Goal: Task Accomplishment & Management: Use online tool/utility

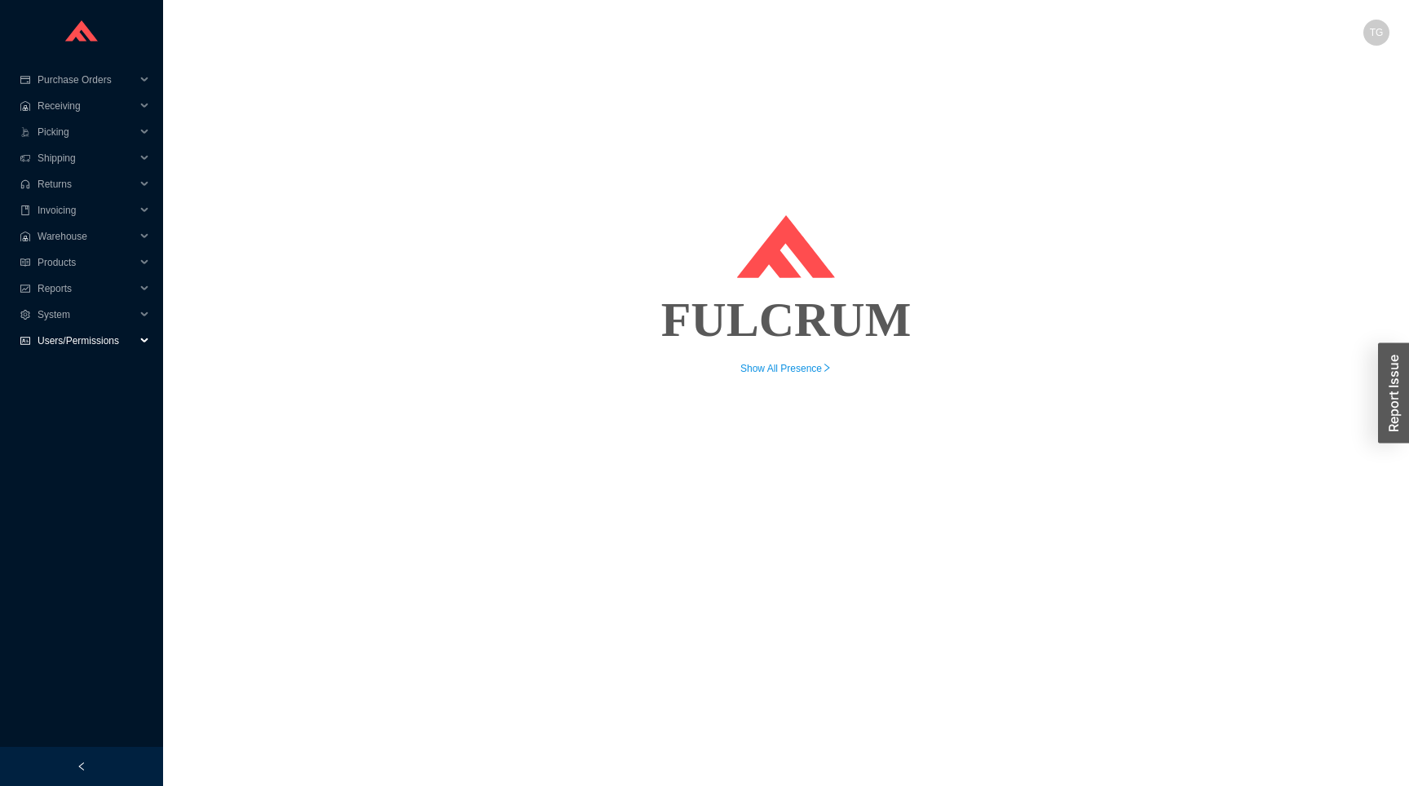
click at [82, 342] on span "Users/Permissions" at bounding box center [86, 341] width 98 height 26
click at [67, 312] on span "System" at bounding box center [86, 315] width 98 height 26
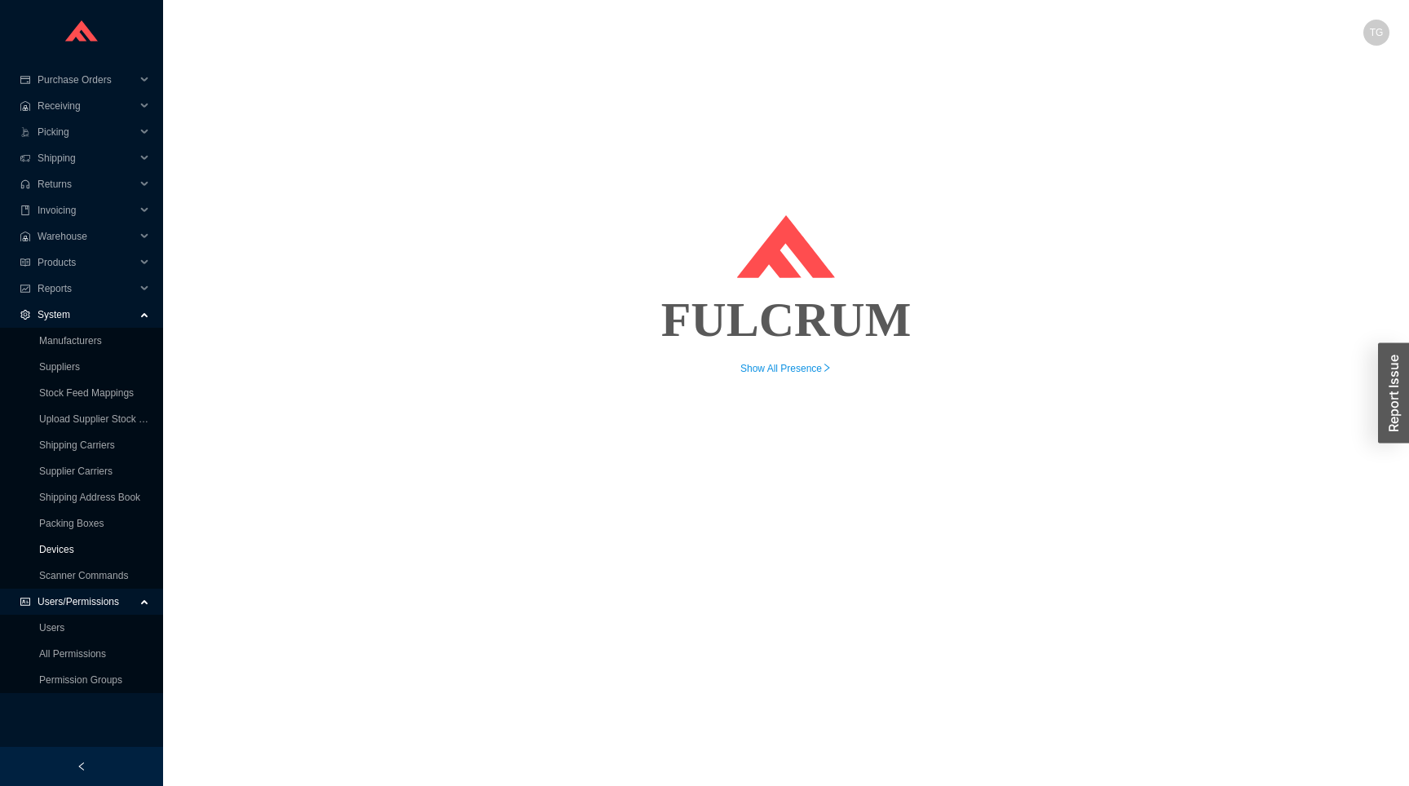
click at [60, 546] on link "Devices" at bounding box center [56, 549] width 35 height 11
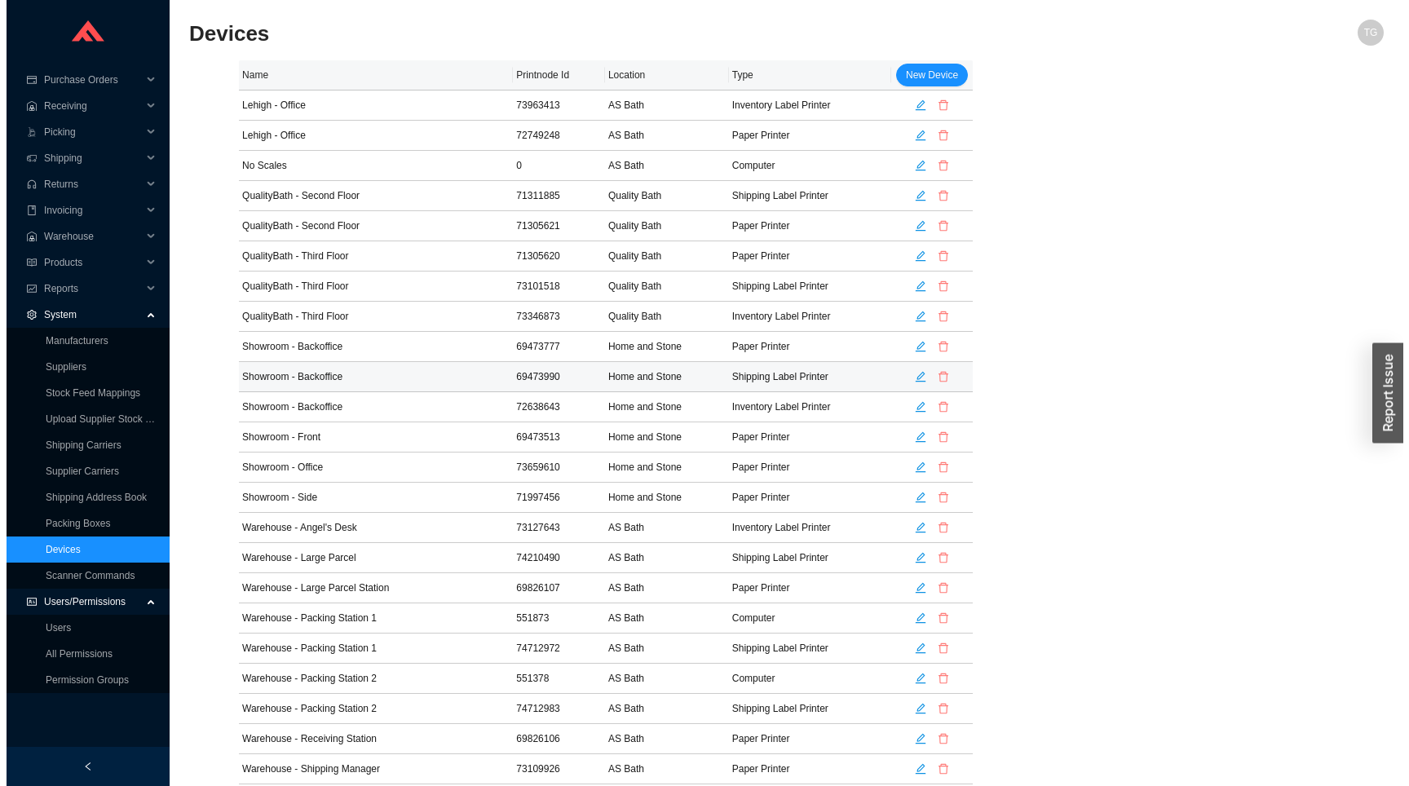
scroll to position [119, 0]
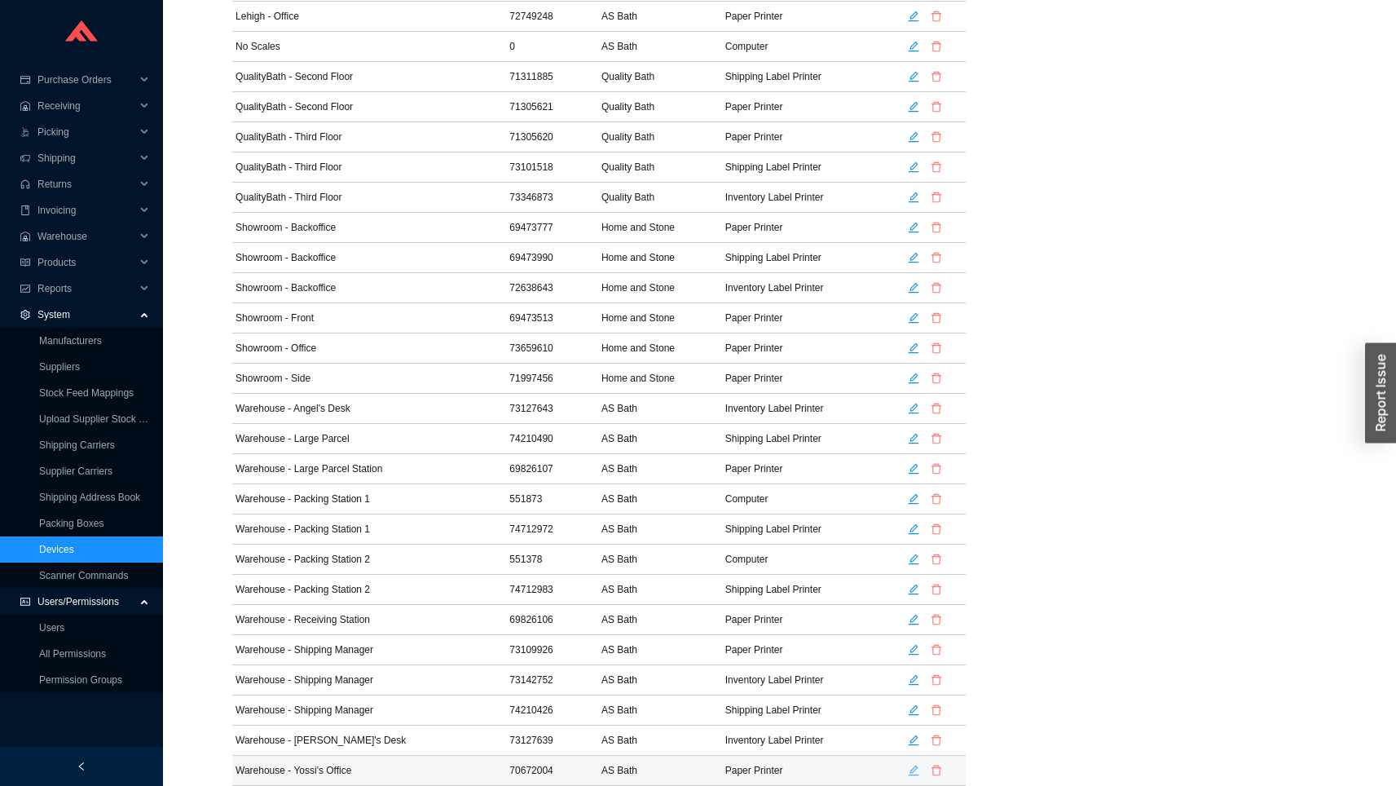
click at [913, 769] on icon "edit" at bounding box center [914, 770] width 11 height 11
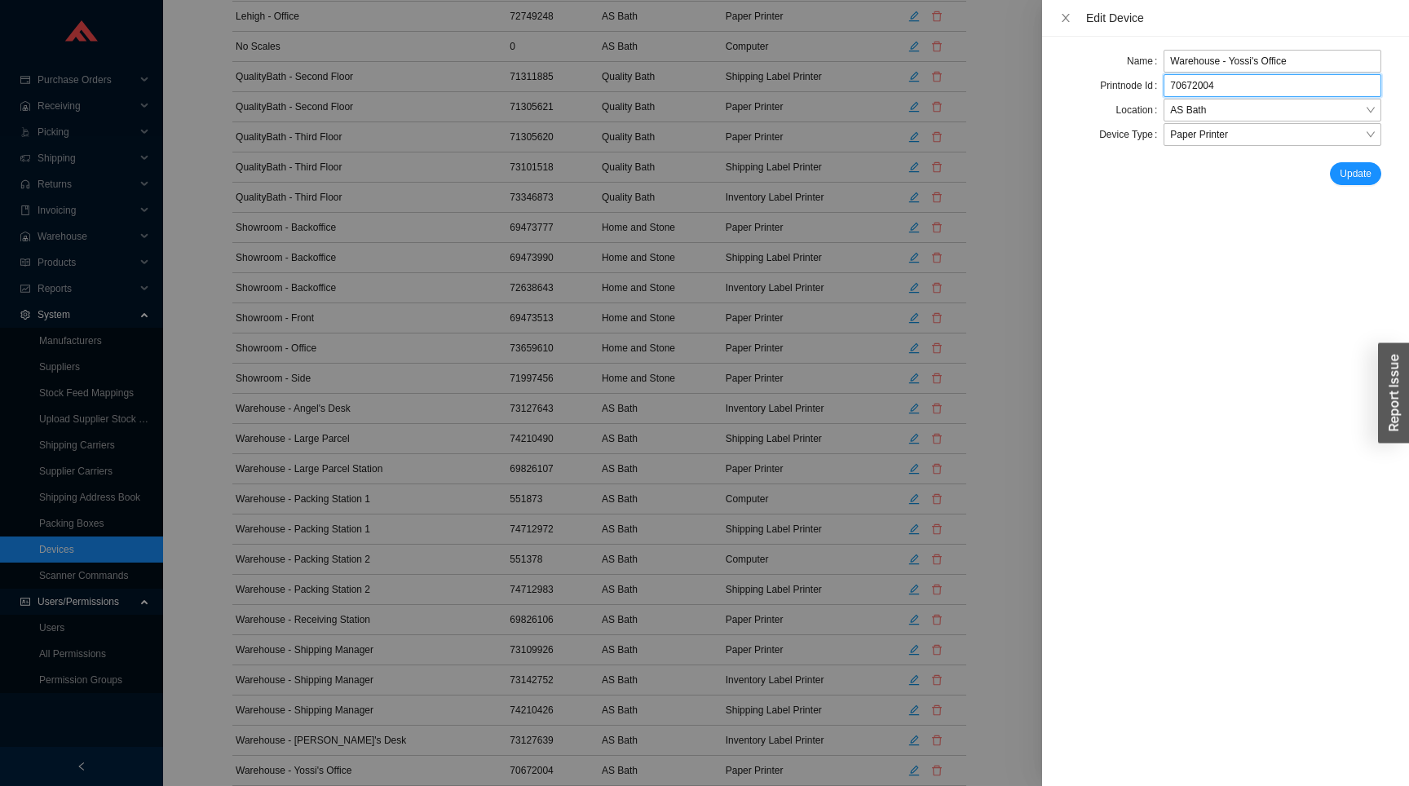
click at [1194, 82] on input "70672004" at bounding box center [1272, 85] width 218 height 23
paste input "4755885"
type input "74755885"
click at [1350, 165] on span "Update" at bounding box center [1355, 173] width 32 height 16
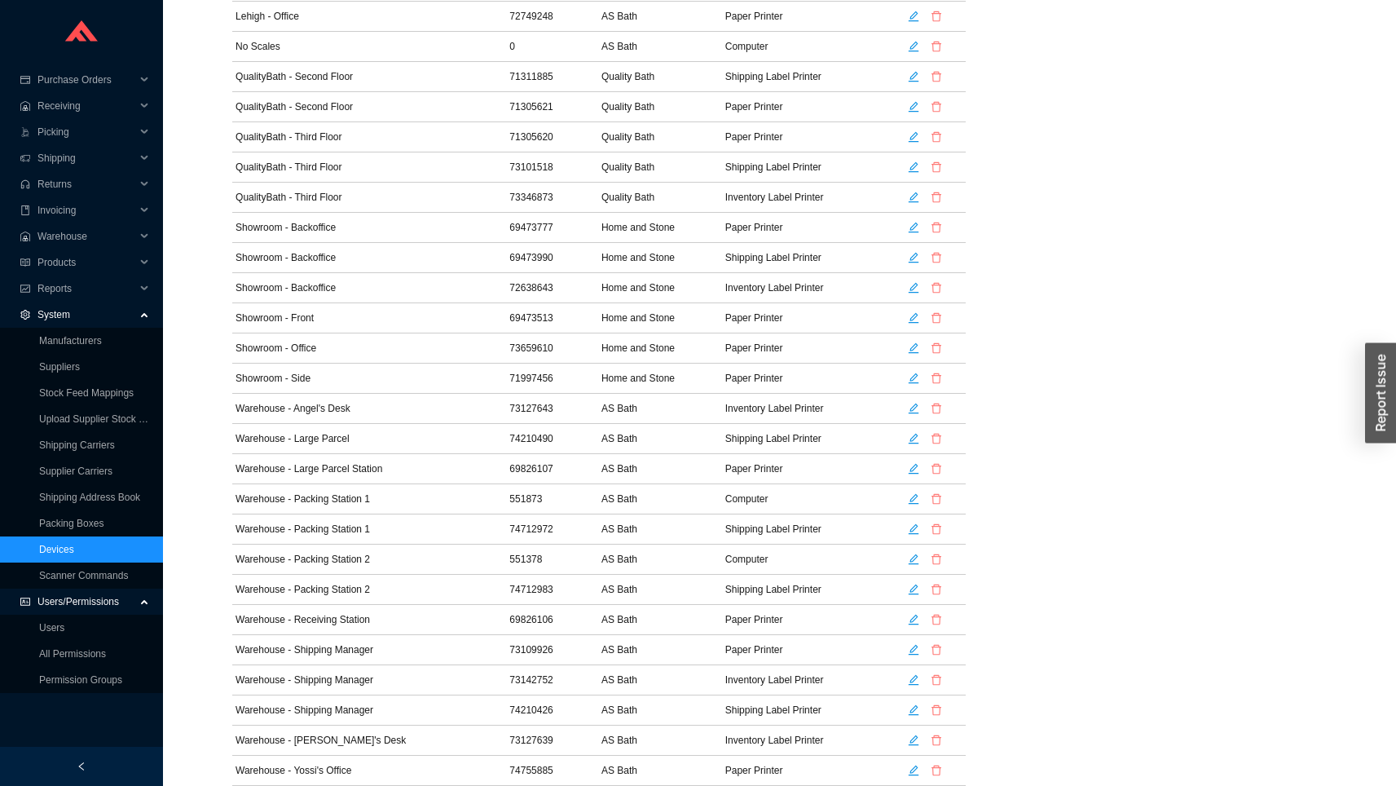
click at [1128, 267] on div "Name Printnode Id Location Type New Device Lehigh - Office 73963413 AS Bath Inv…" at bounding box center [779, 363] width 1095 height 845
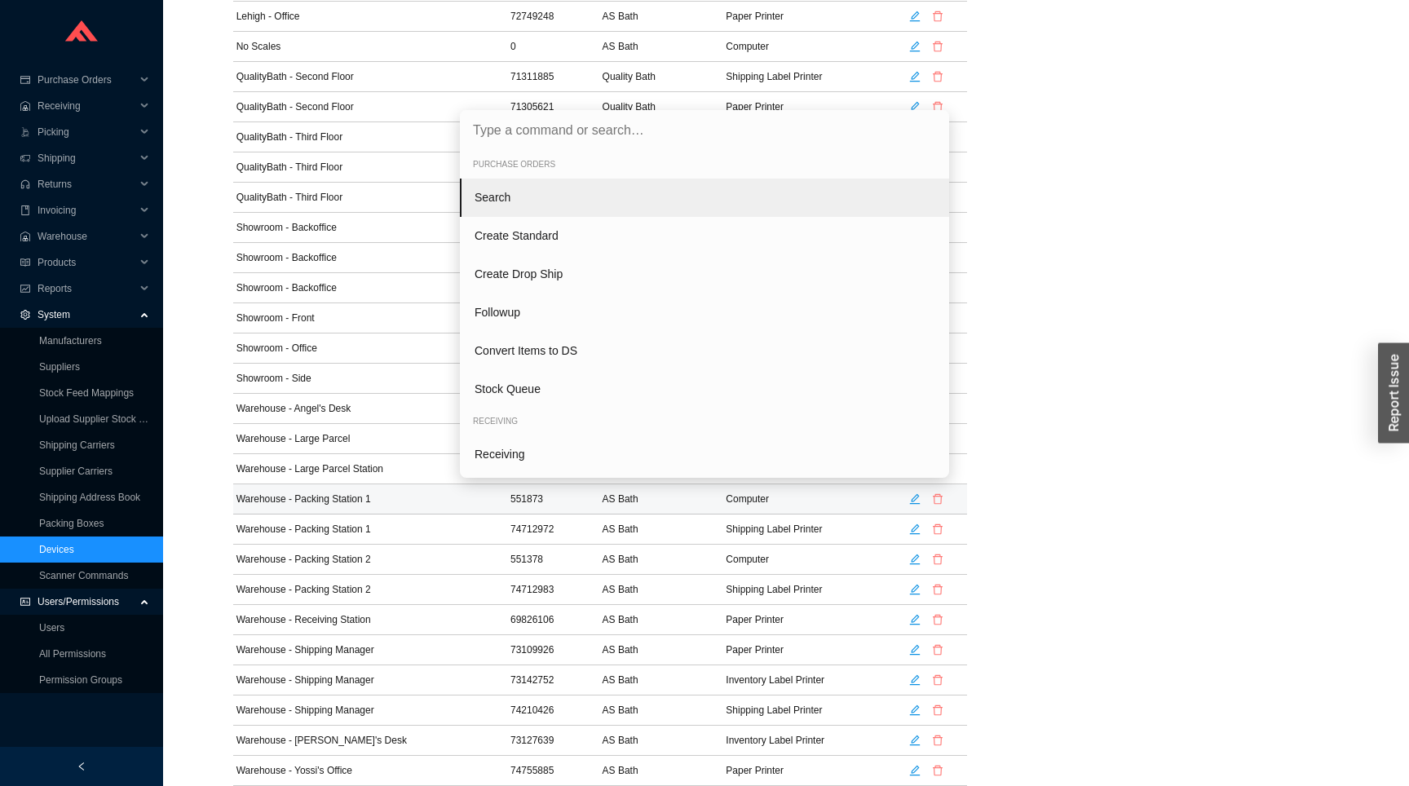
type input "64588"
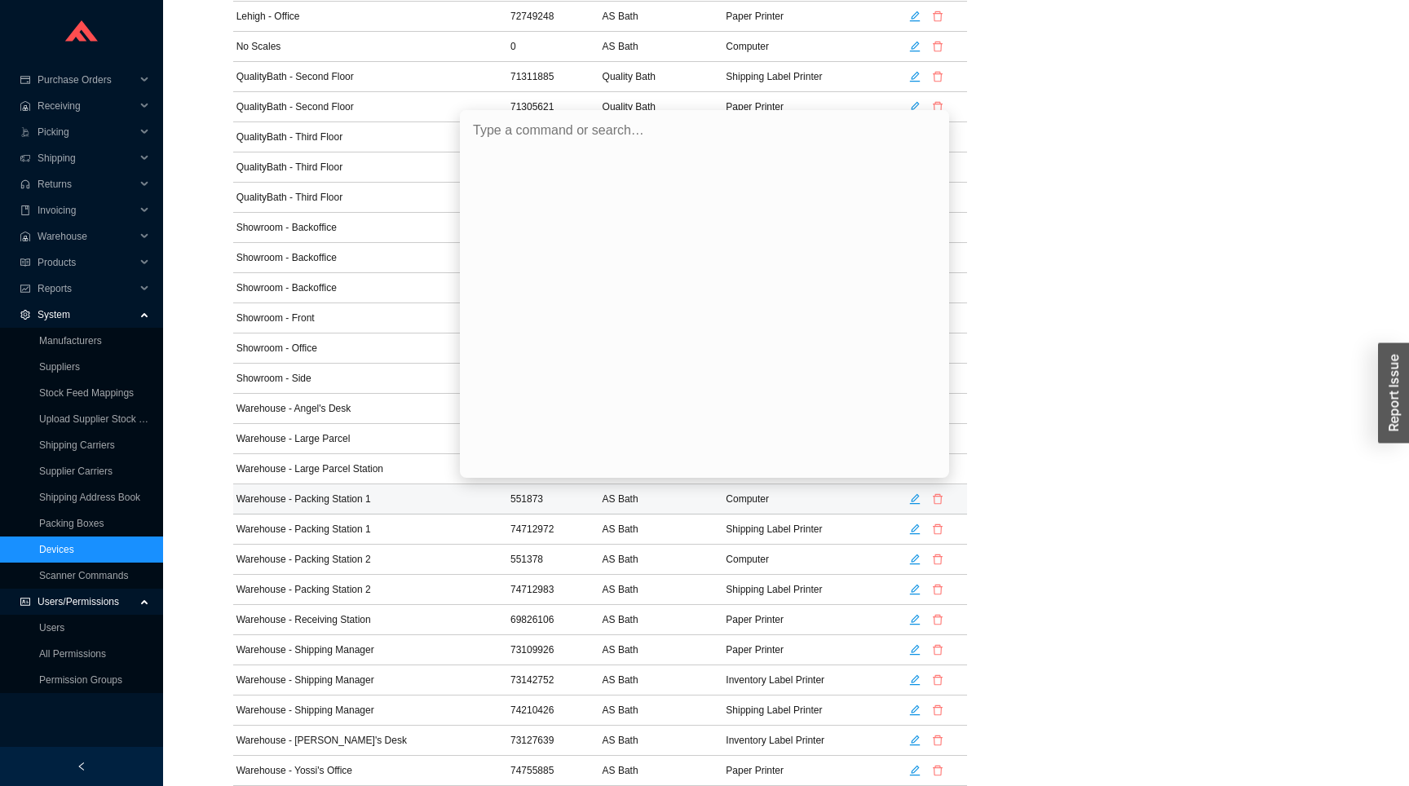
scroll to position [0, 0]
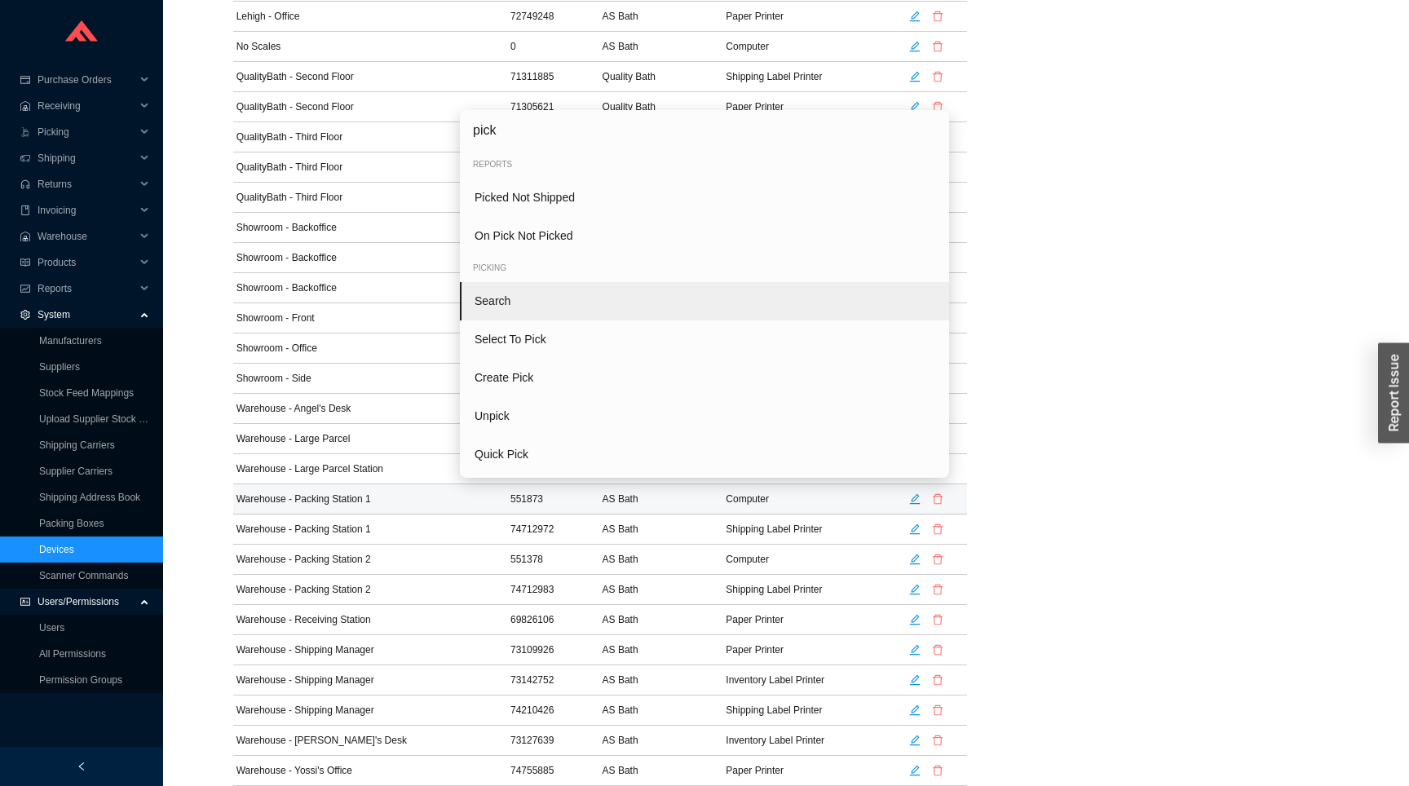
type input "pick"
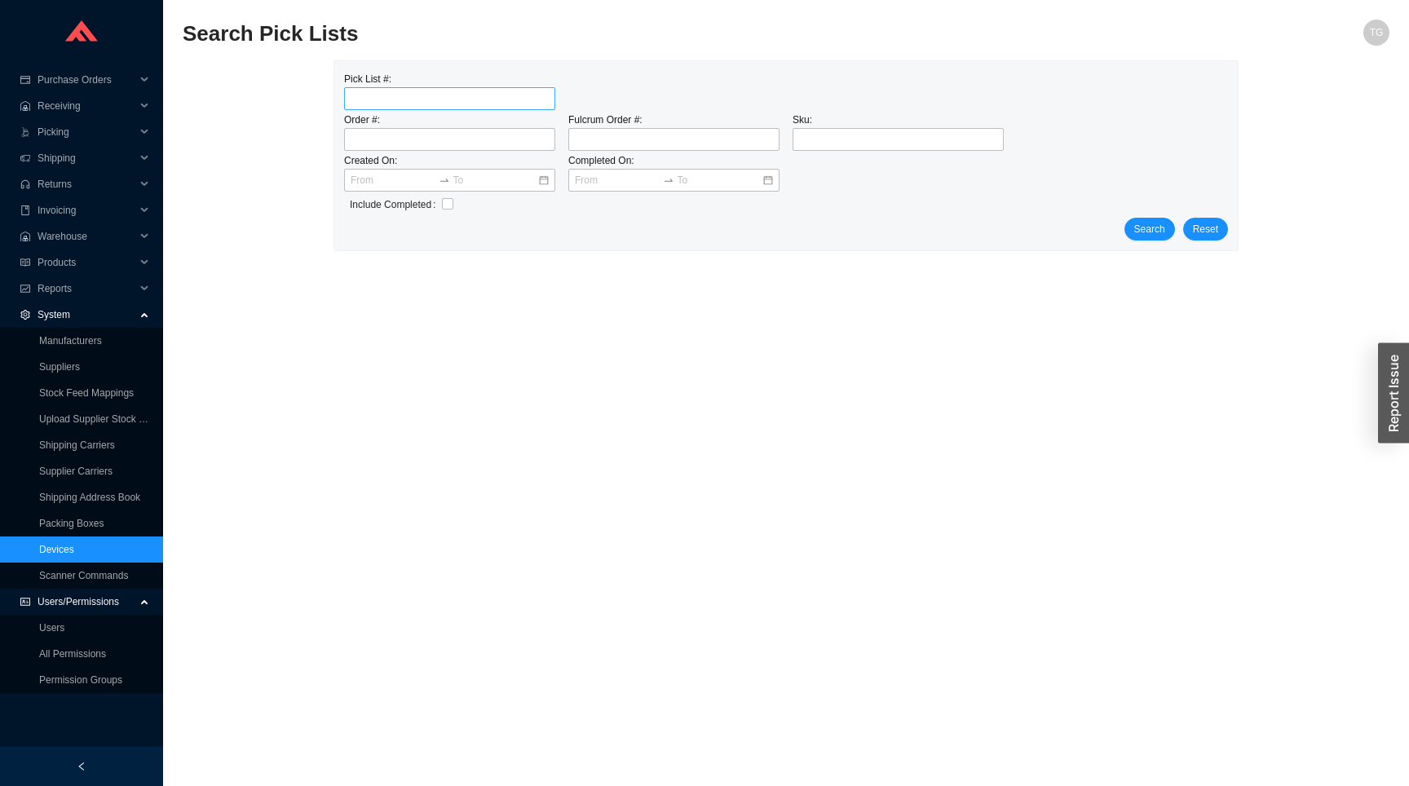
type input "64588"
click button "Search" at bounding box center [1149, 229] width 51 height 23
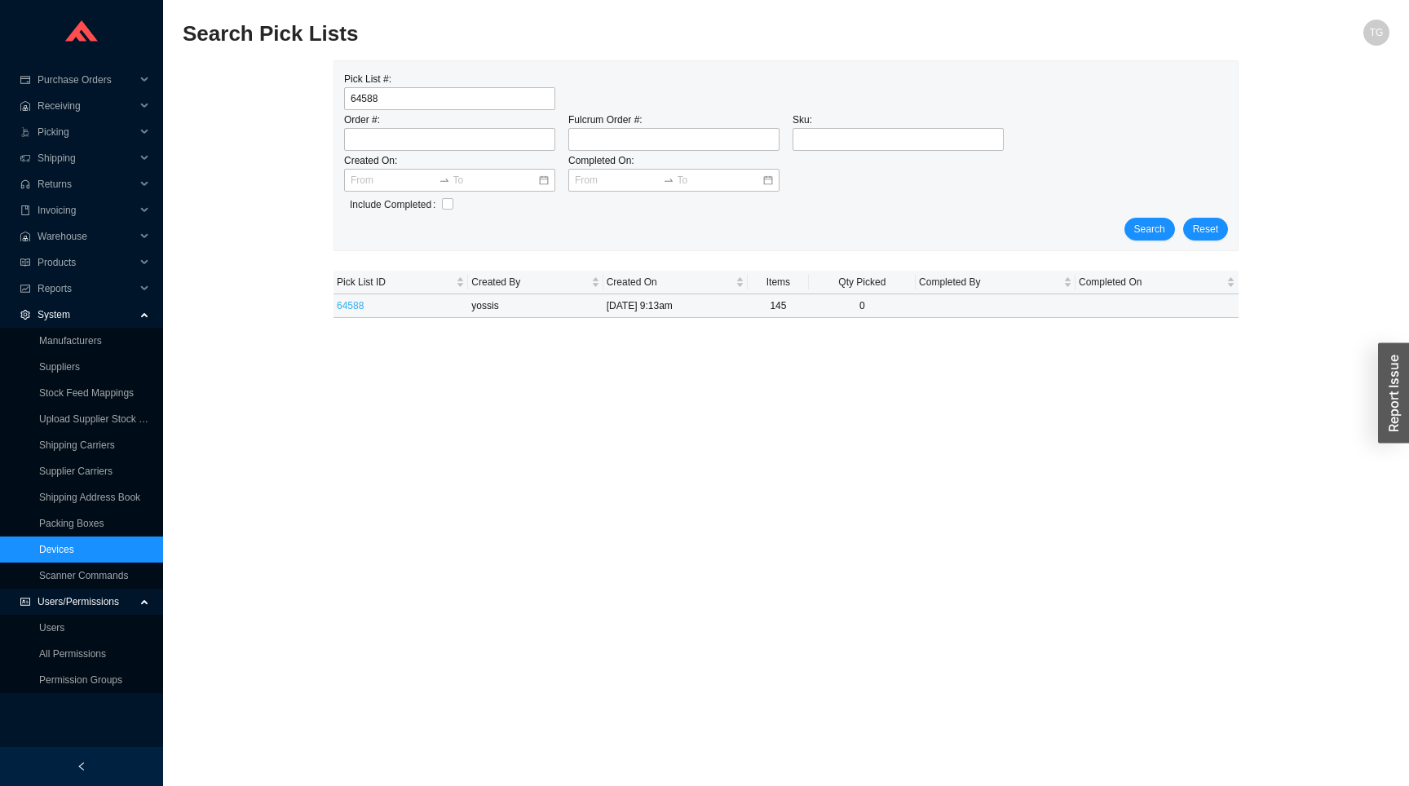
click at [362, 303] on link "64588" at bounding box center [350, 305] width 27 height 11
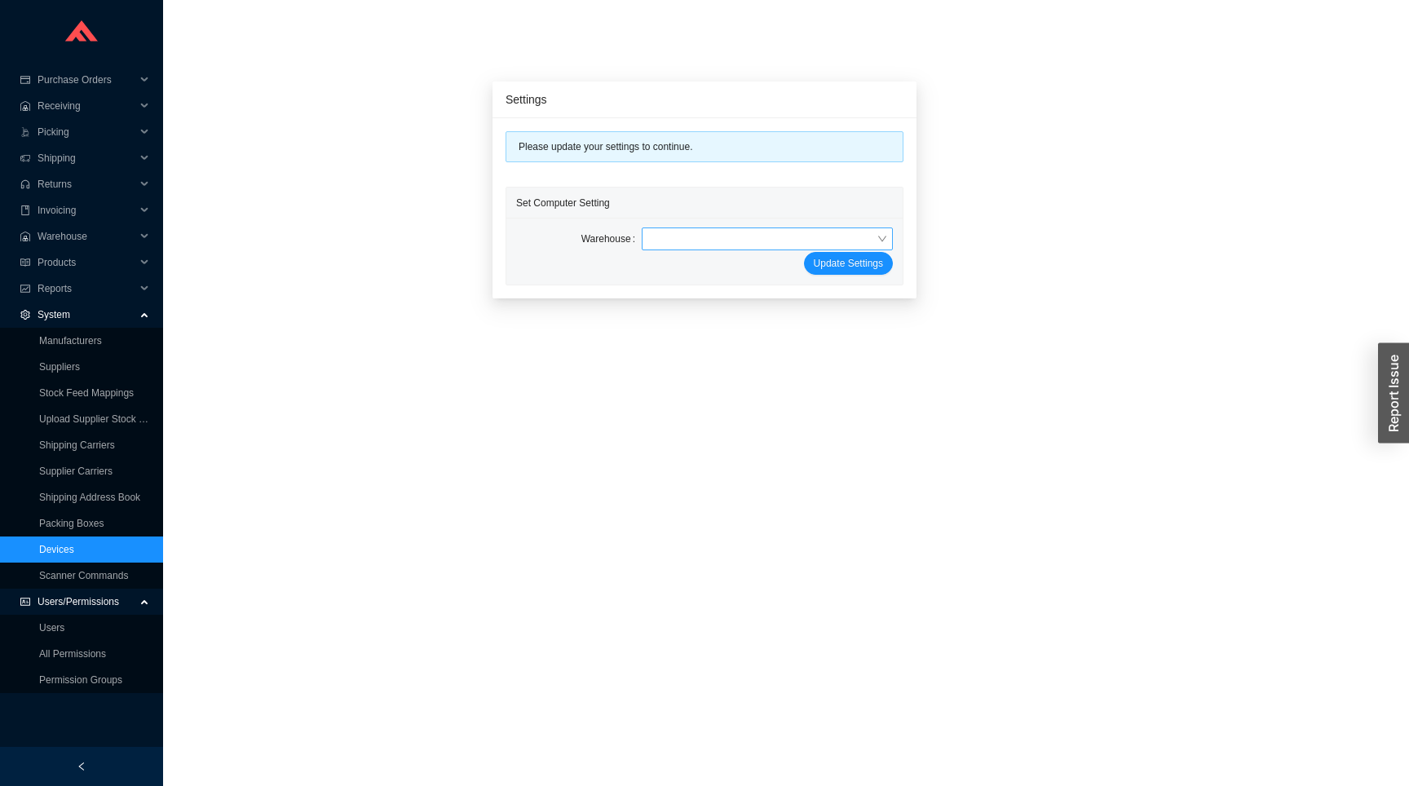
click at [732, 249] on span at bounding box center [767, 238] width 238 height 21
click at [697, 291] on div "39 Progress" at bounding box center [752, 291] width 230 height 15
click at [840, 267] on span "Update Settings" at bounding box center [848, 263] width 69 height 16
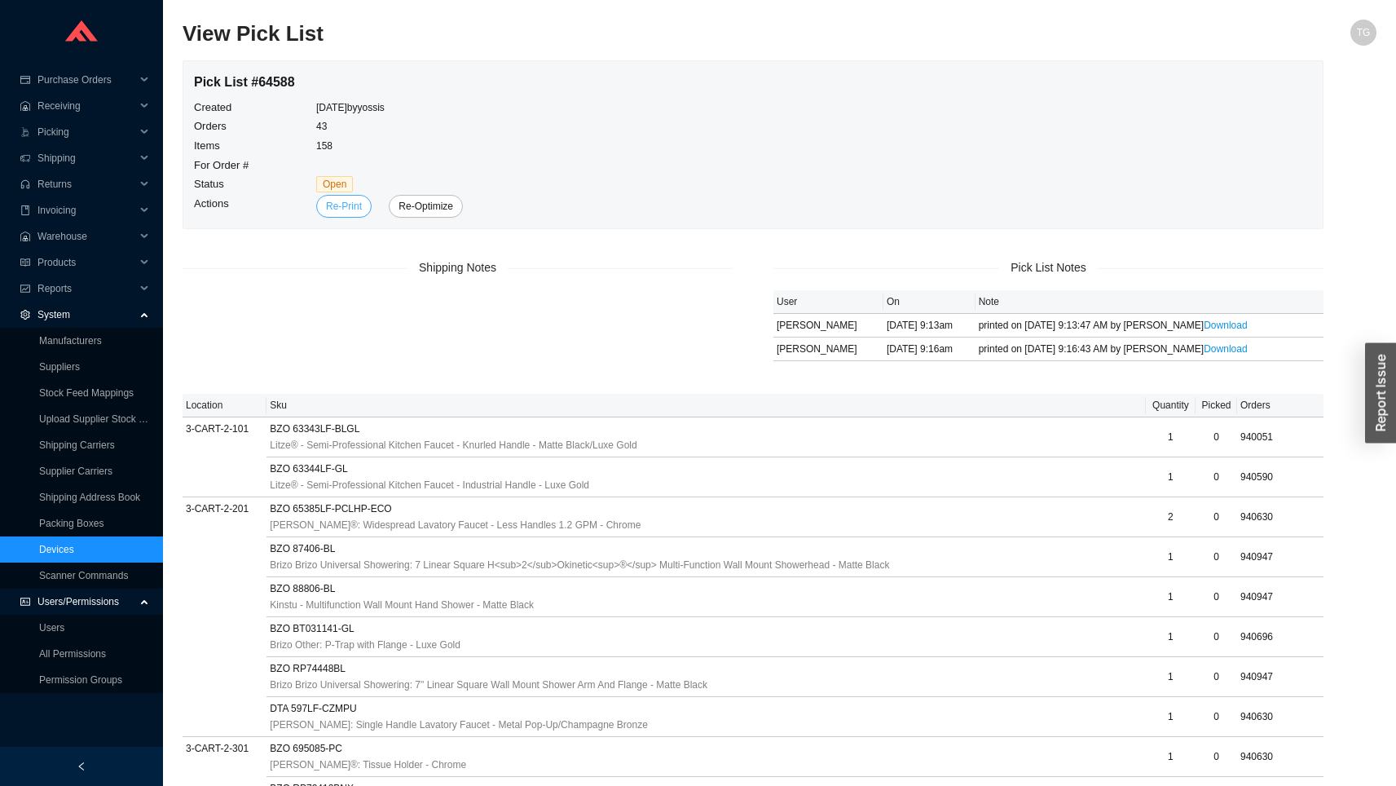
click at [354, 209] on span "Re-Print" at bounding box center [344, 206] width 36 height 16
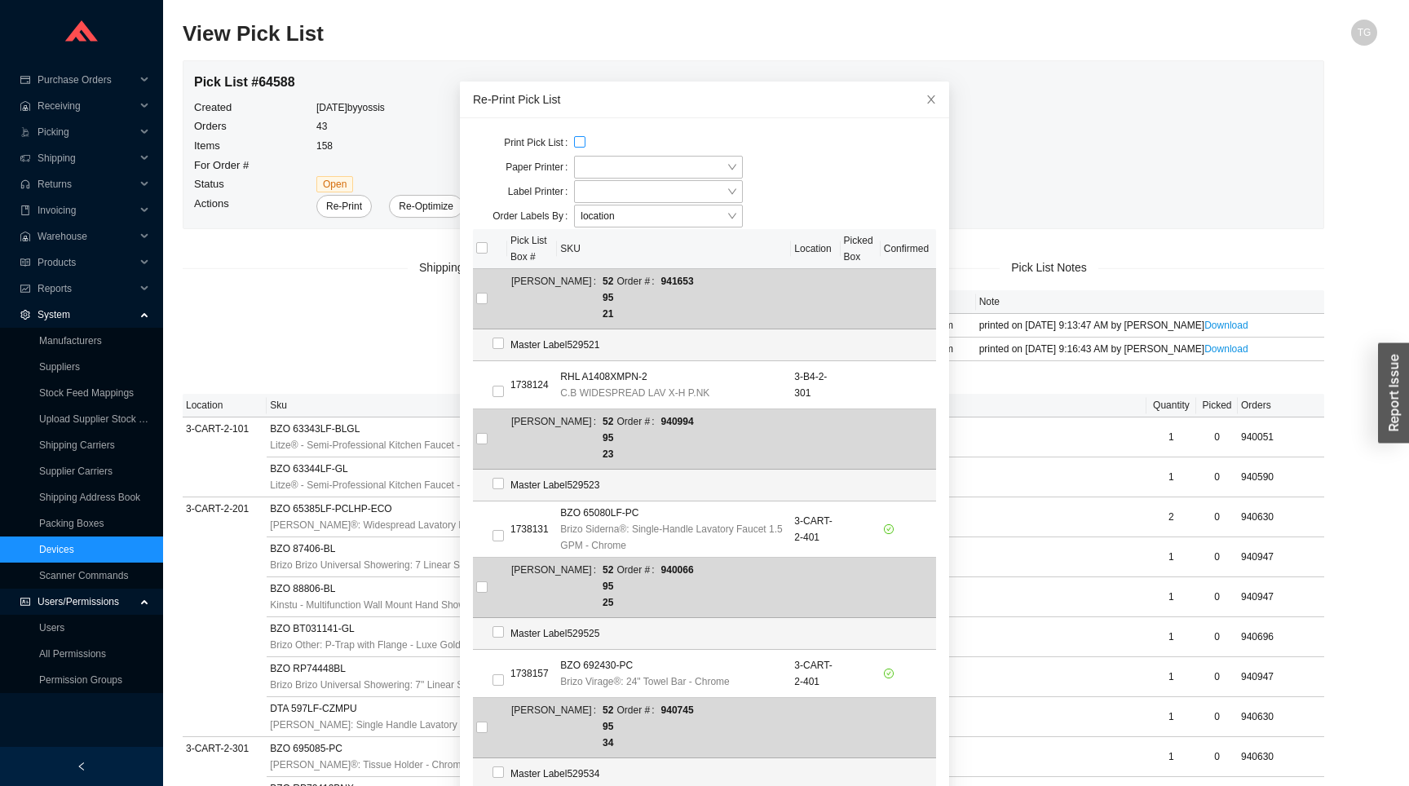
click at [574, 144] on input "checkbox" at bounding box center [579, 141] width 11 height 11
checkbox input "true"
click at [619, 159] on input "search" at bounding box center [653, 167] width 146 height 21
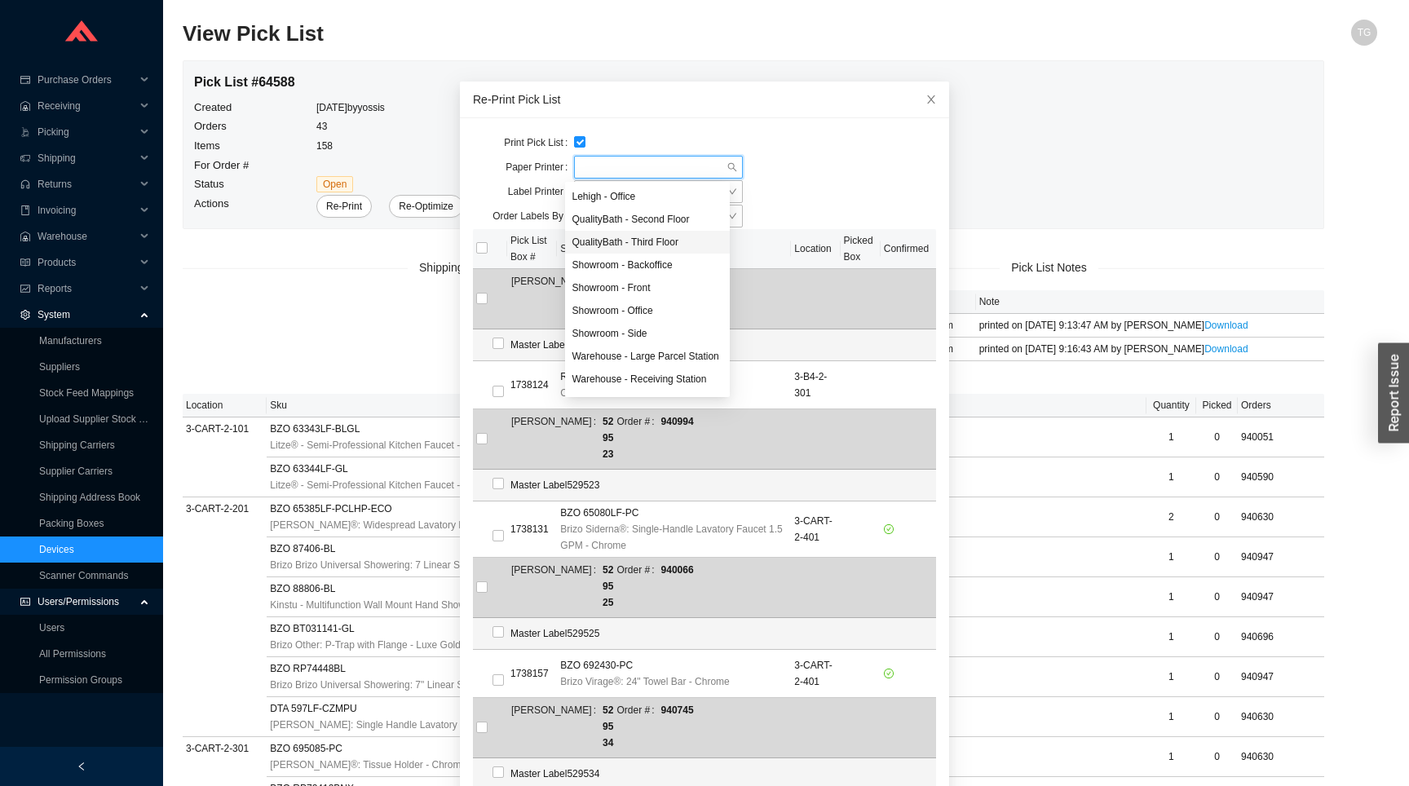
scroll to position [42, 0]
drag, startPoint x: 635, startPoint y: 381, endPoint x: 764, endPoint y: 139, distance: 273.5
click at [765, 138] on body "Purchase Orders .warehouse_svg__a{fill:none;stroke:currentColor;stroke-linecap:…" at bounding box center [698, 393] width 1396 height 786
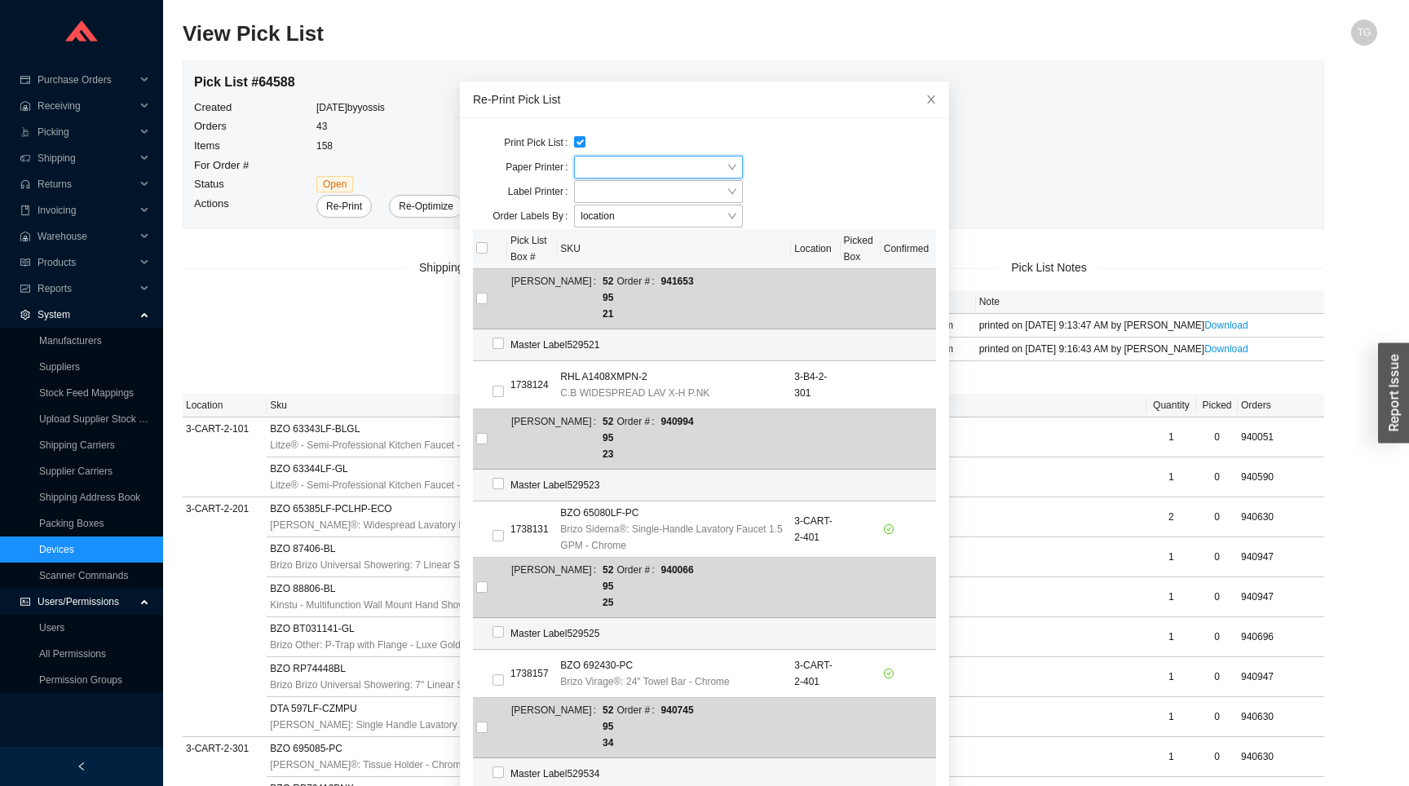
click at [647, 163] on input "search" at bounding box center [653, 167] width 146 height 21
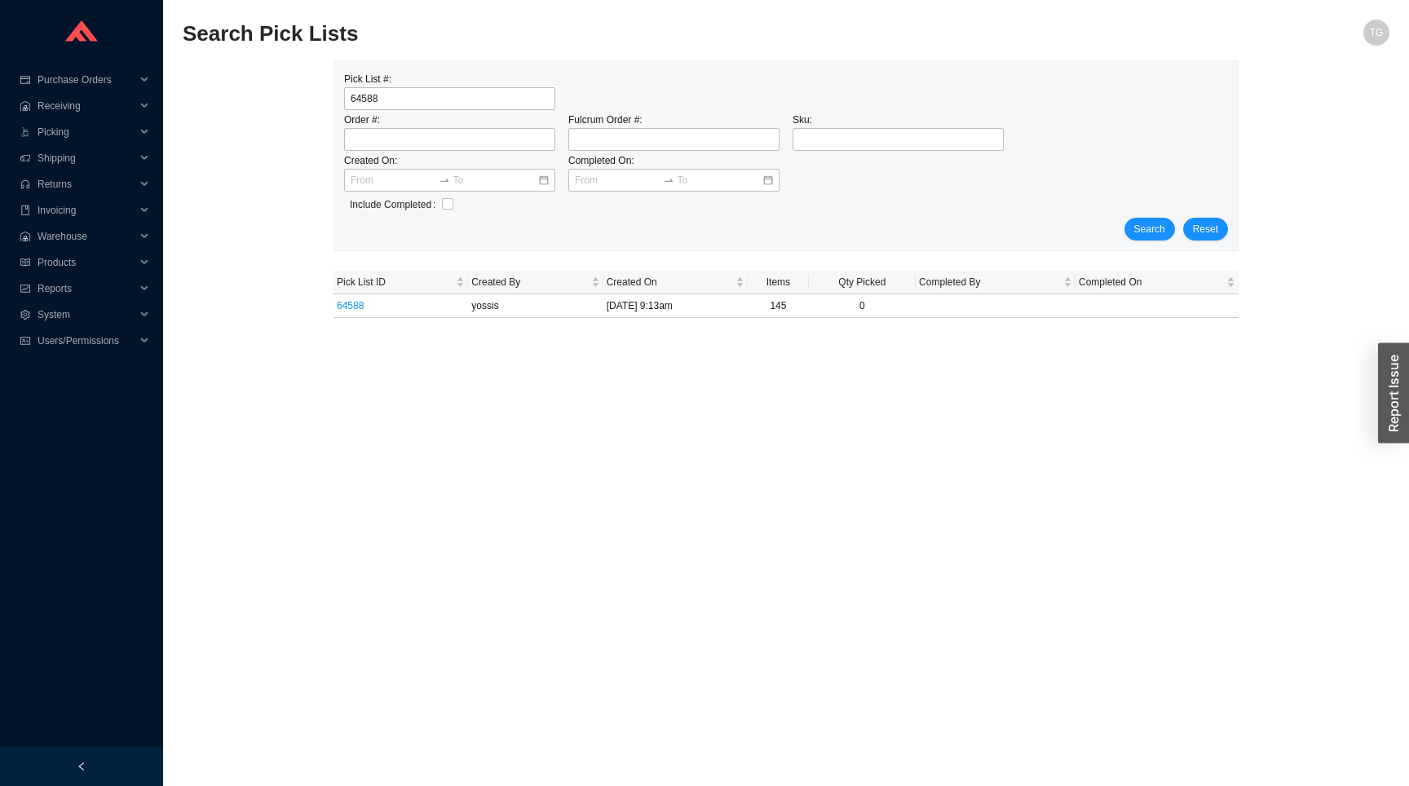
click at [267, 383] on main "Search Pick Lists TG Pick List #: 64588 Order #: Fulcrum Order #: Sku: Created …" at bounding box center [786, 403] width 1206 height 766
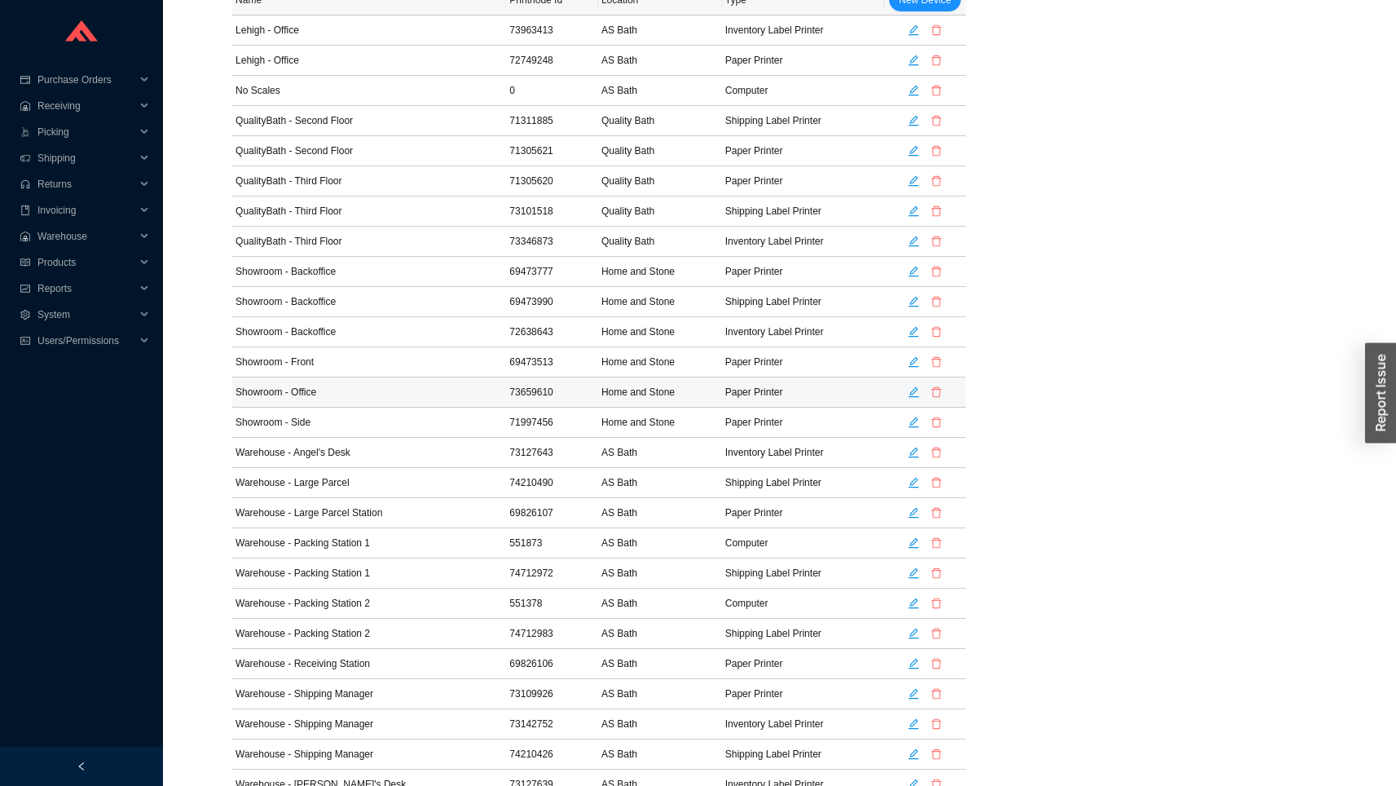
scroll to position [119, 0]
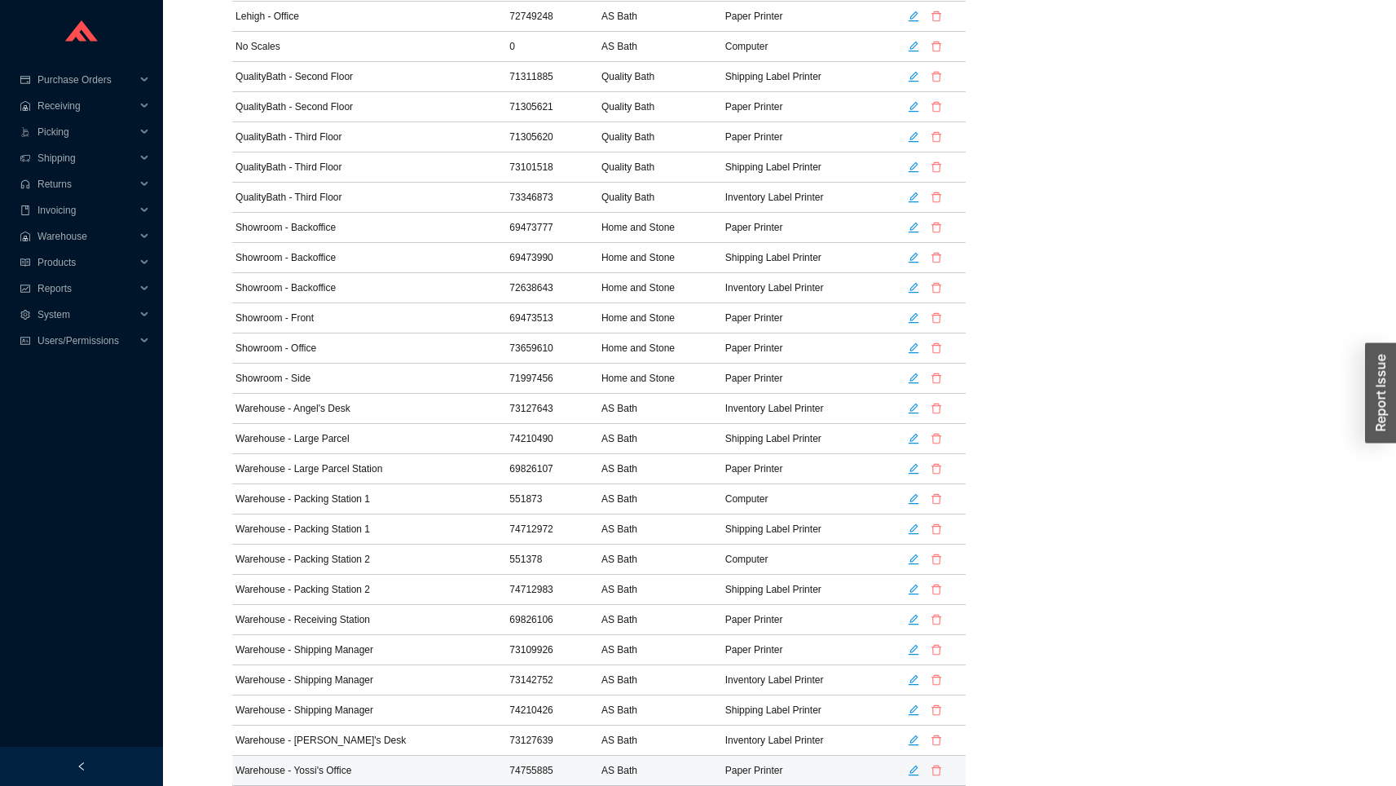
click at [722, 767] on td "Paper Printer" at bounding box center [803, 771] width 162 height 30
drag, startPoint x: 721, startPoint y: 767, endPoint x: 766, endPoint y: 767, distance: 45.7
click at [766, 767] on td "Paper Printer" at bounding box center [803, 771] width 162 height 30
click at [269, 775] on td "Warehouse - Yossi's Office" at bounding box center [369, 771] width 274 height 30
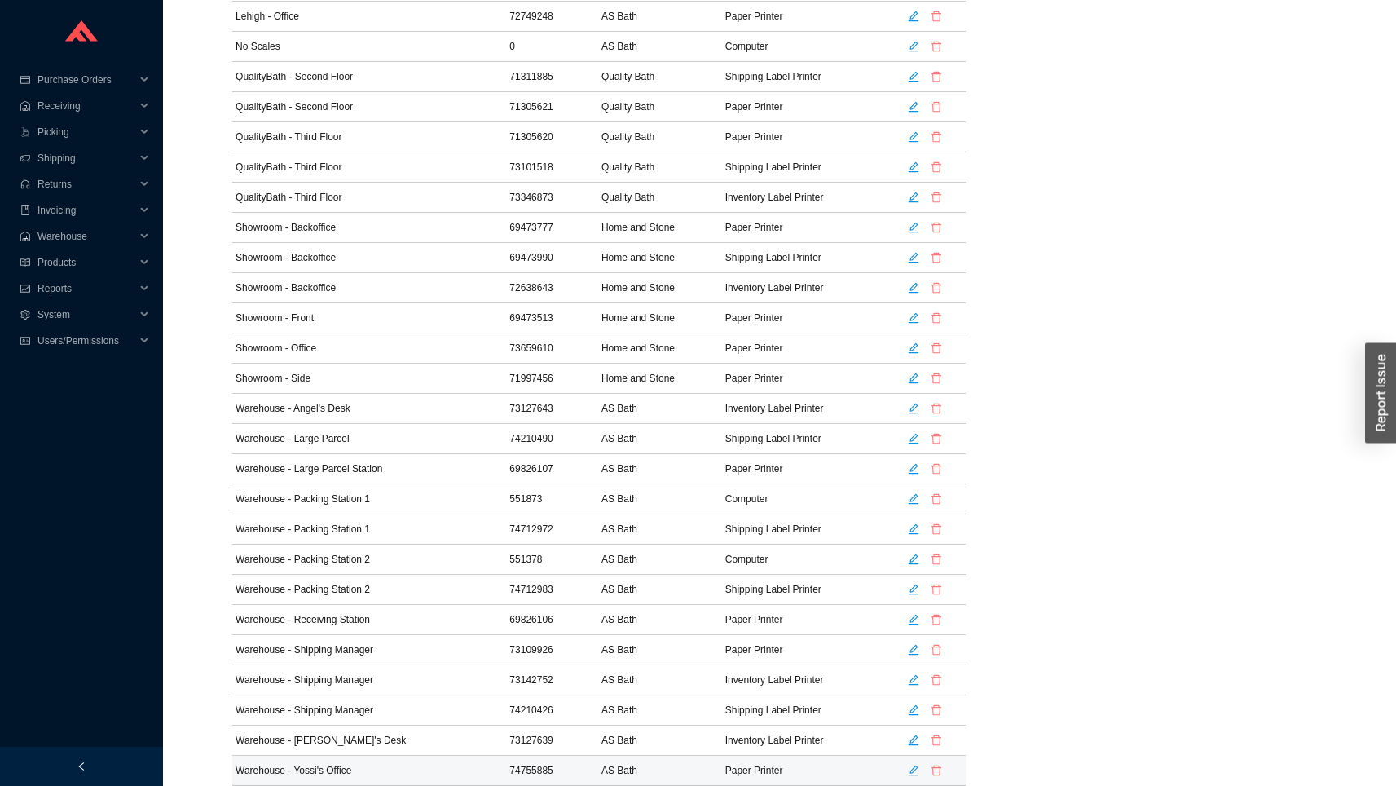
click at [722, 771] on td "Paper Printer" at bounding box center [803, 771] width 162 height 30
drag, startPoint x: 721, startPoint y: 771, endPoint x: 780, endPoint y: 771, distance: 58.7
click at [780, 771] on td "Paper Printer" at bounding box center [803, 771] width 162 height 30
click at [260, 762] on td "Warehouse - Yossi's Office" at bounding box center [369, 771] width 274 height 30
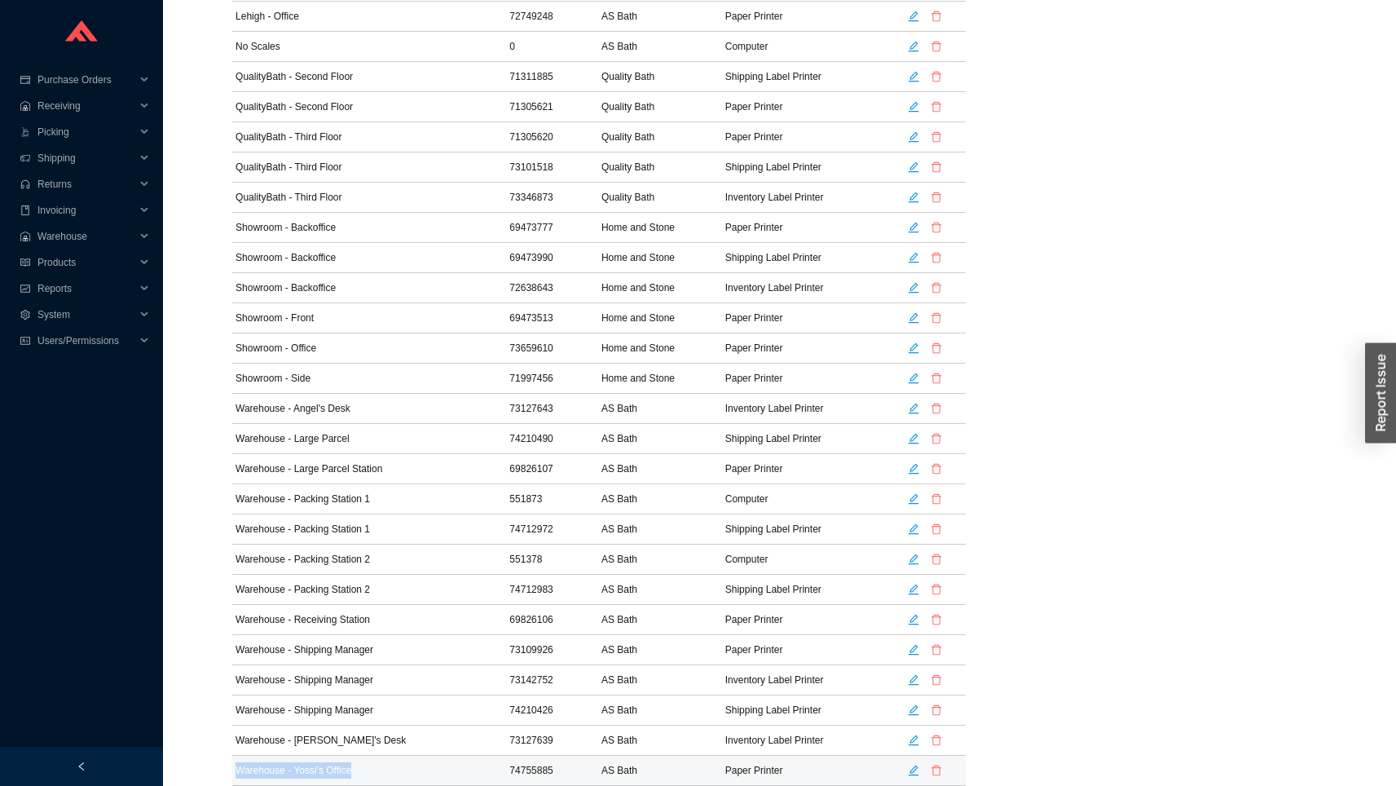
drag, startPoint x: 260, startPoint y: 762, endPoint x: 341, endPoint y: 762, distance: 80.7
click at [341, 762] on td "Warehouse - Yossi's Office" at bounding box center [369, 771] width 274 height 30
click at [356, 769] on td "Warehouse - Yossi's Office" at bounding box center [369, 771] width 274 height 30
drag, startPoint x: 356, startPoint y: 769, endPoint x: 306, endPoint y: 769, distance: 50.5
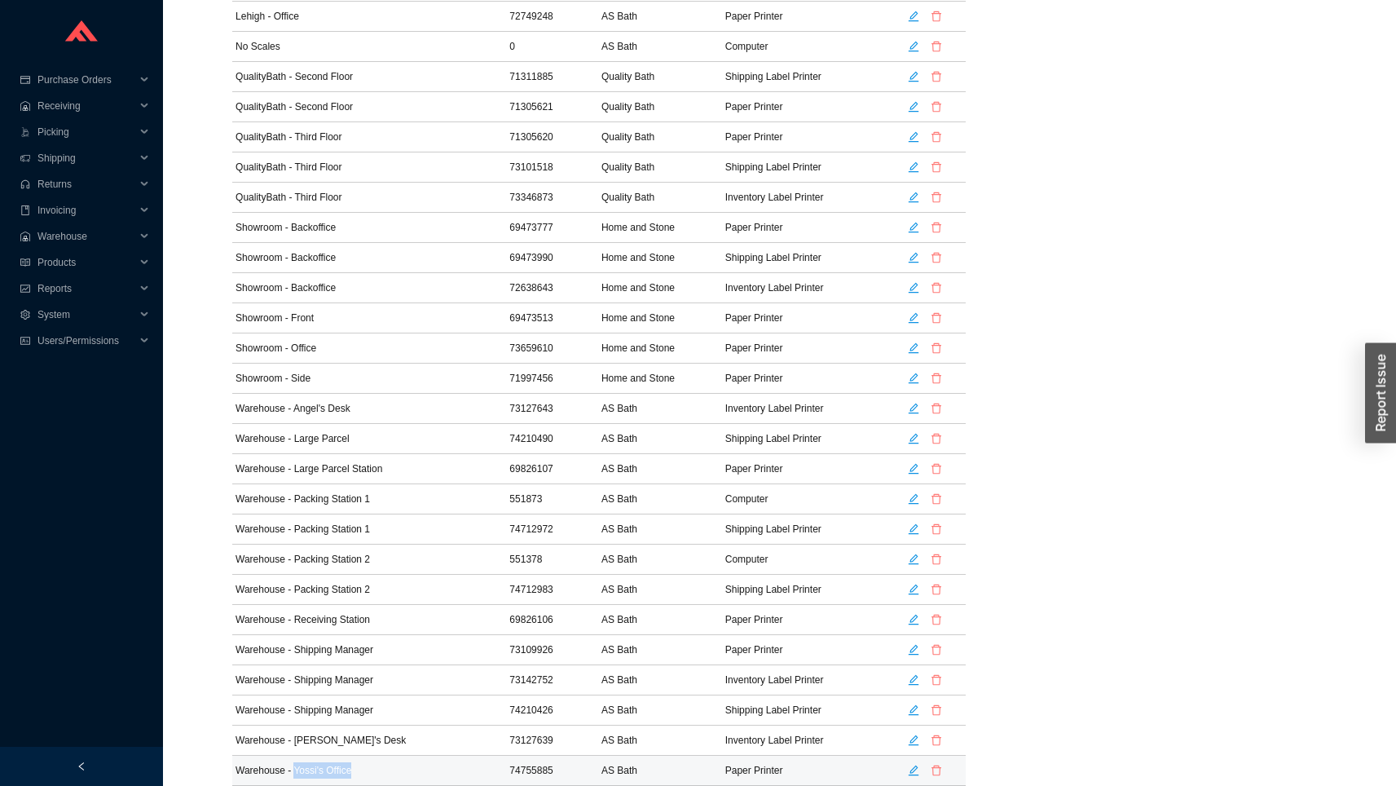
click at [306, 769] on td "Warehouse - Yossi's Office" at bounding box center [369, 771] width 274 height 30
click at [241, 768] on td "Warehouse - Yossi's Office" at bounding box center [369, 771] width 274 height 30
drag, startPoint x: 241, startPoint y: 768, endPoint x: 340, endPoint y: 768, distance: 98.6
click at [340, 768] on td "Warehouse - Yossi's Office" at bounding box center [369, 771] width 274 height 30
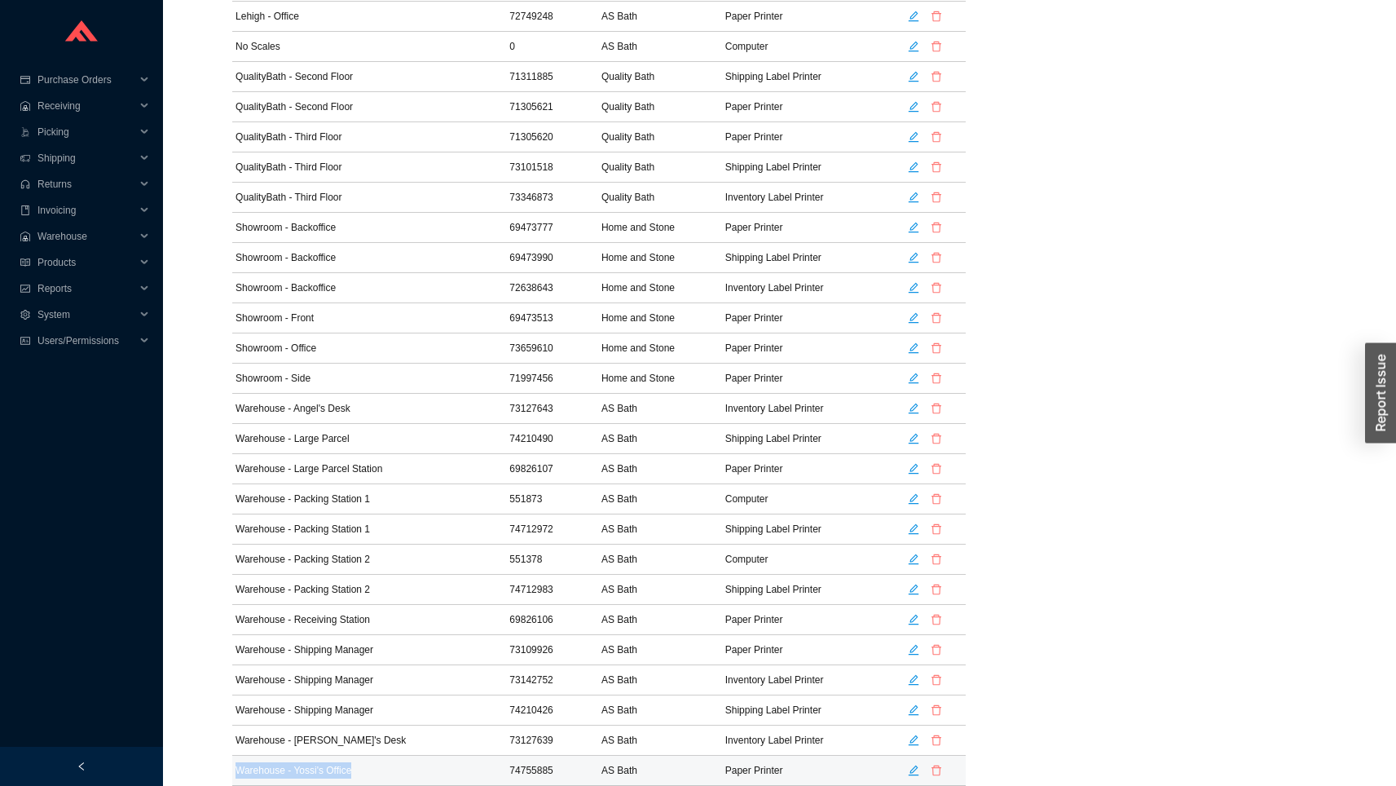
click at [308, 772] on td "Warehouse - Yossi's Office" at bounding box center [369, 771] width 274 height 30
drag, startPoint x: 308, startPoint y: 772, endPoint x: 346, endPoint y: 772, distance: 37.5
click at [346, 772] on td "Warehouse - Yossi's Office" at bounding box center [369, 771] width 274 height 30
click at [309, 768] on td "Warehouse - Yossi's Office" at bounding box center [369, 771] width 274 height 30
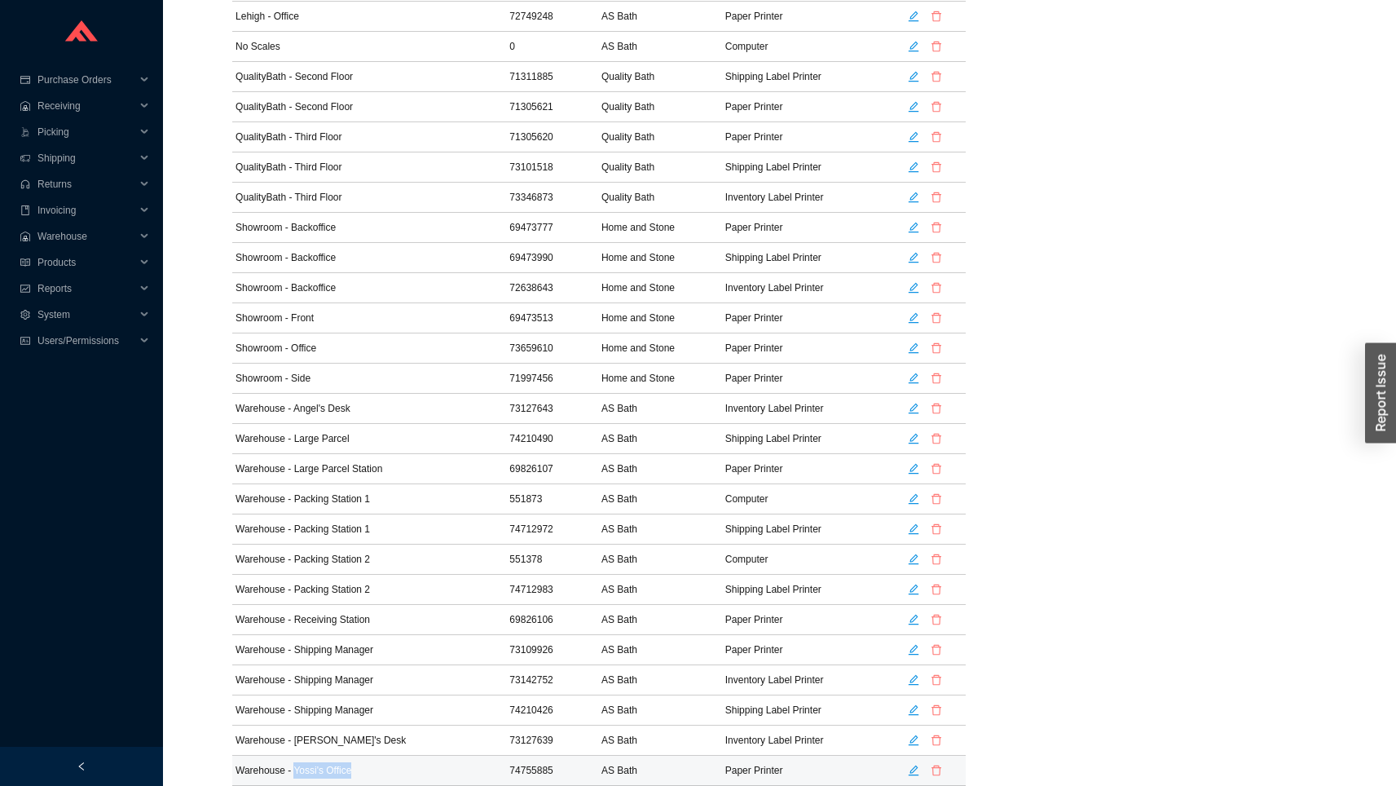
drag, startPoint x: 309, startPoint y: 768, endPoint x: 351, endPoint y: 768, distance: 42.4
click at [351, 768] on td "Warehouse - Yossi's Office" at bounding box center [369, 771] width 274 height 30
click at [308, 769] on td "Warehouse - Yossi's Office" at bounding box center [369, 771] width 274 height 30
drag, startPoint x: 308, startPoint y: 769, endPoint x: 364, endPoint y: 769, distance: 55.4
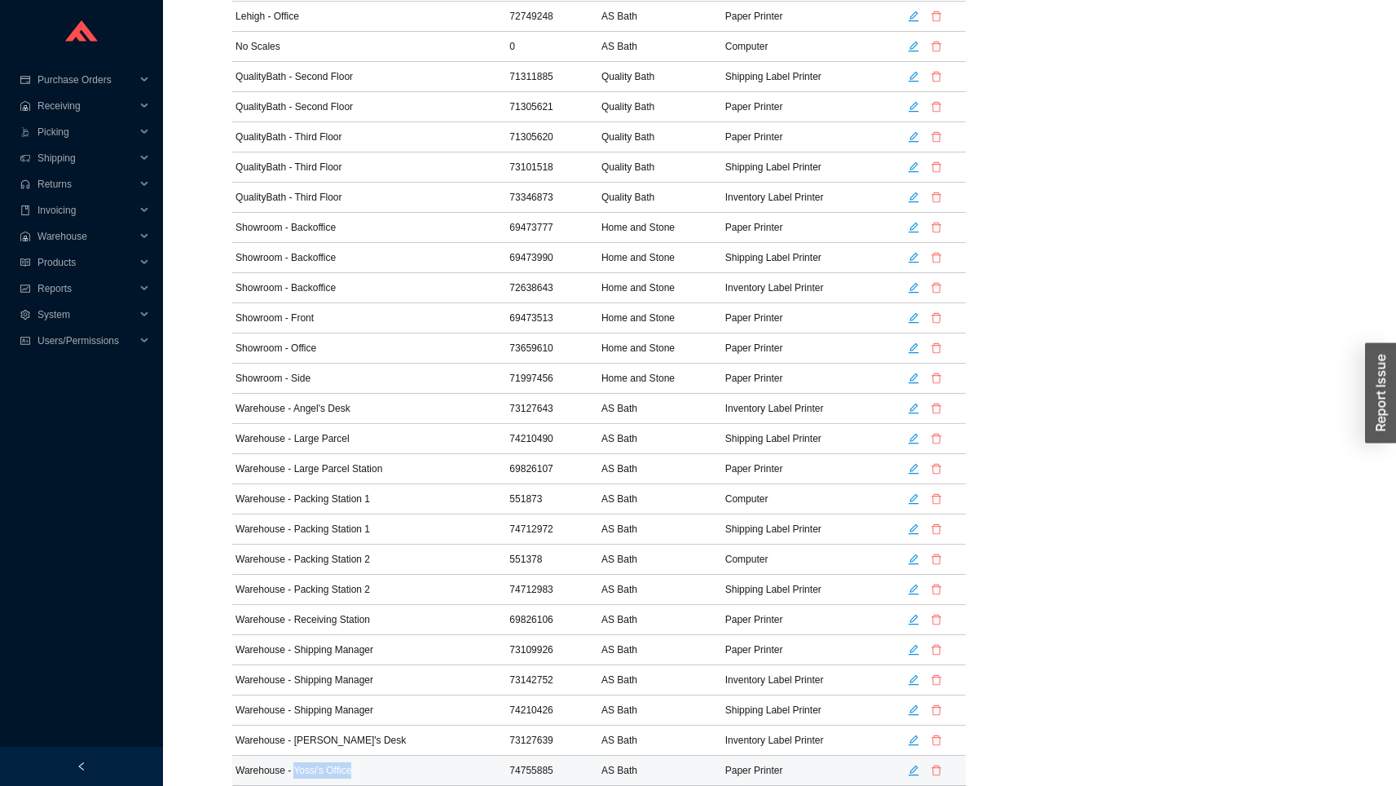
click at [364, 769] on td "Warehouse - Yossi's Office" at bounding box center [369, 771] width 274 height 30
click at [912, 767] on icon "edit" at bounding box center [913, 770] width 11 height 11
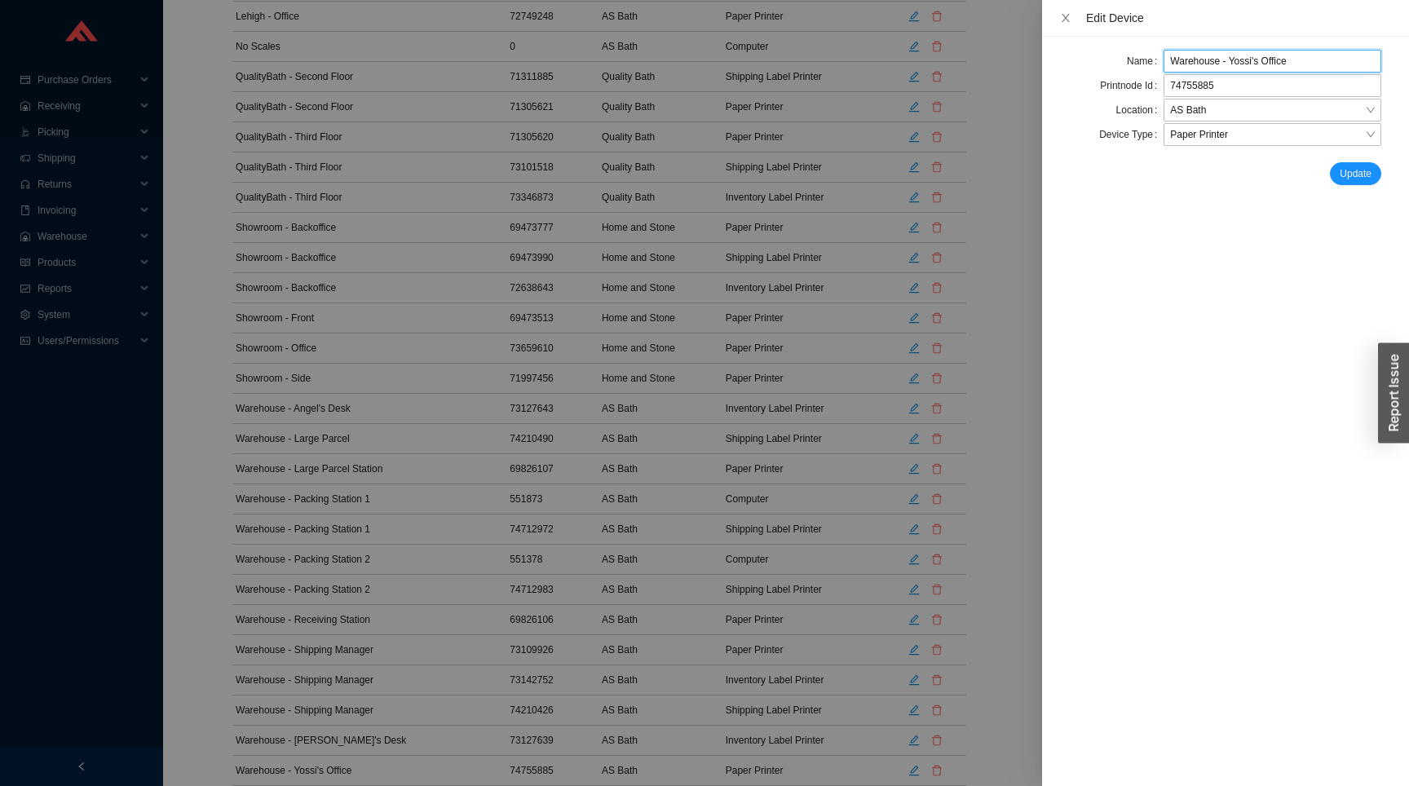
click at [1272, 60] on input "Warehouse - Yossi's Office" at bounding box center [1272, 61] width 218 height 23
type input "Warehouse - [PERSON_NAME]'s Desk"
click at [1312, 187] on div "Name Warehouse - Yossi's Desk Printnode Id 74755885 Location AS Bath Device Typ…" at bounding box center [1225, 411] width 367 height 749
click at [1355, 177] on span "Update" at bounding box center [1355, 173] width 32 height 16
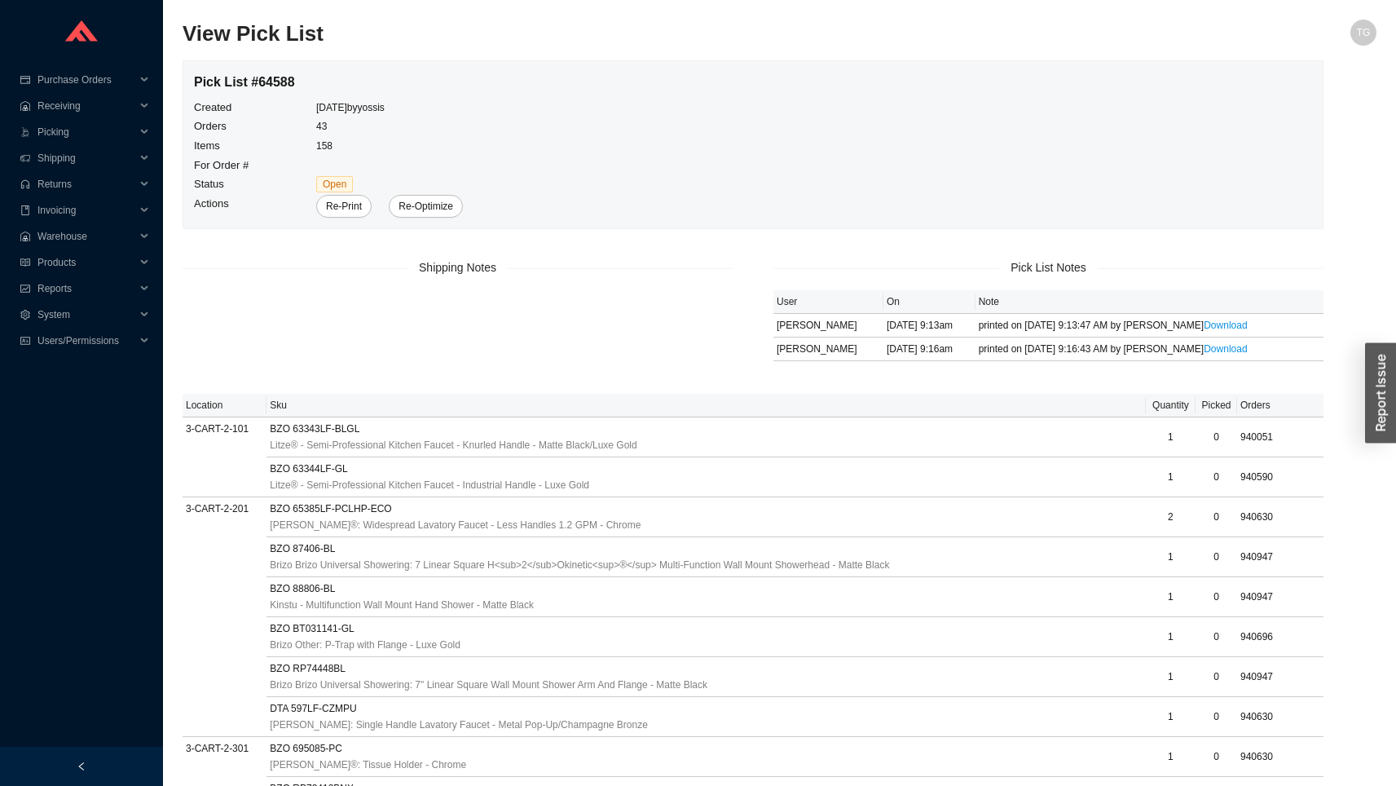
click at [342, 184] on span "Open" at bounding box center [334, 184] width 37 height 16
click at [351, 204] on span "Re-Print" at bounding box center [344, 206] width 36 height 16
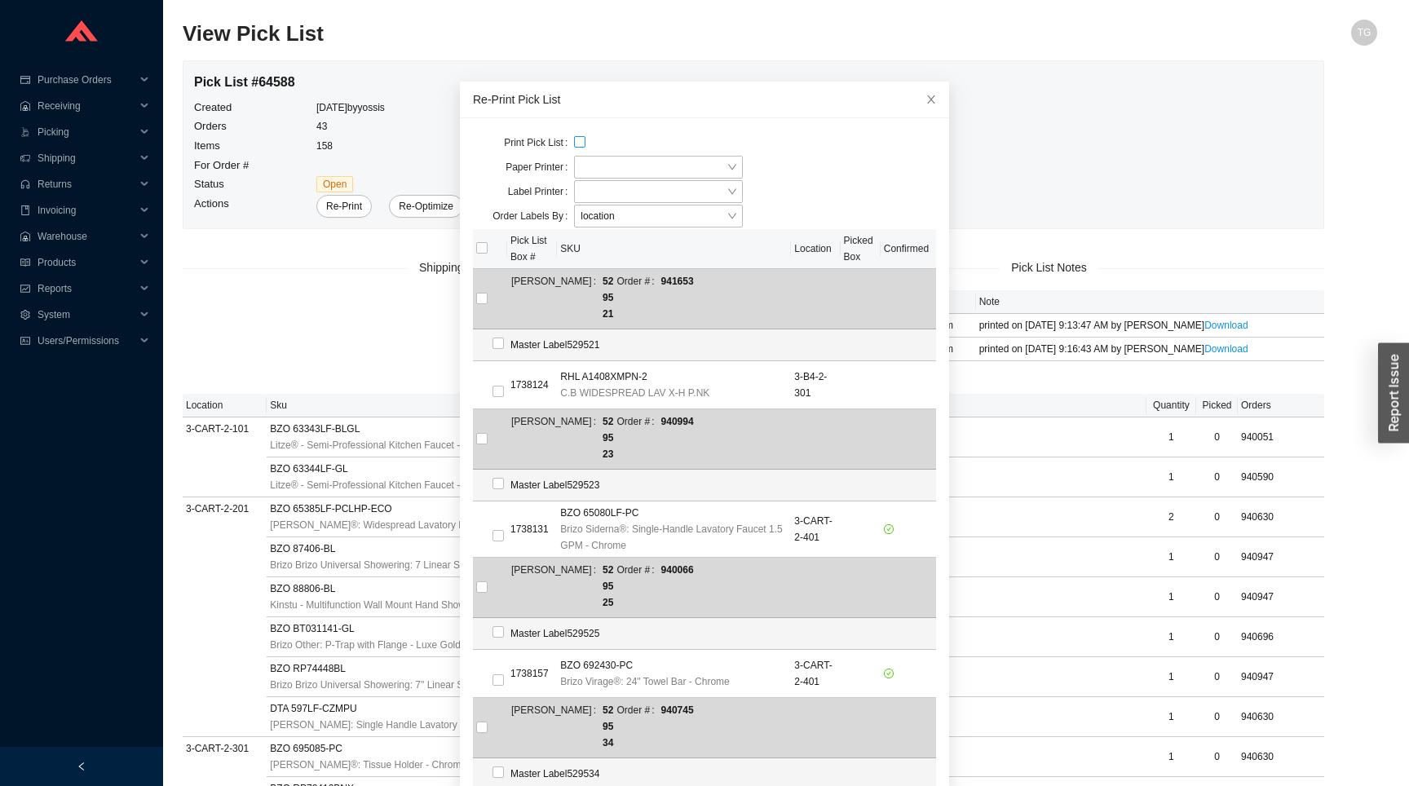
click at [574, 144] on input "checkbox" at bounding box center [579, 141] width 11 height 11
checkbox input "true"
click at [593, 156] on div at bounding box center [658, 167] width 169 height 23
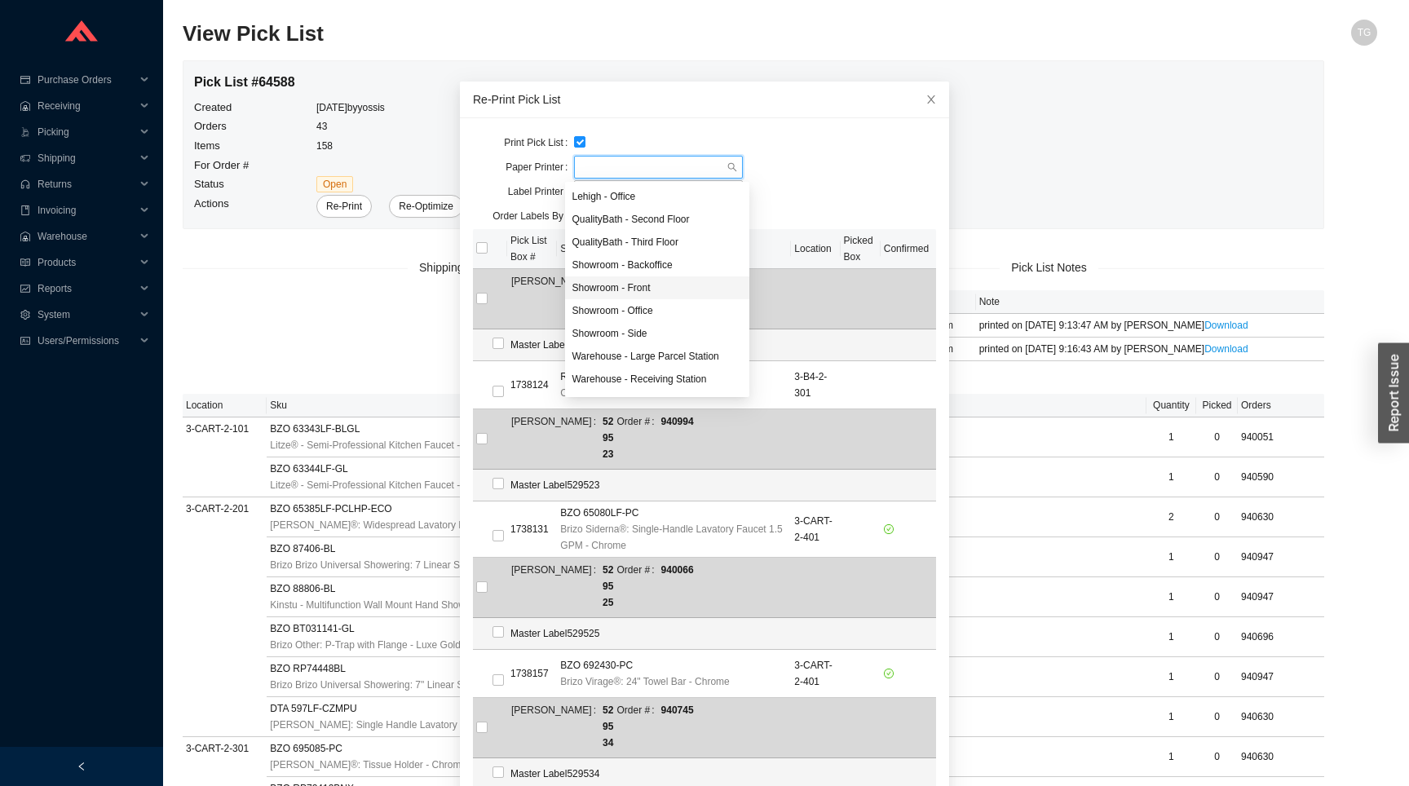
scroll to position [42, 0]
click at [662, 382] on div "Warehouse - [PERSON_NAME]'s Desk" at bounding box center [656, 382] width 170 height 15
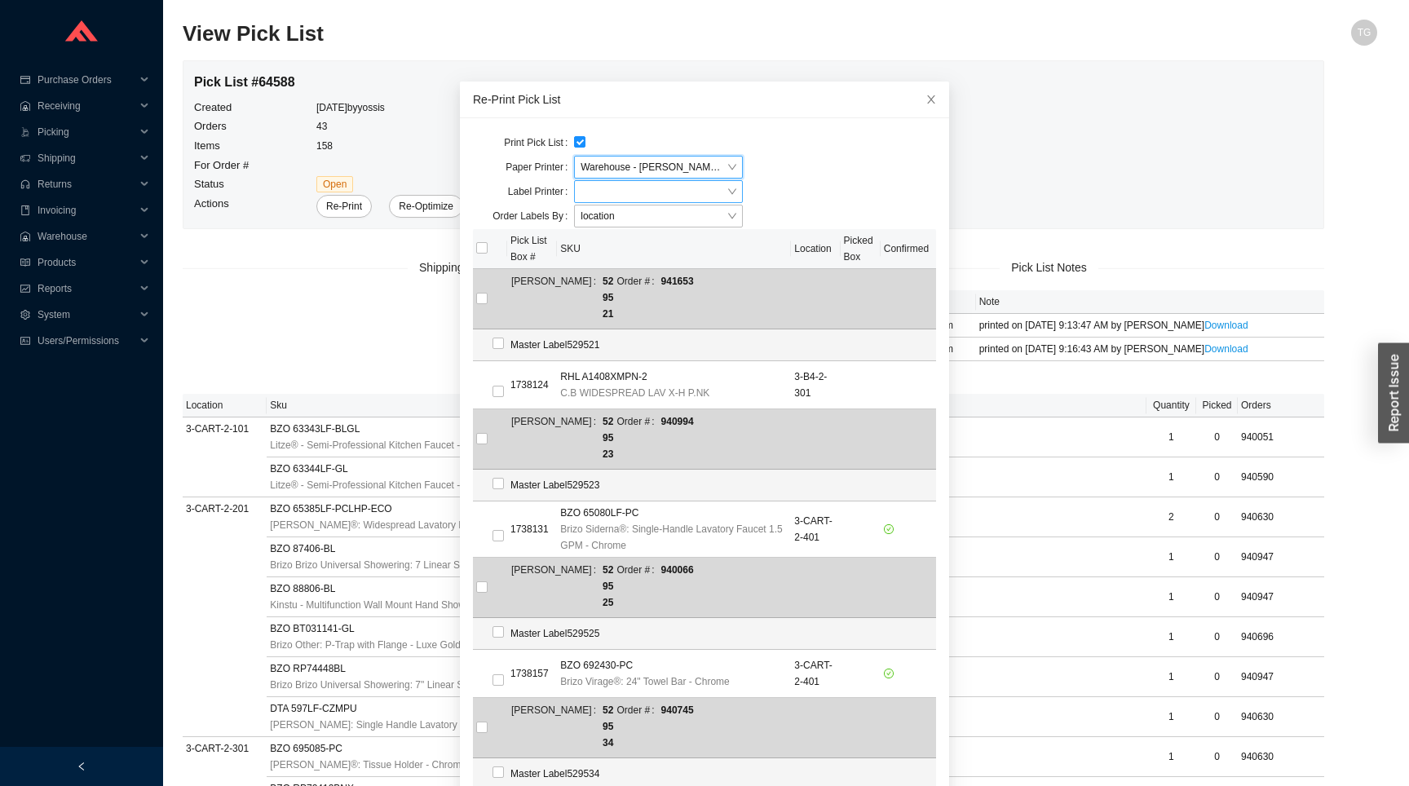
click at [606, 196] on input "search" at bounding box center [653, 191] width 146 height 21
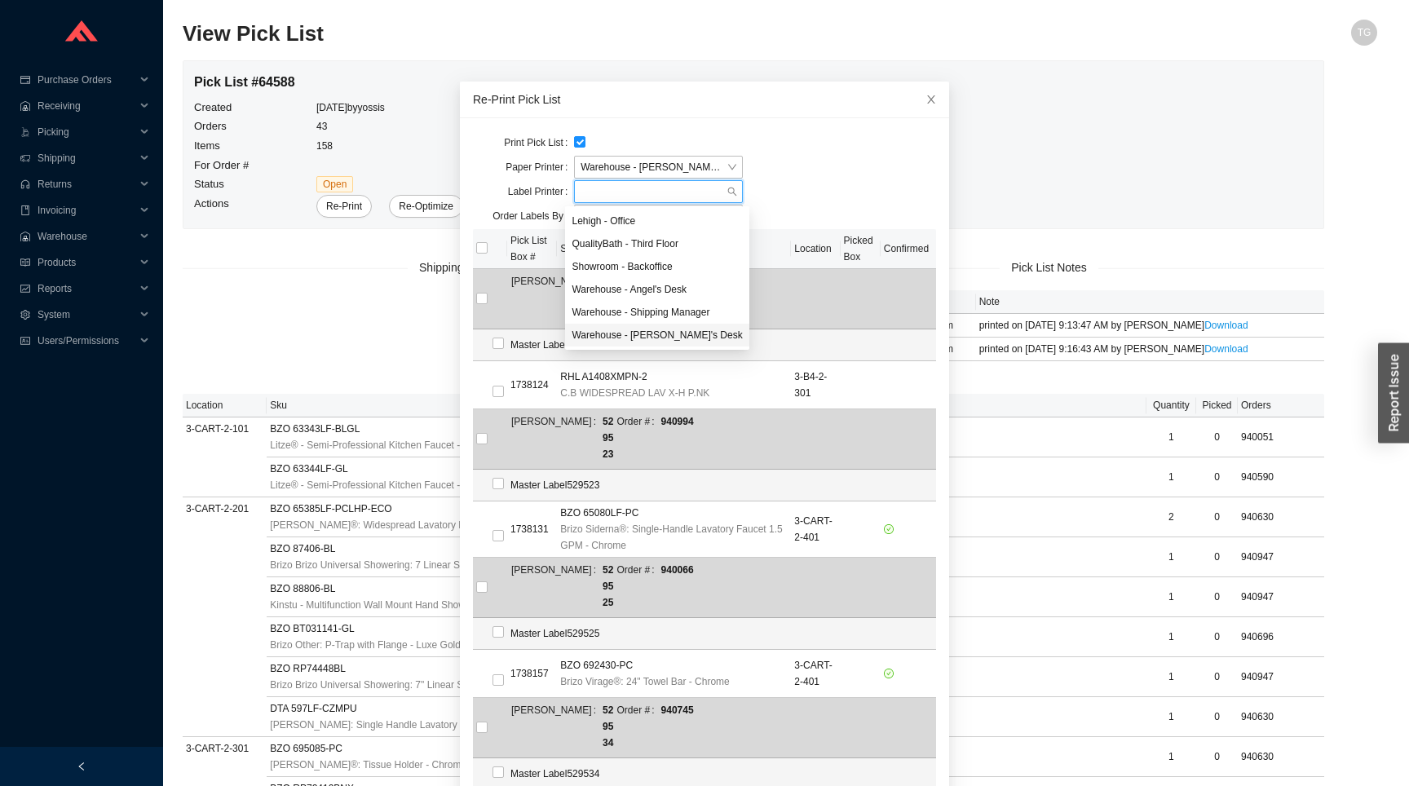
click at [673, 337] on div "Warehouse - [PERSON_NAME]'s Desk" at bounding box center [656, 335] width 170 height 15
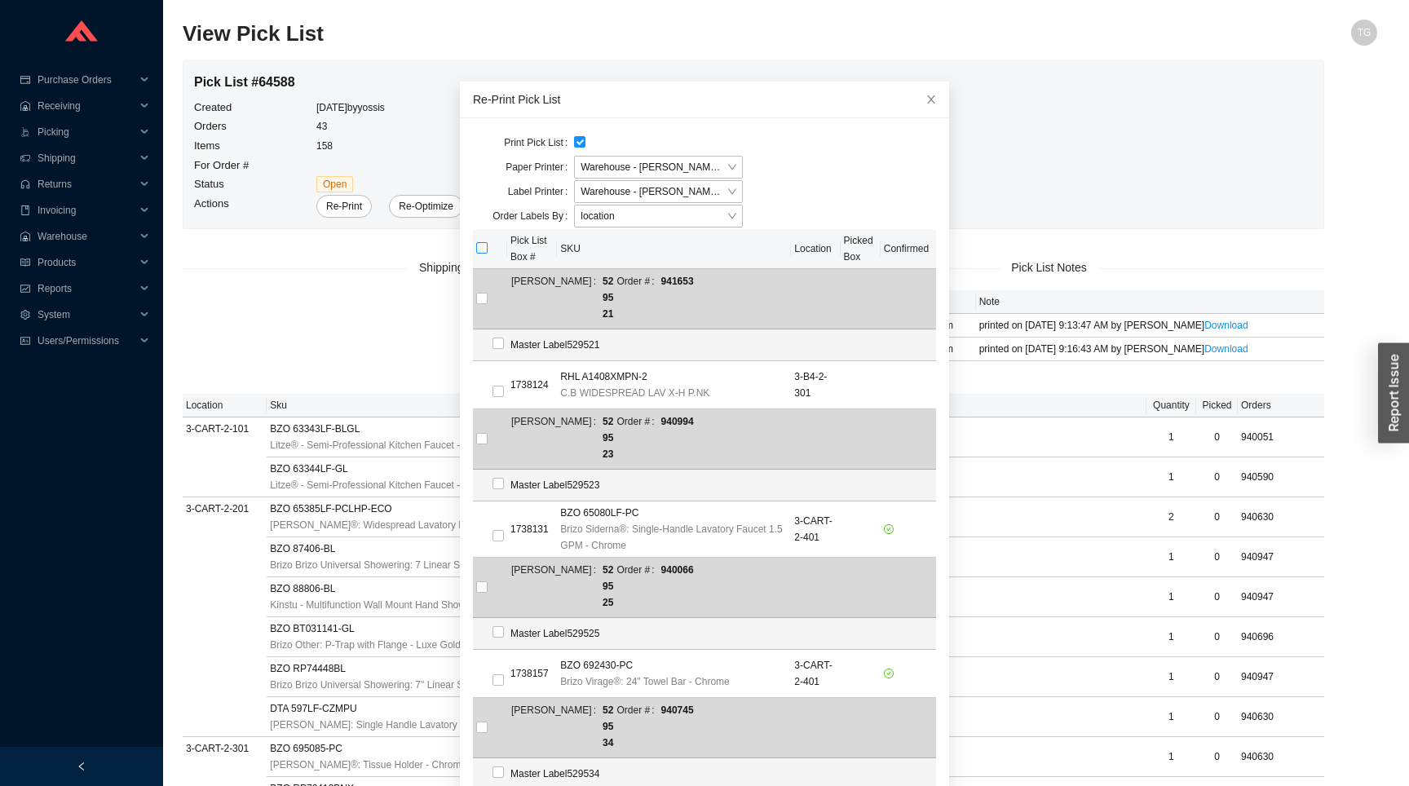
click at [477, 249] on input "checkbox" at bounding box center [481, 247] width 11 height 11
checkbox input "true"
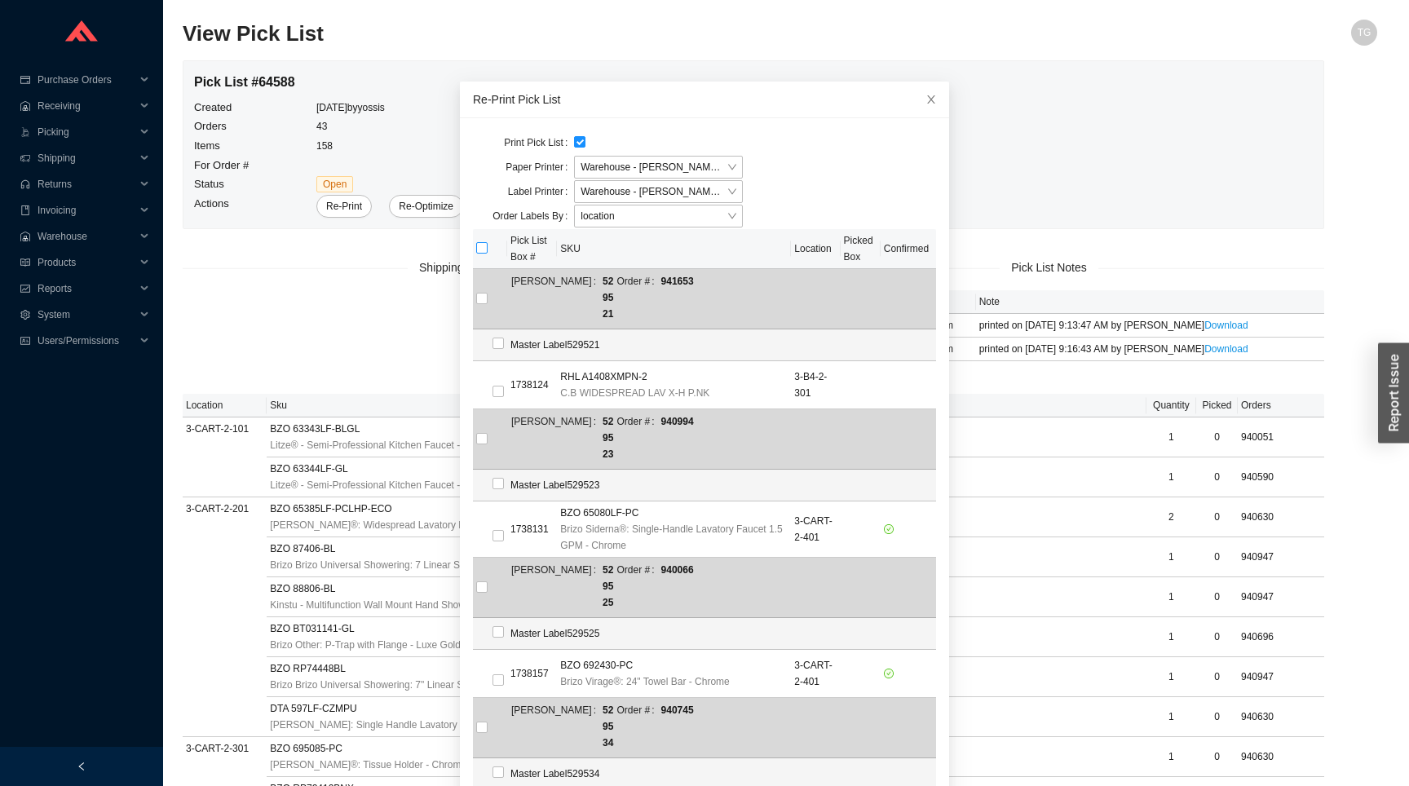
checkbox input "true"
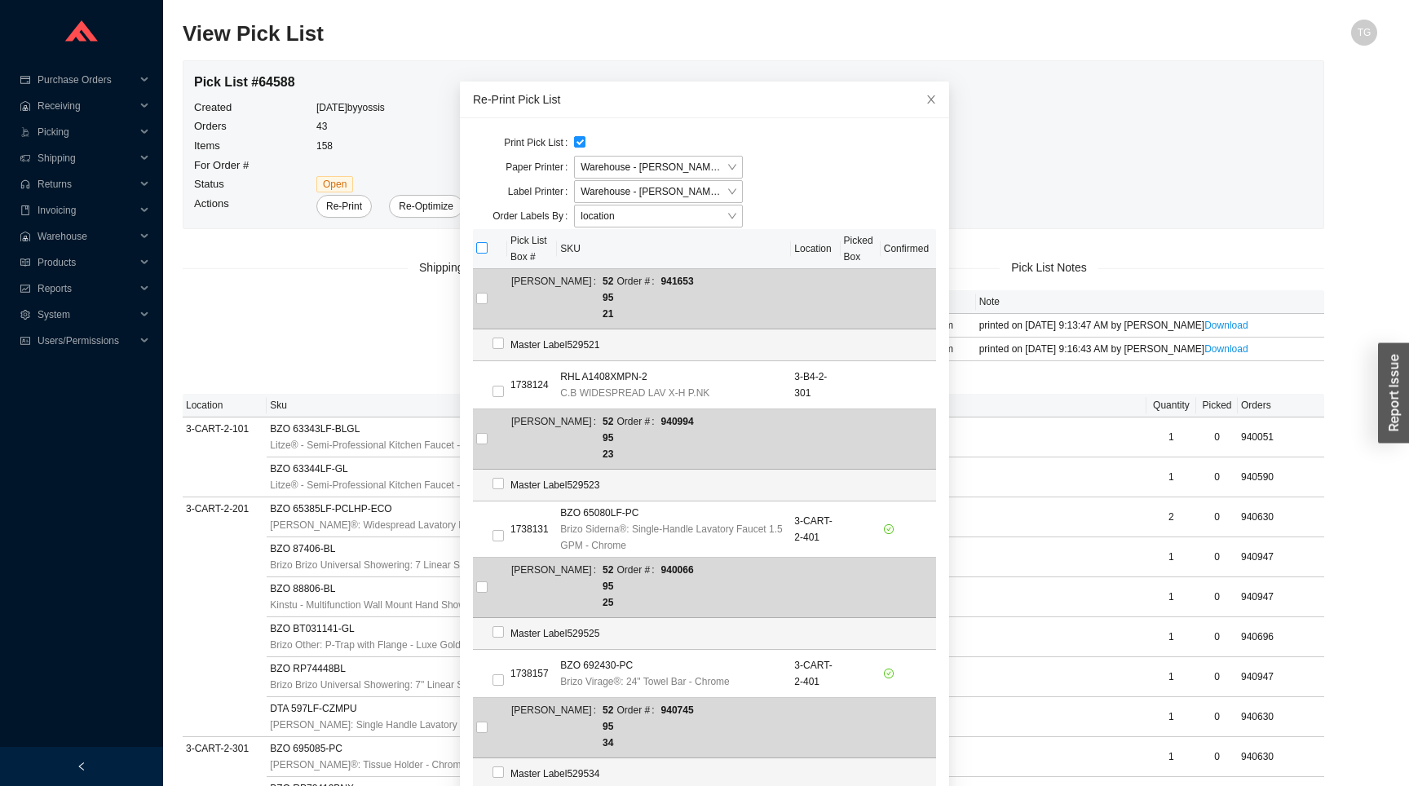
checkbox input "true"
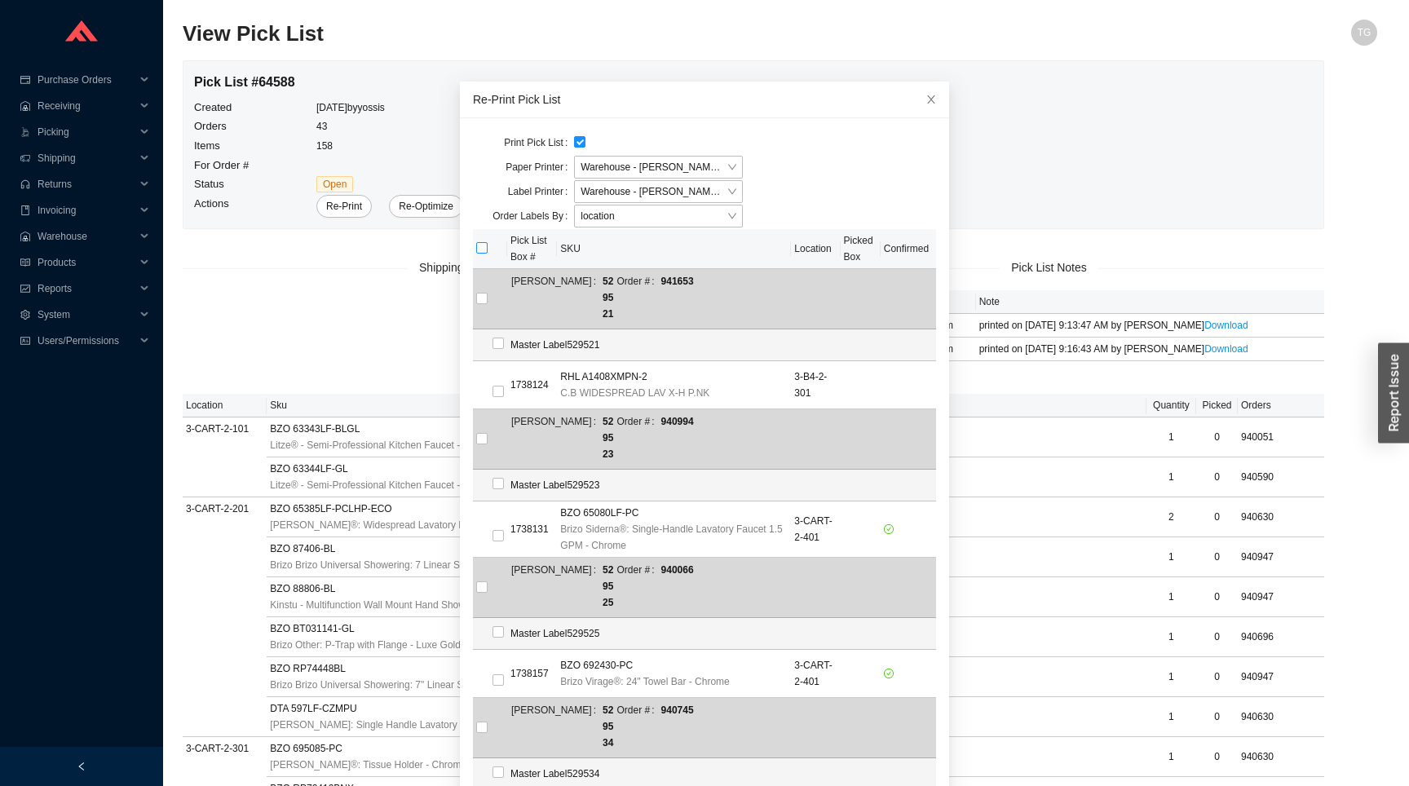
checkbox input "true"
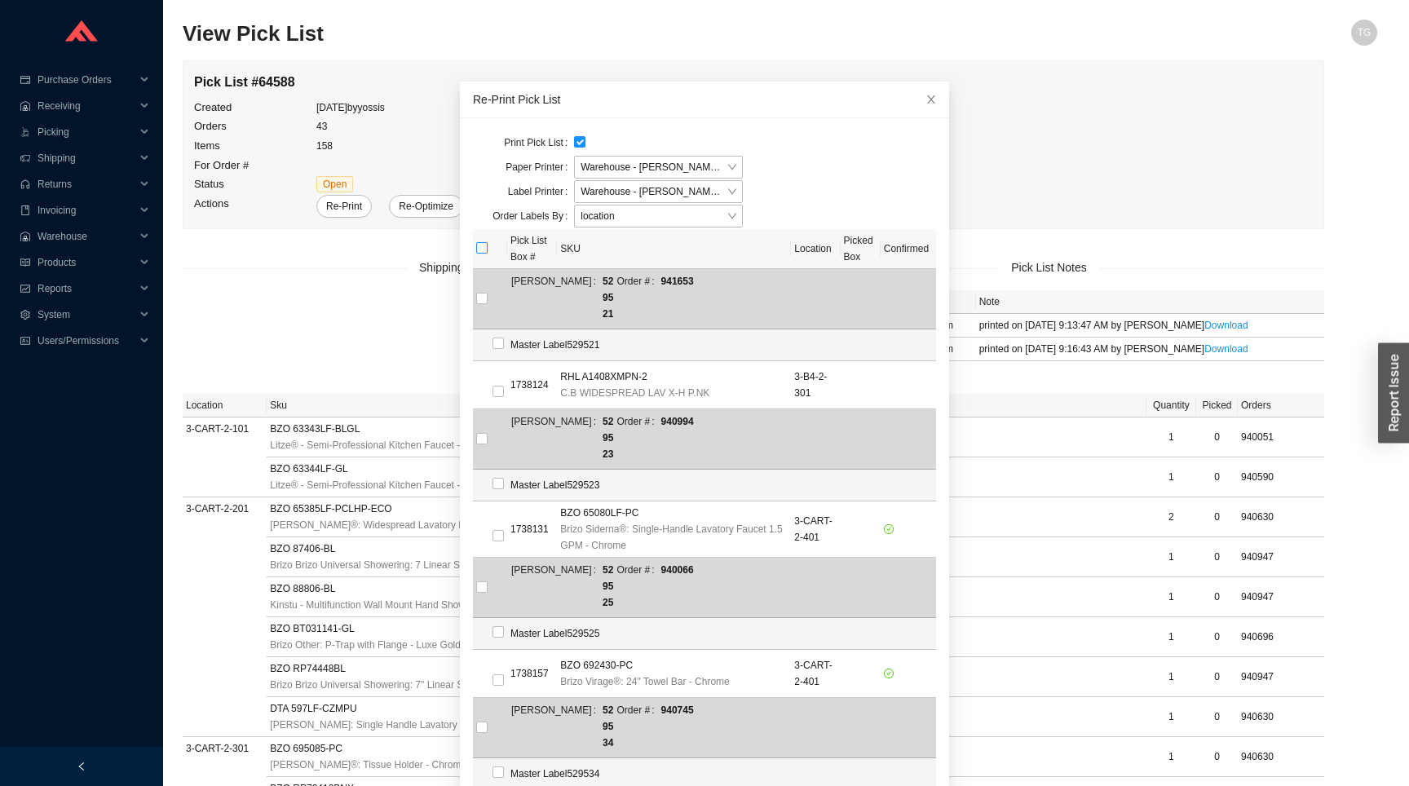
checkbox input "true"
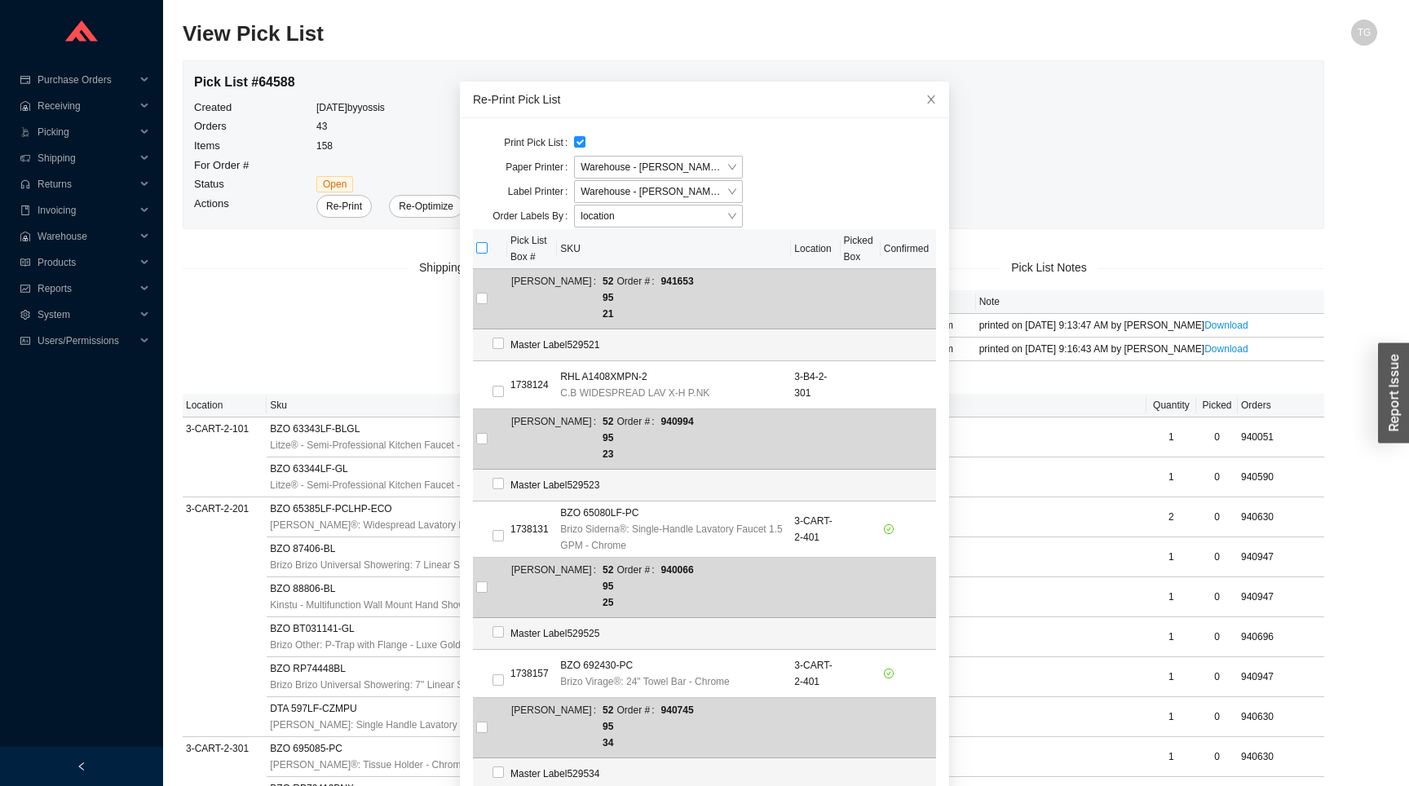
checkbox input "true"
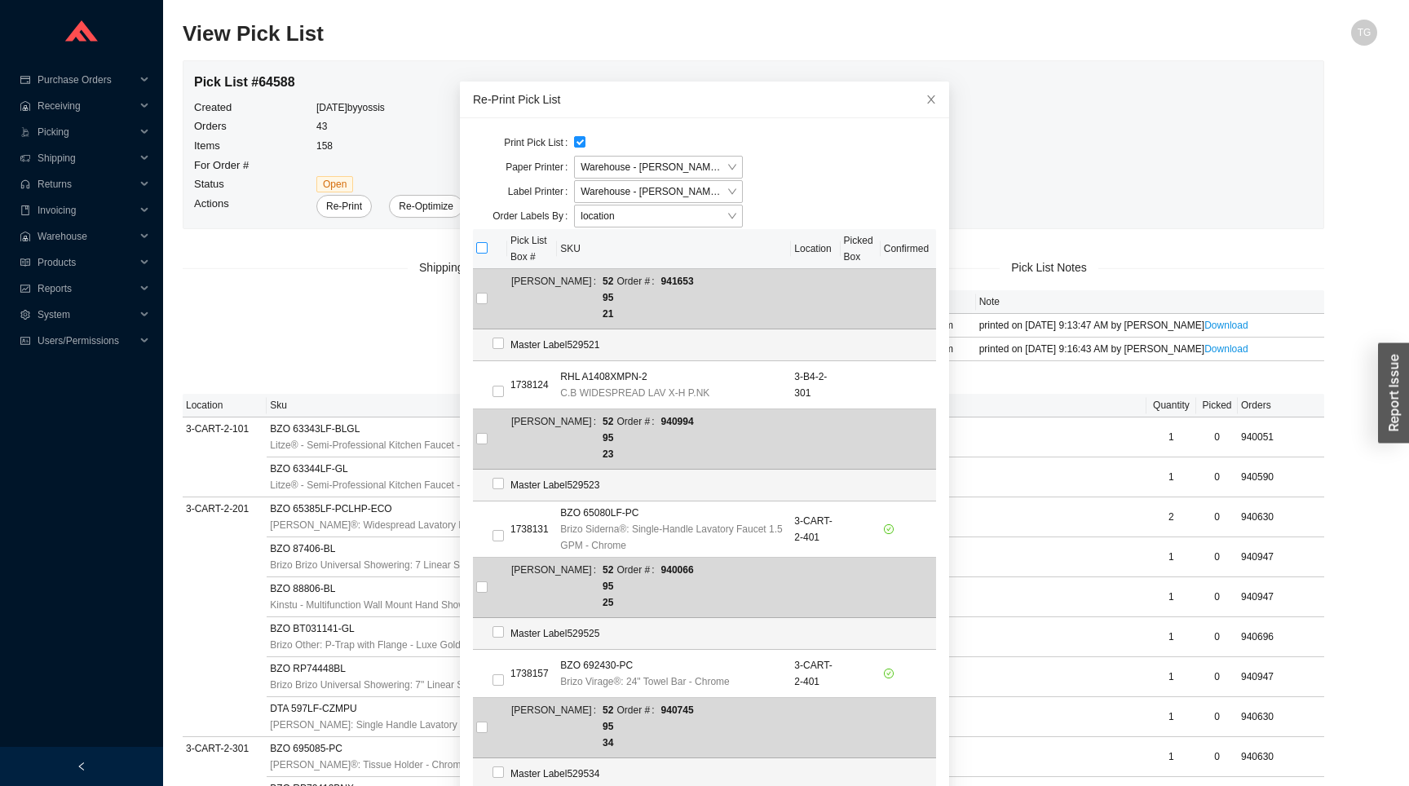
checkbox input "true"
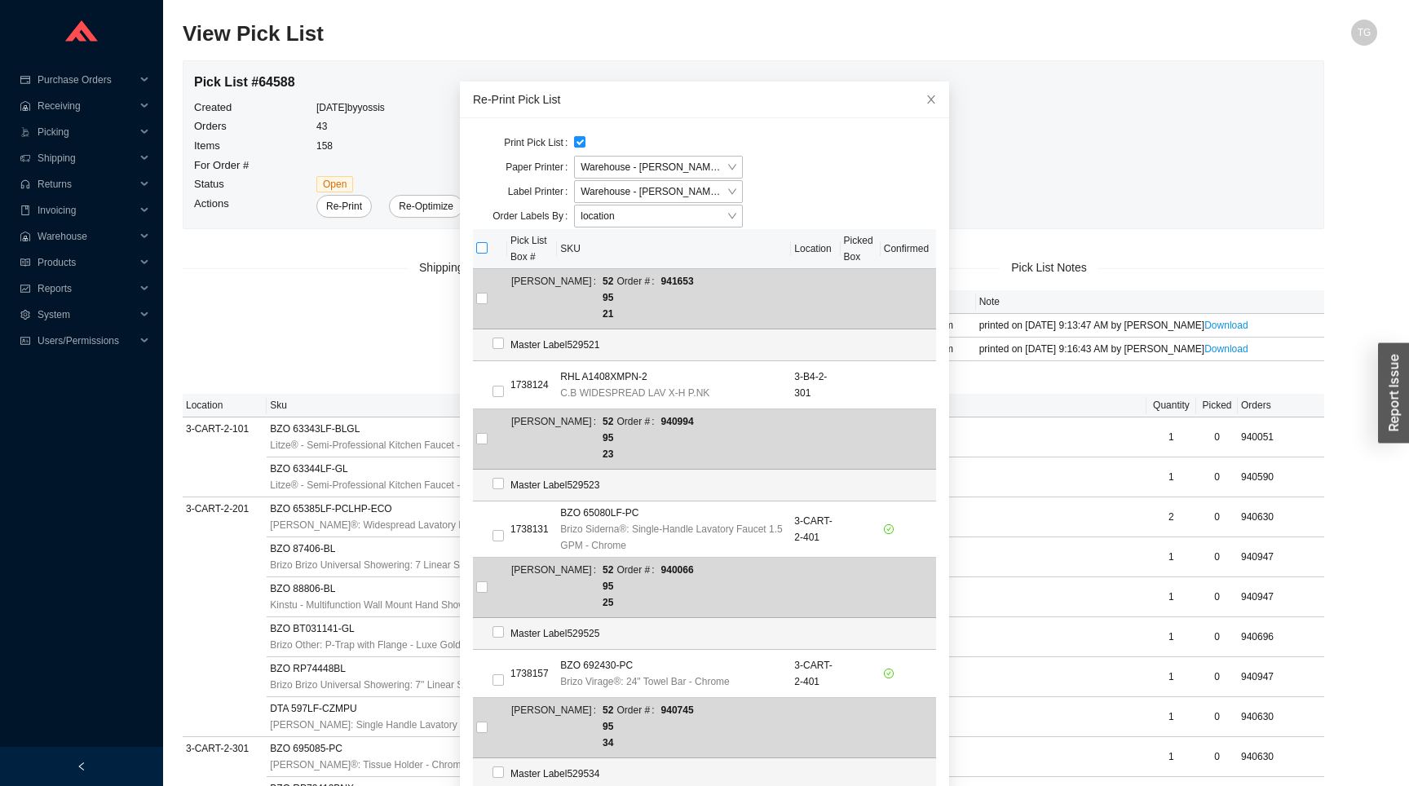
checkbox input "true"
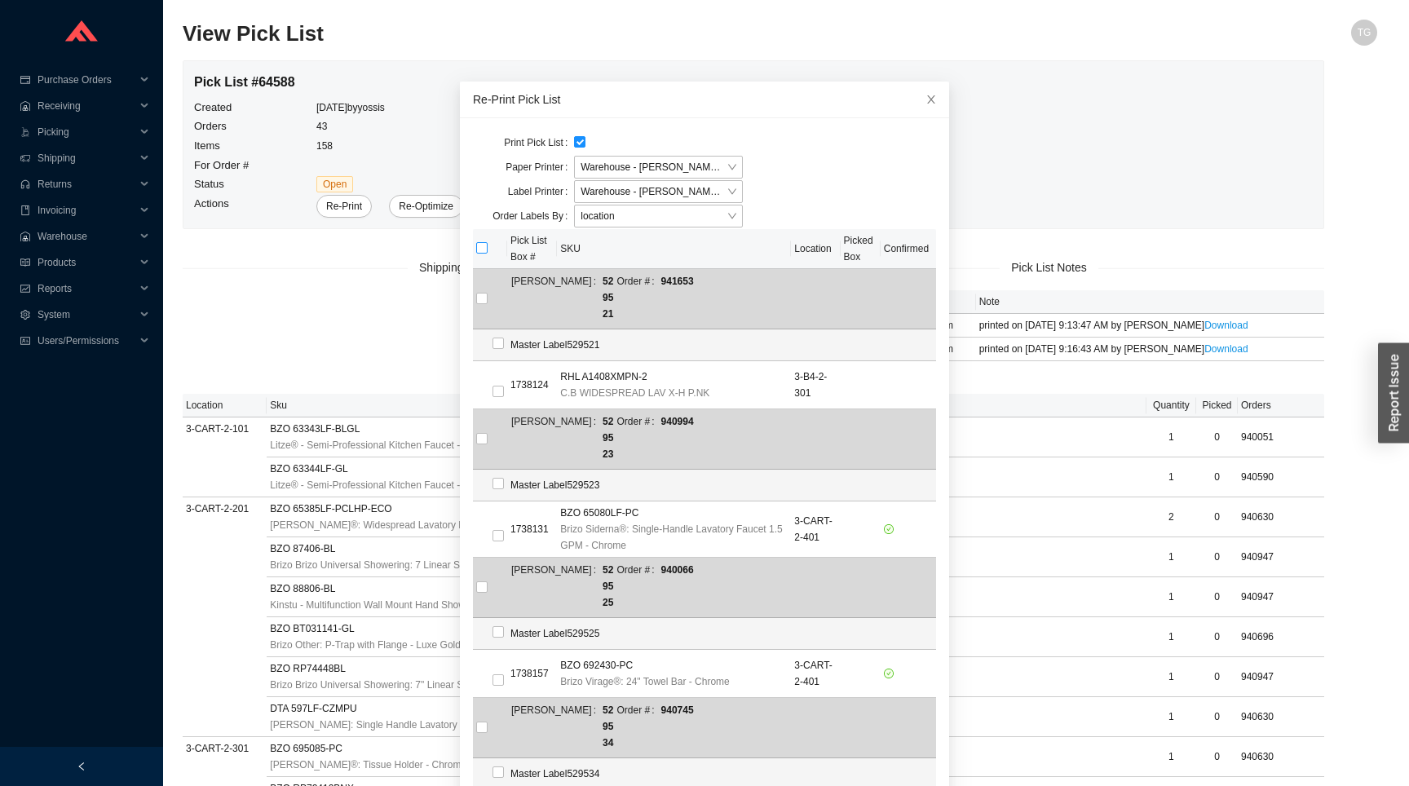
checkbox input "true"
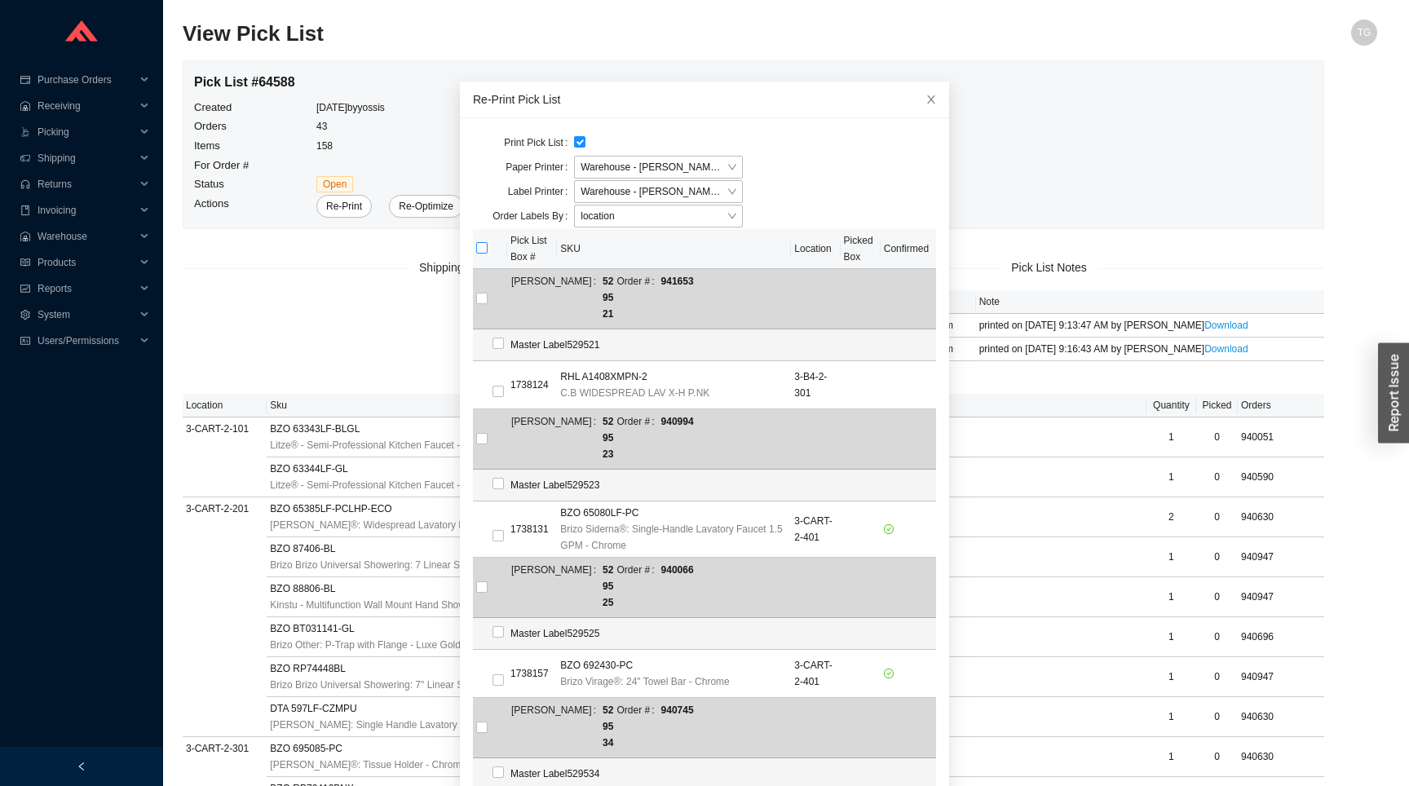
checkbox input "true"
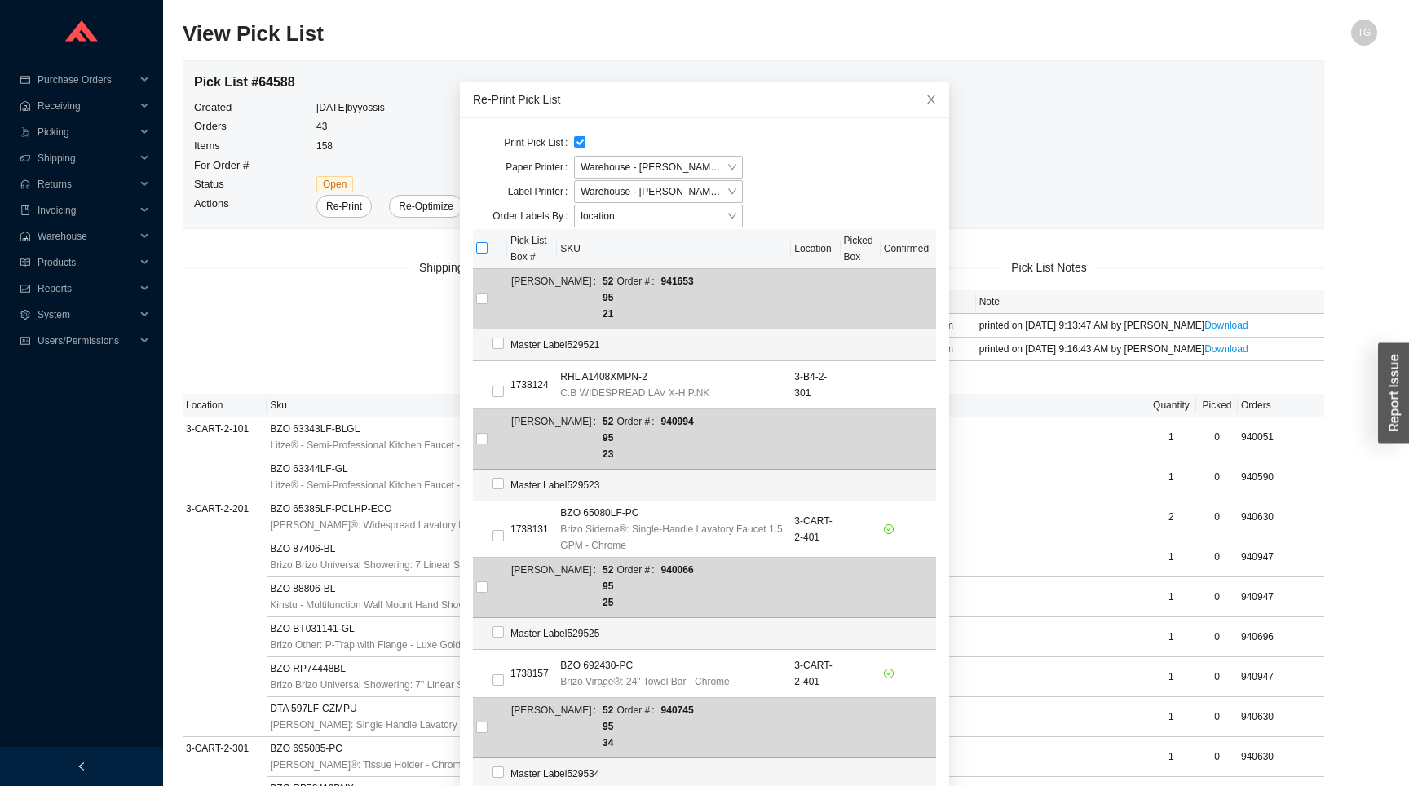
checkbox input "true"
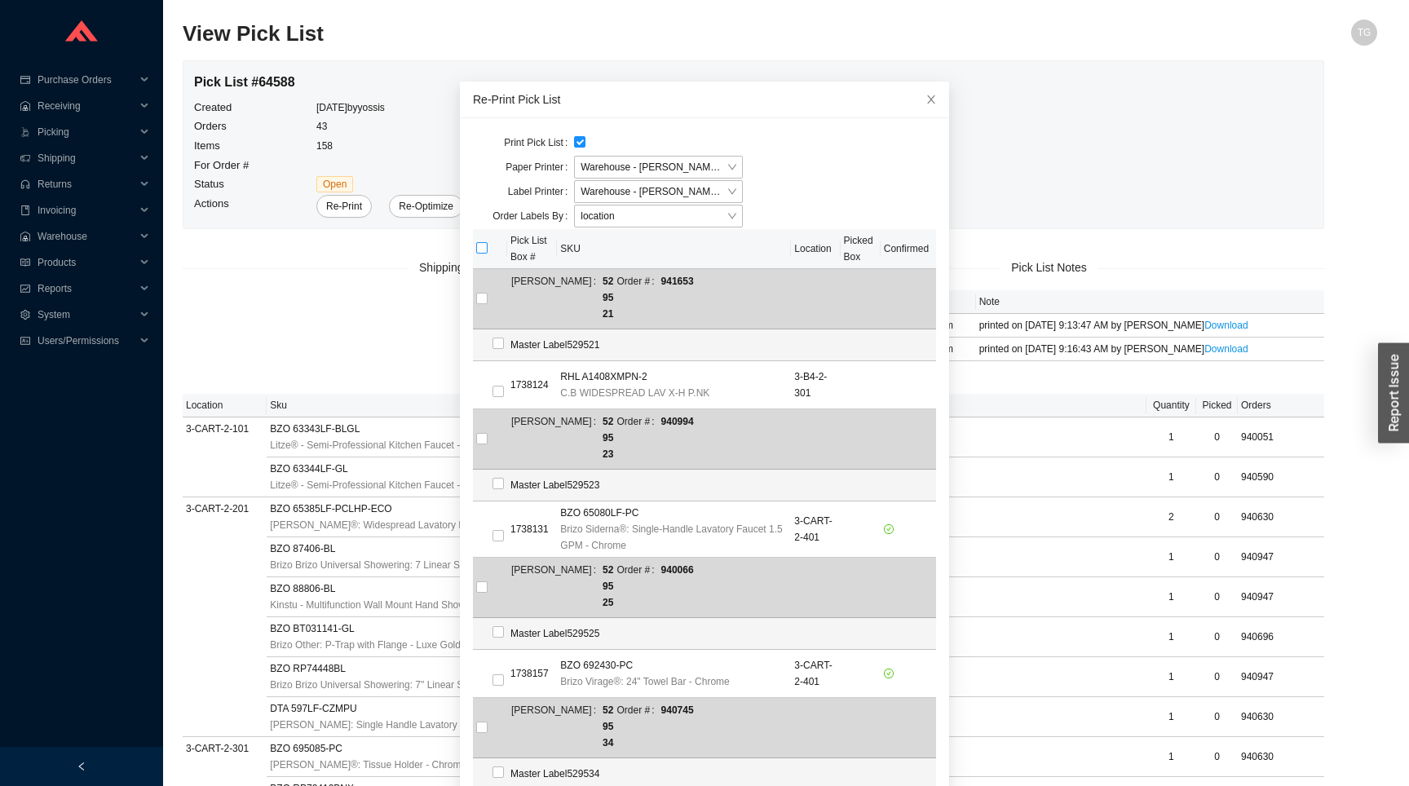
checkbox input "true"
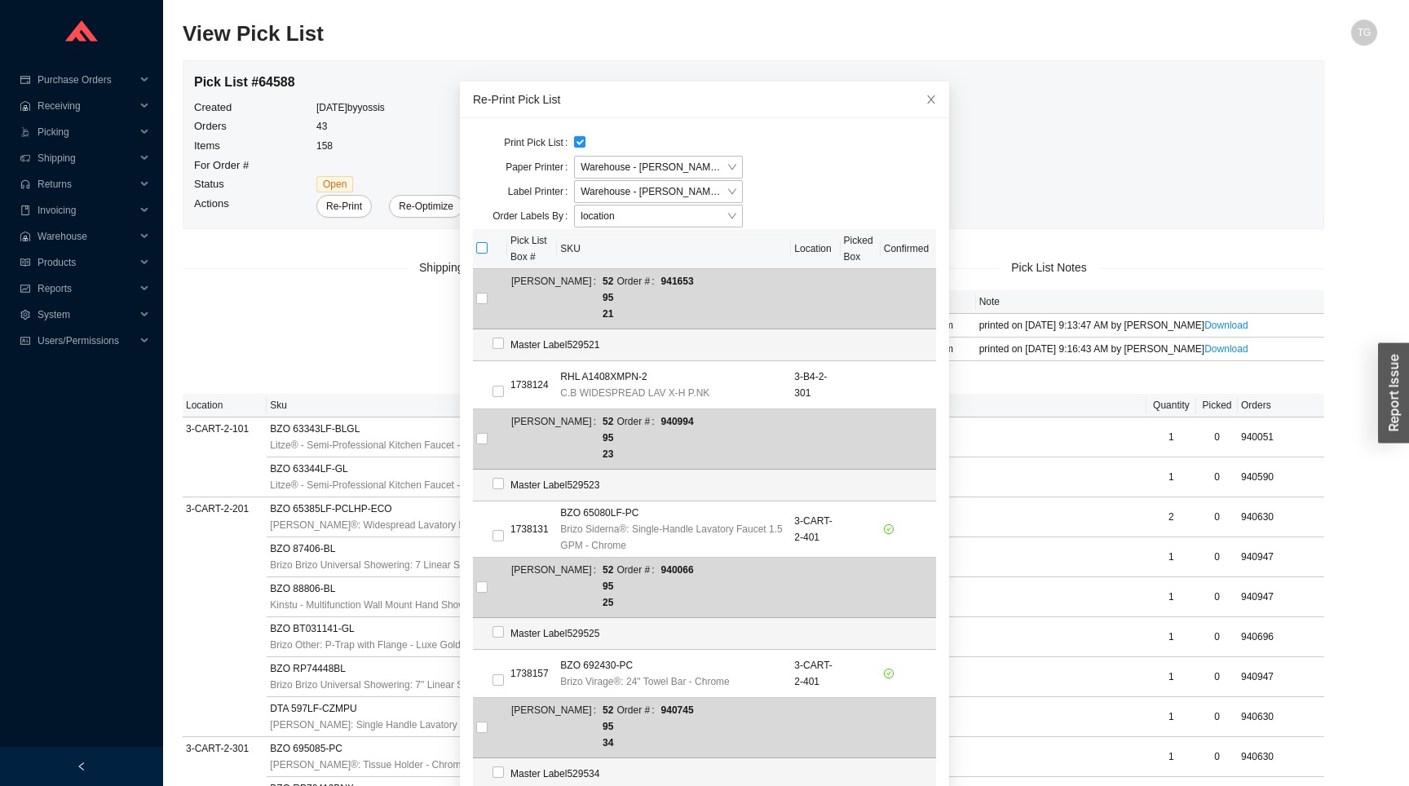
checkbox input "true"
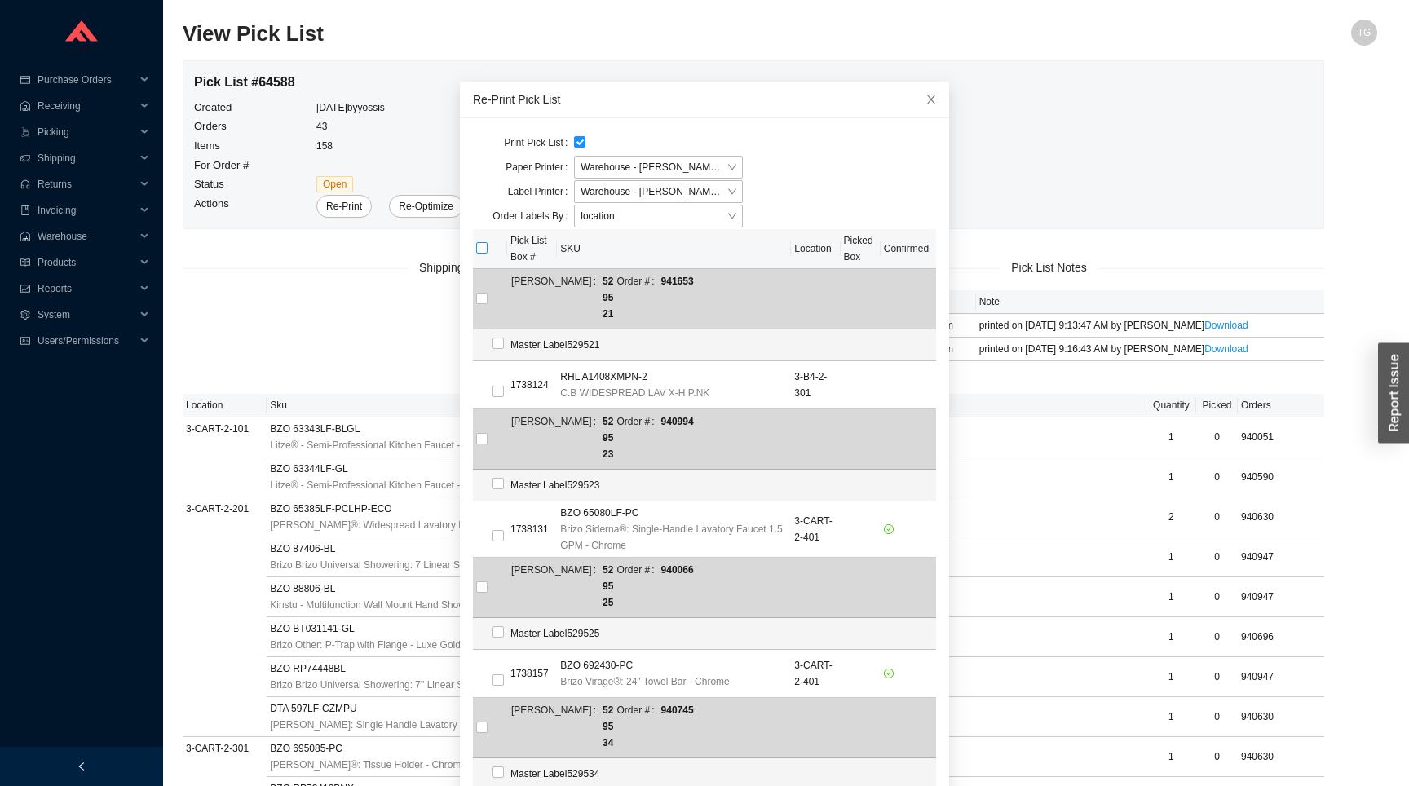
checkbox input "true"
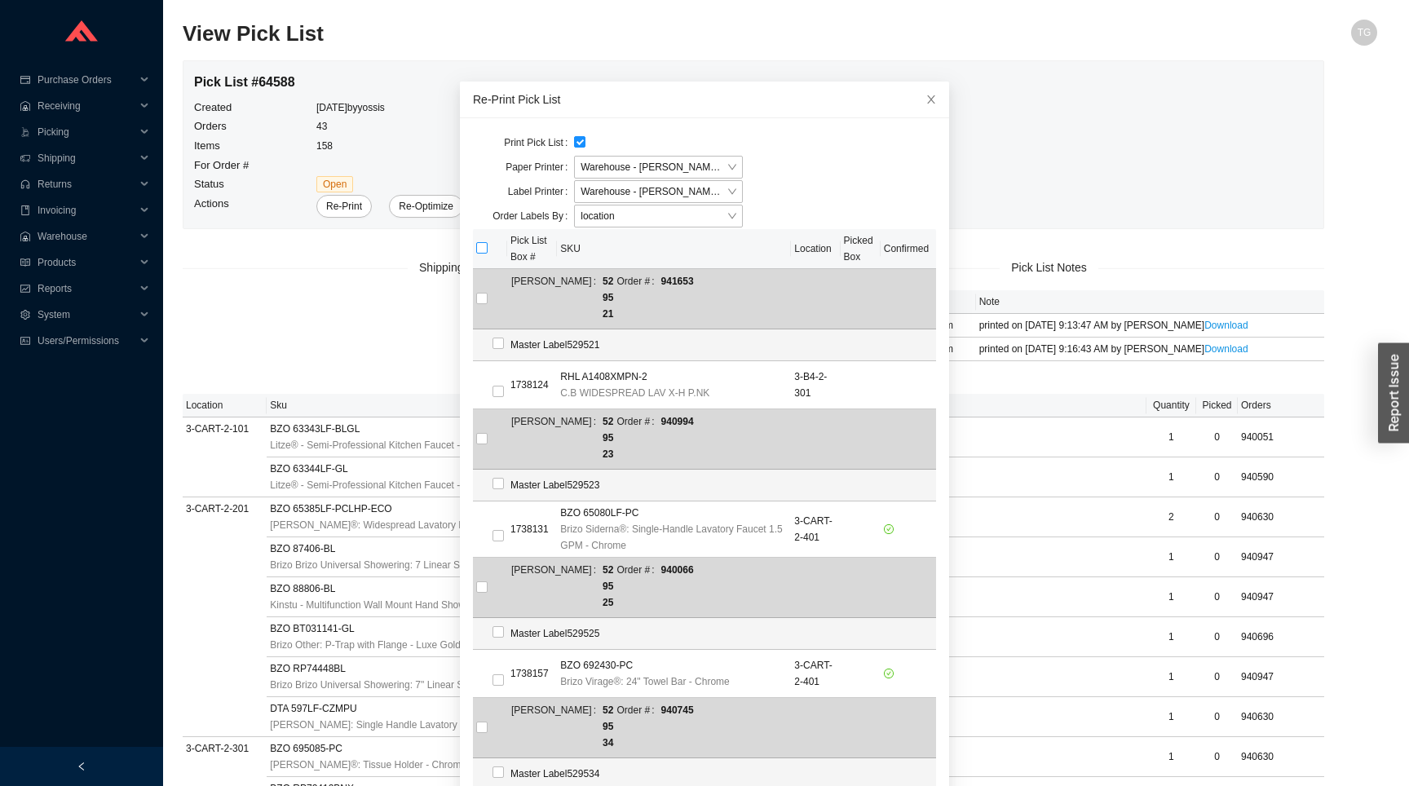
checkbox input "true"
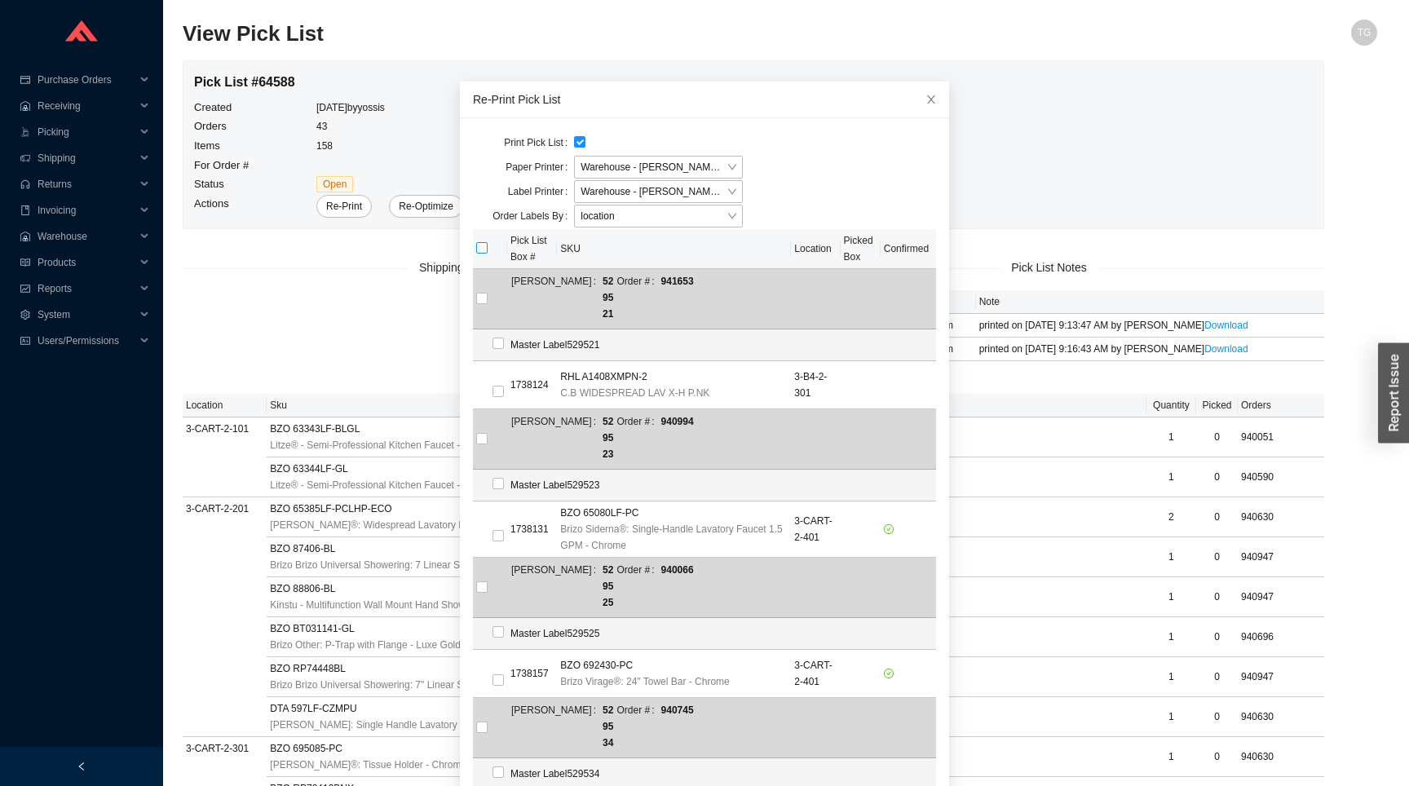
checkbox input "true"
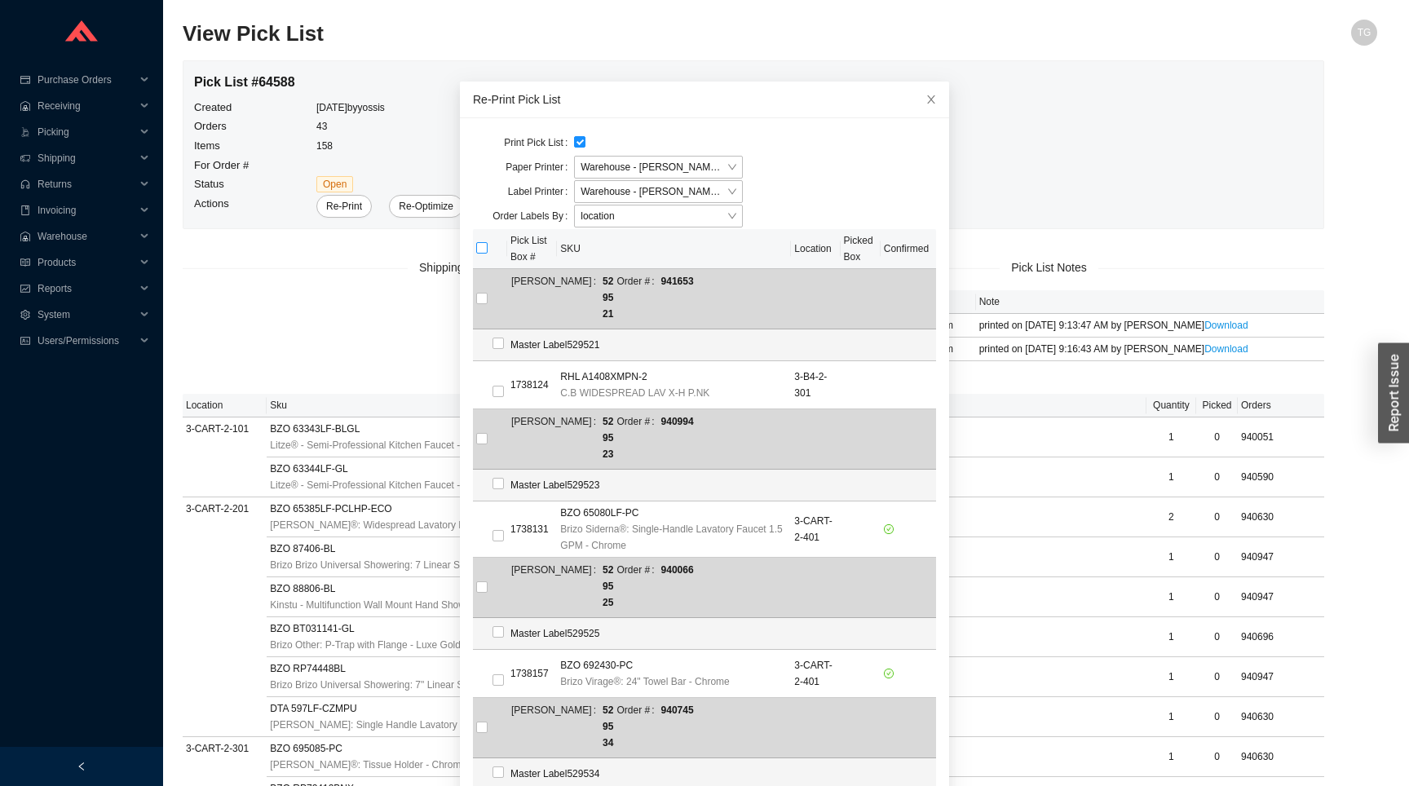
checkbox input "true"
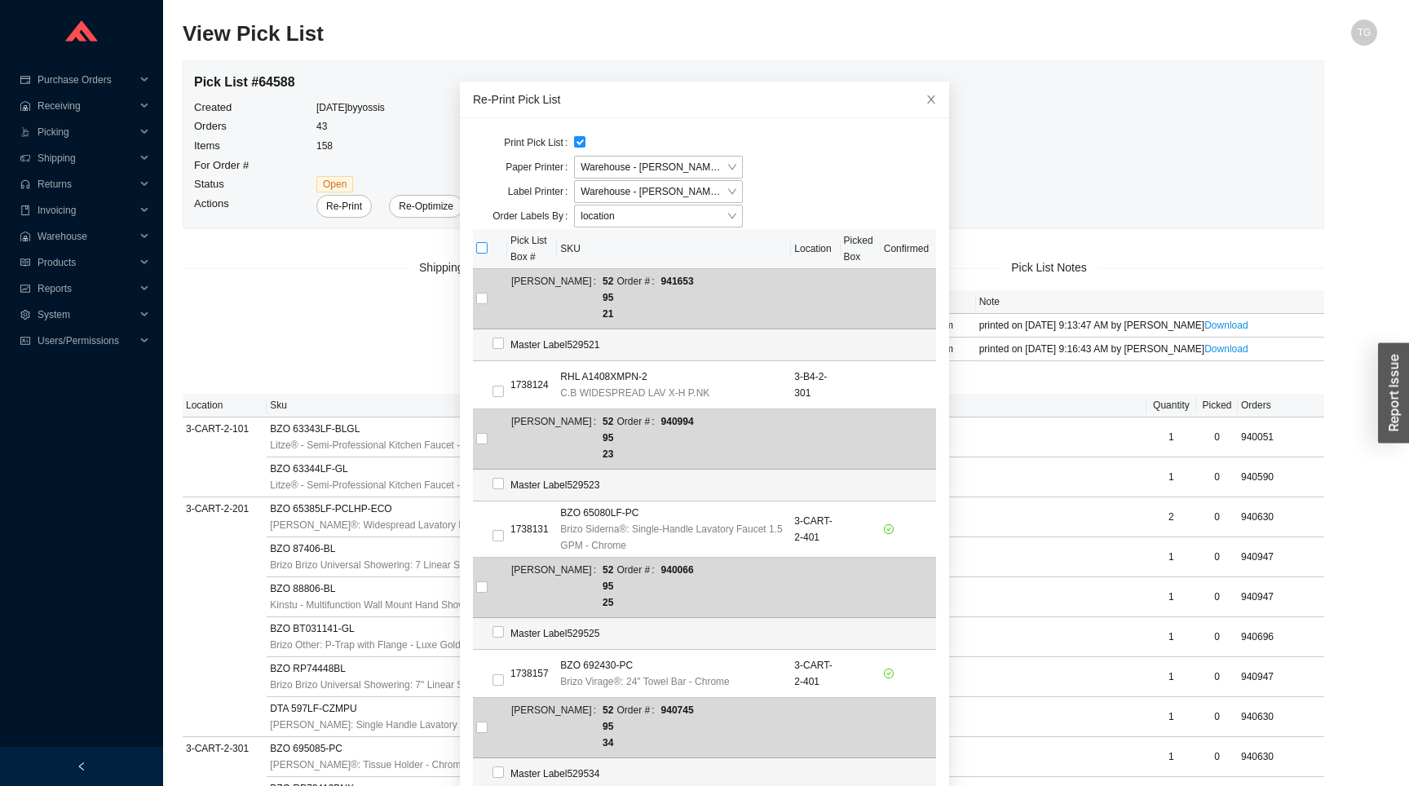
checkbox input "true"
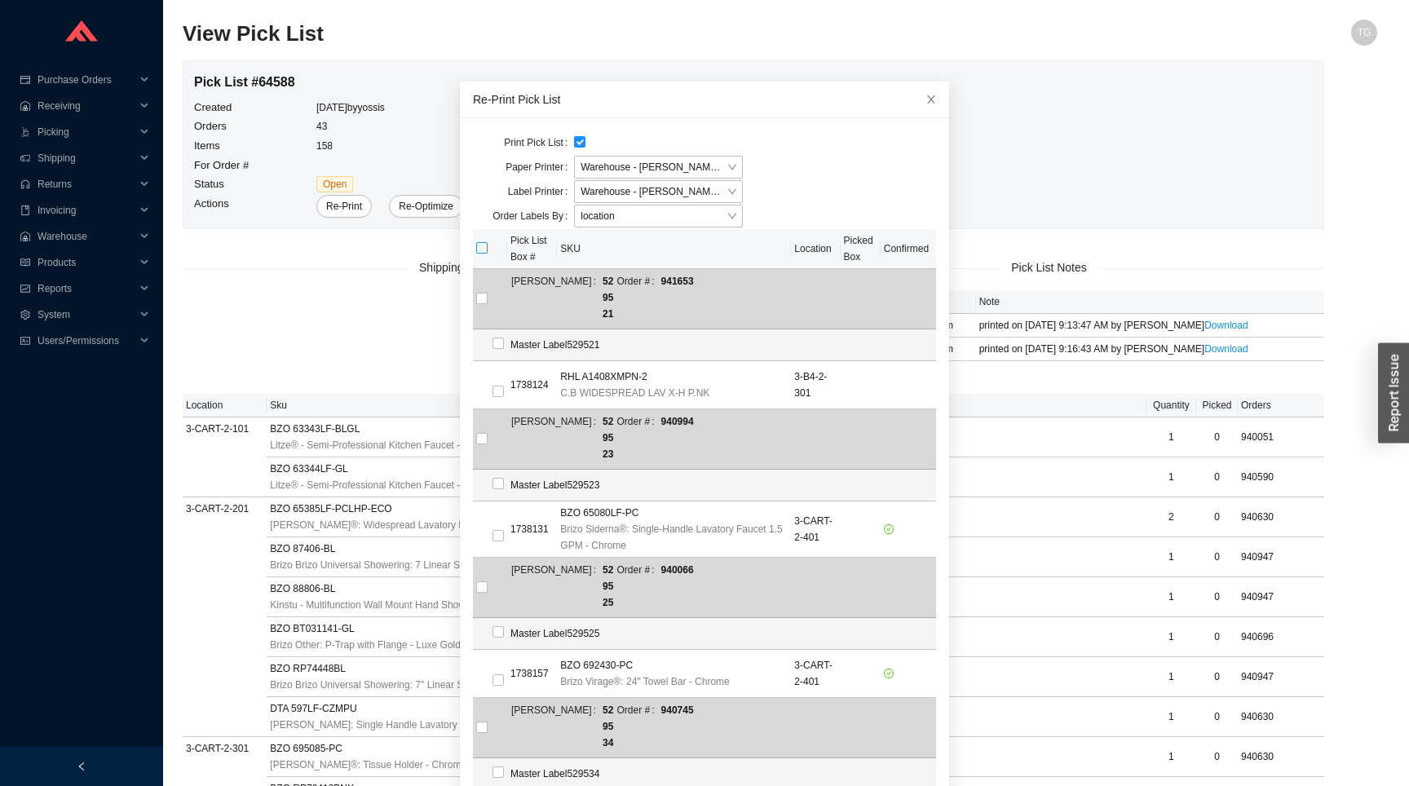
checkbox input "true"
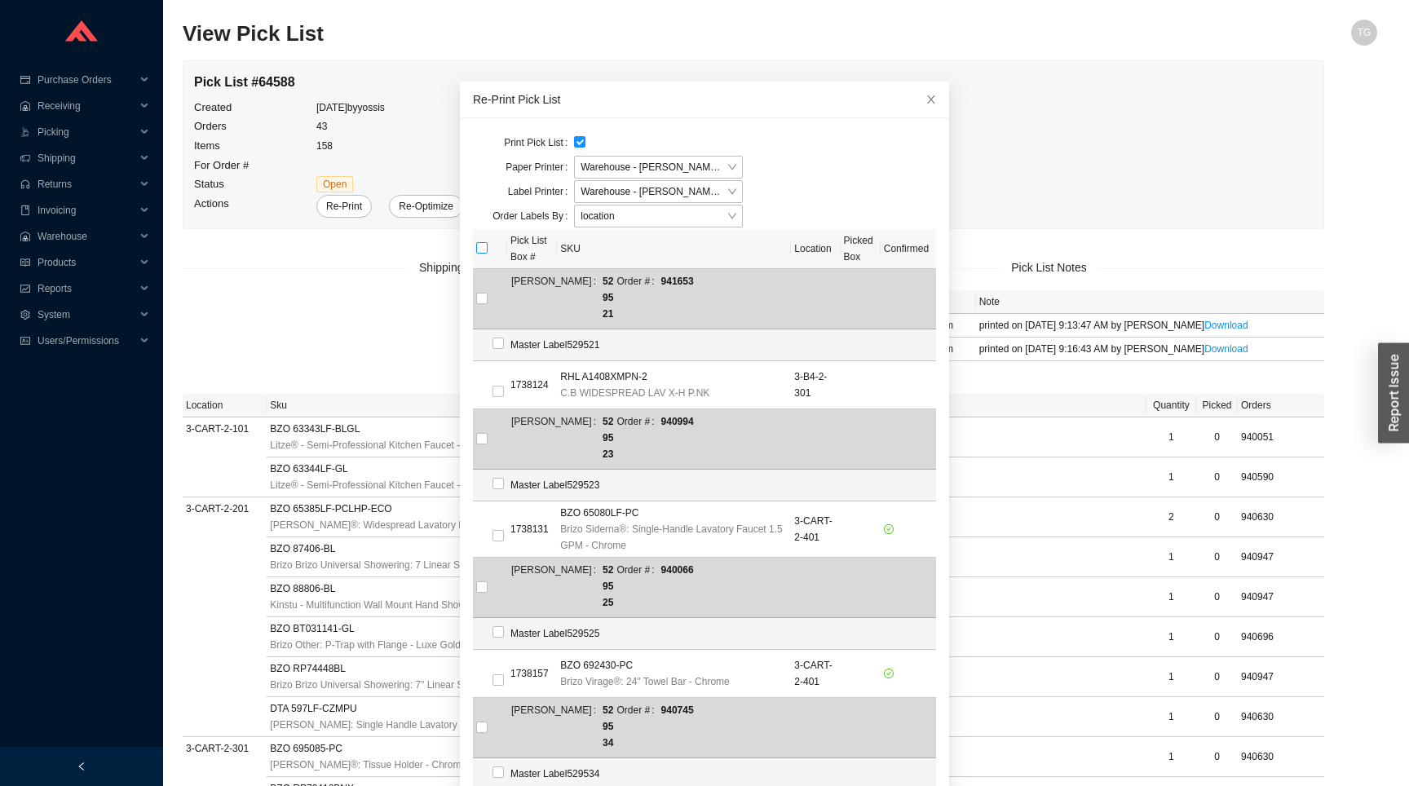
checkbox input "true"
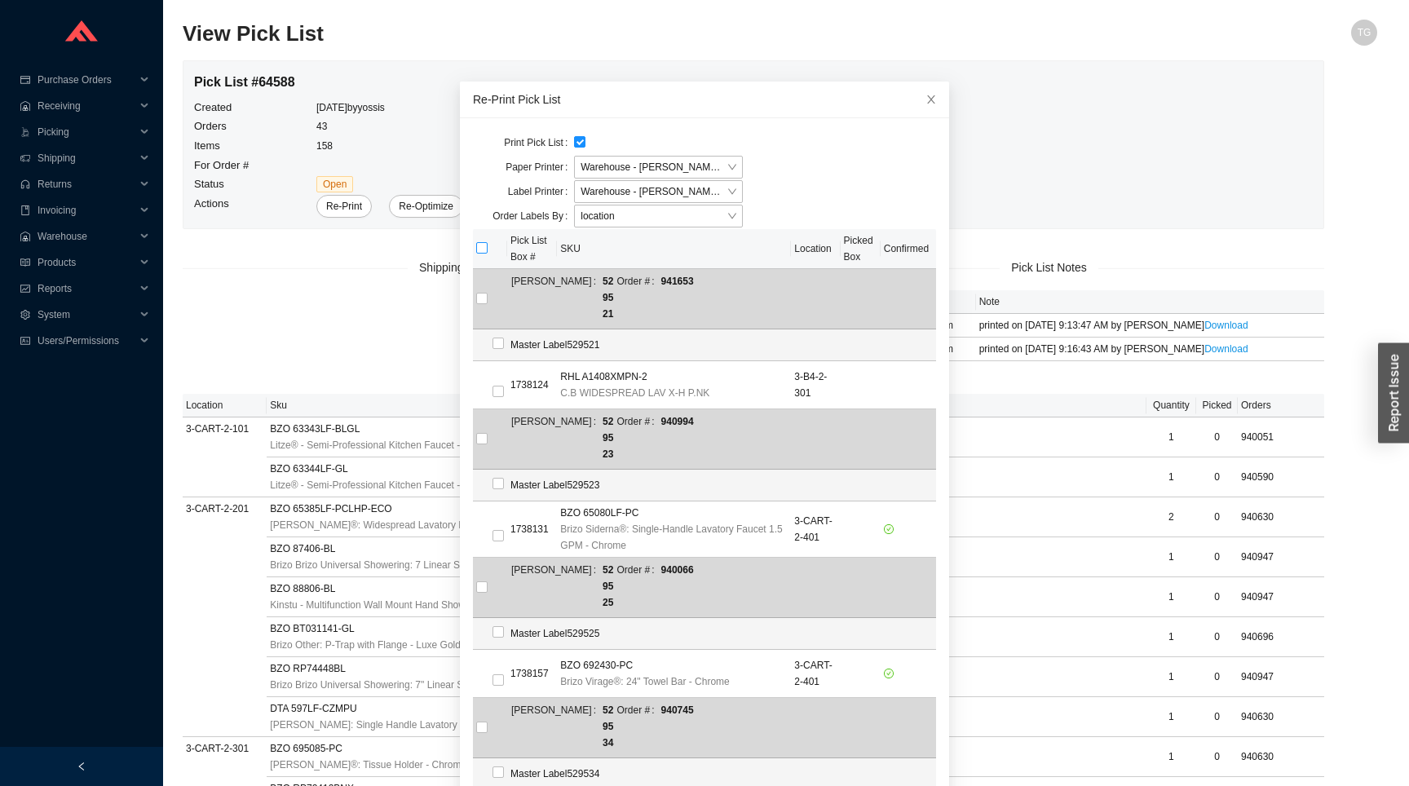
checkbox input "true"
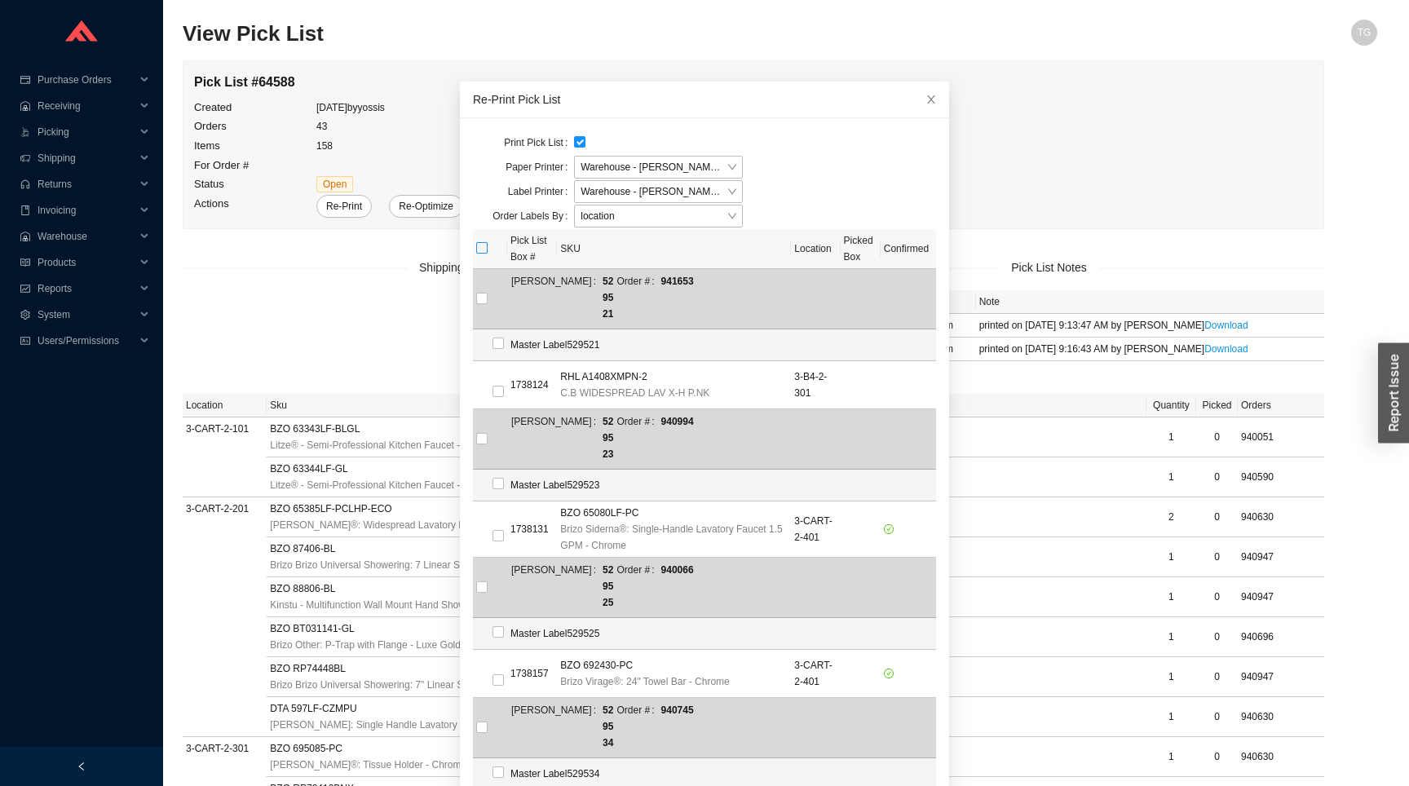
checkbox input "true"
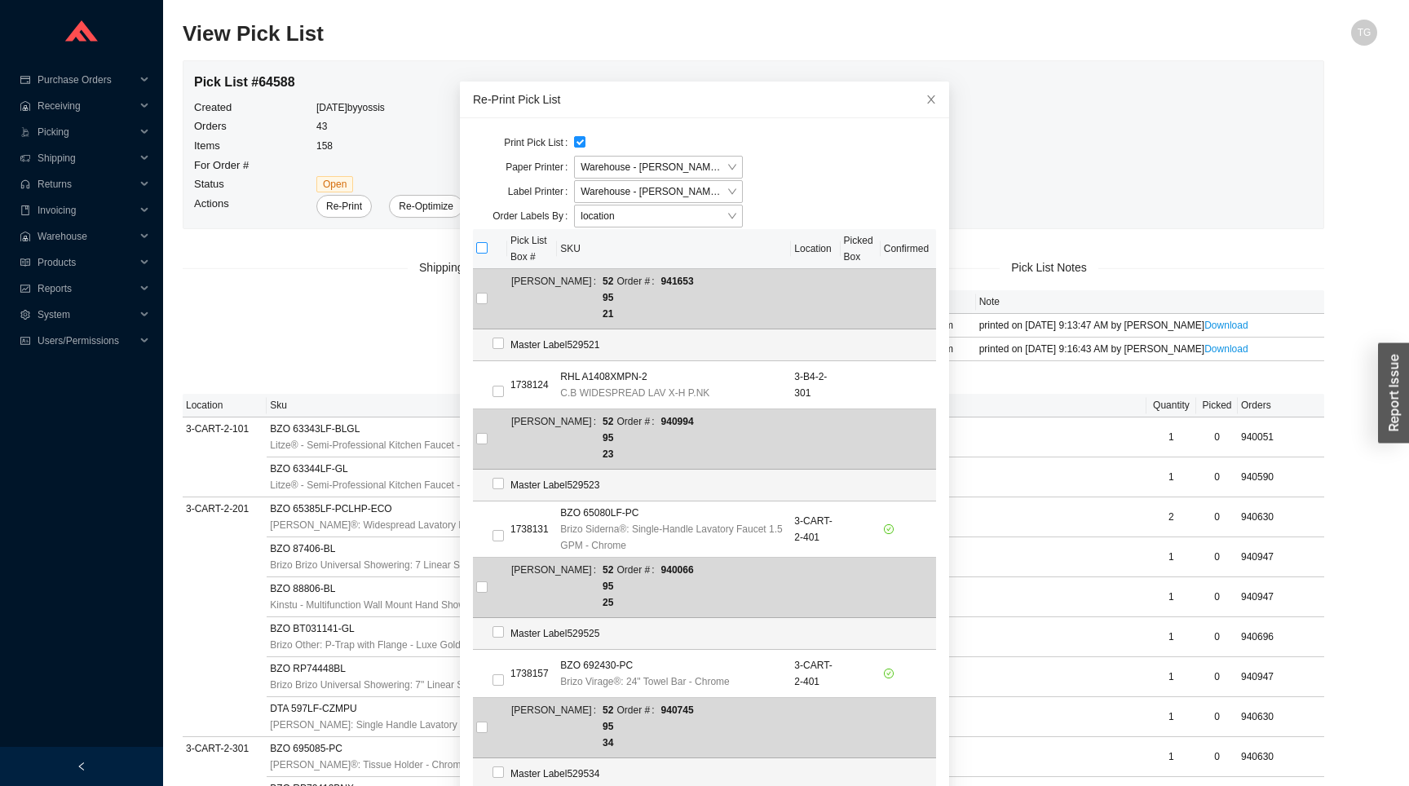
checkbox input "true"
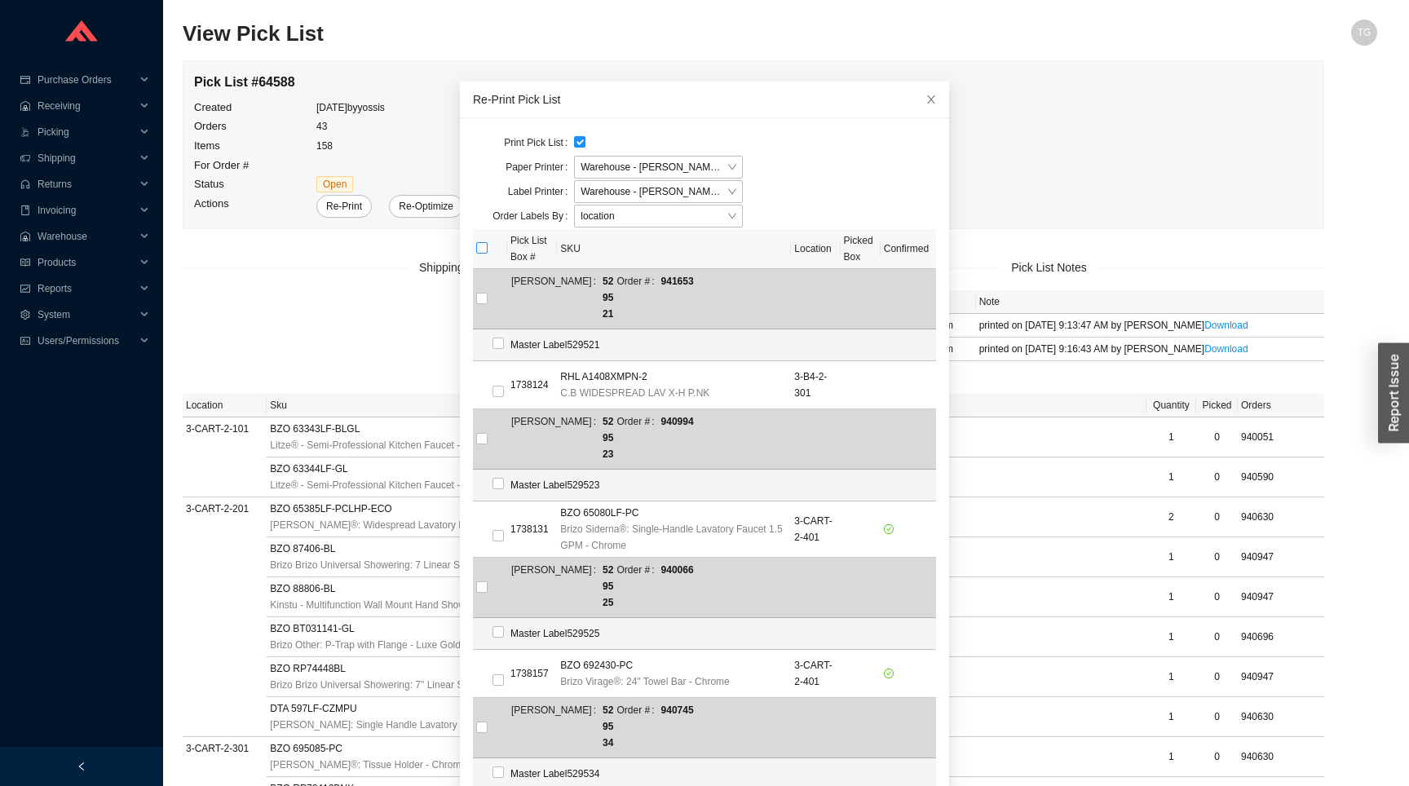
checkbox input "true"
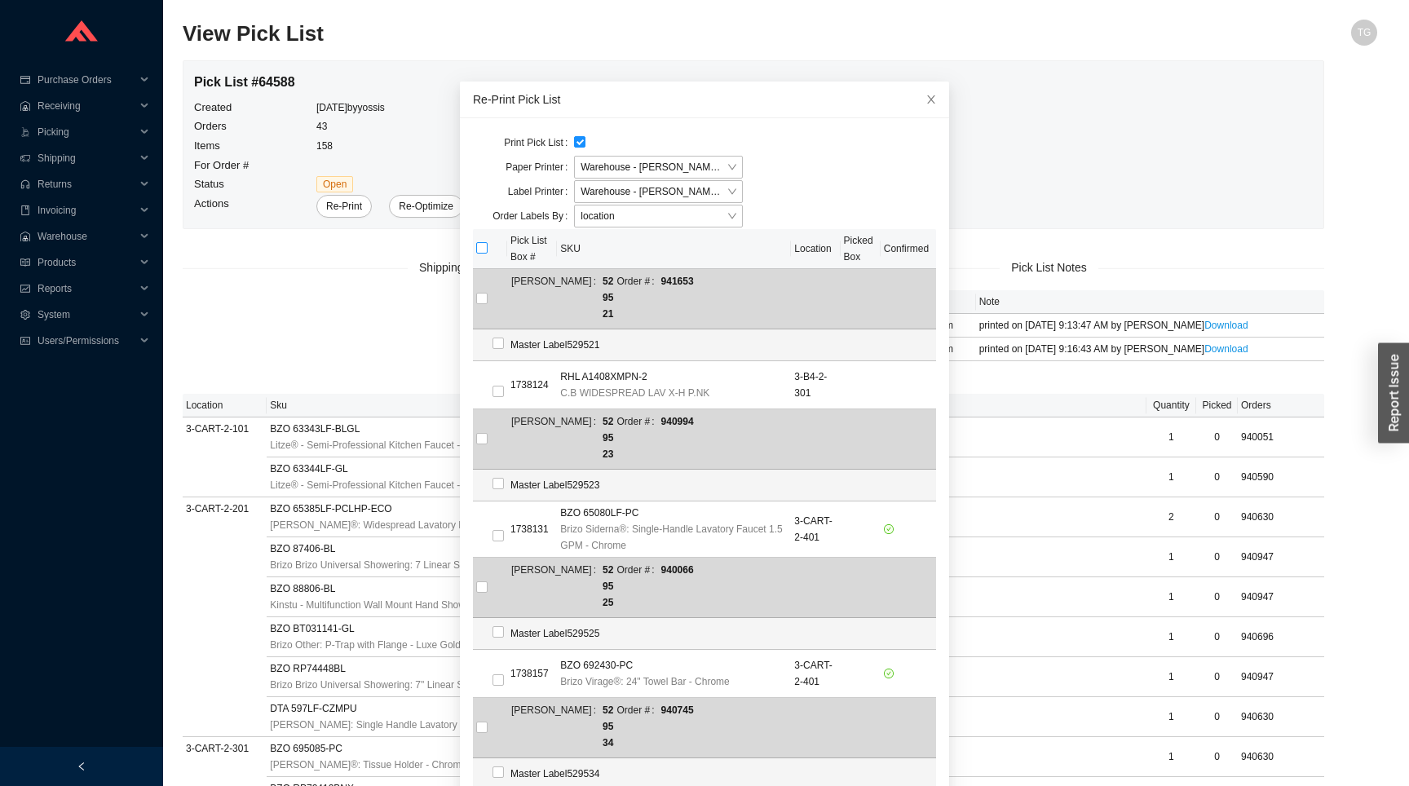
checkbox input "true"
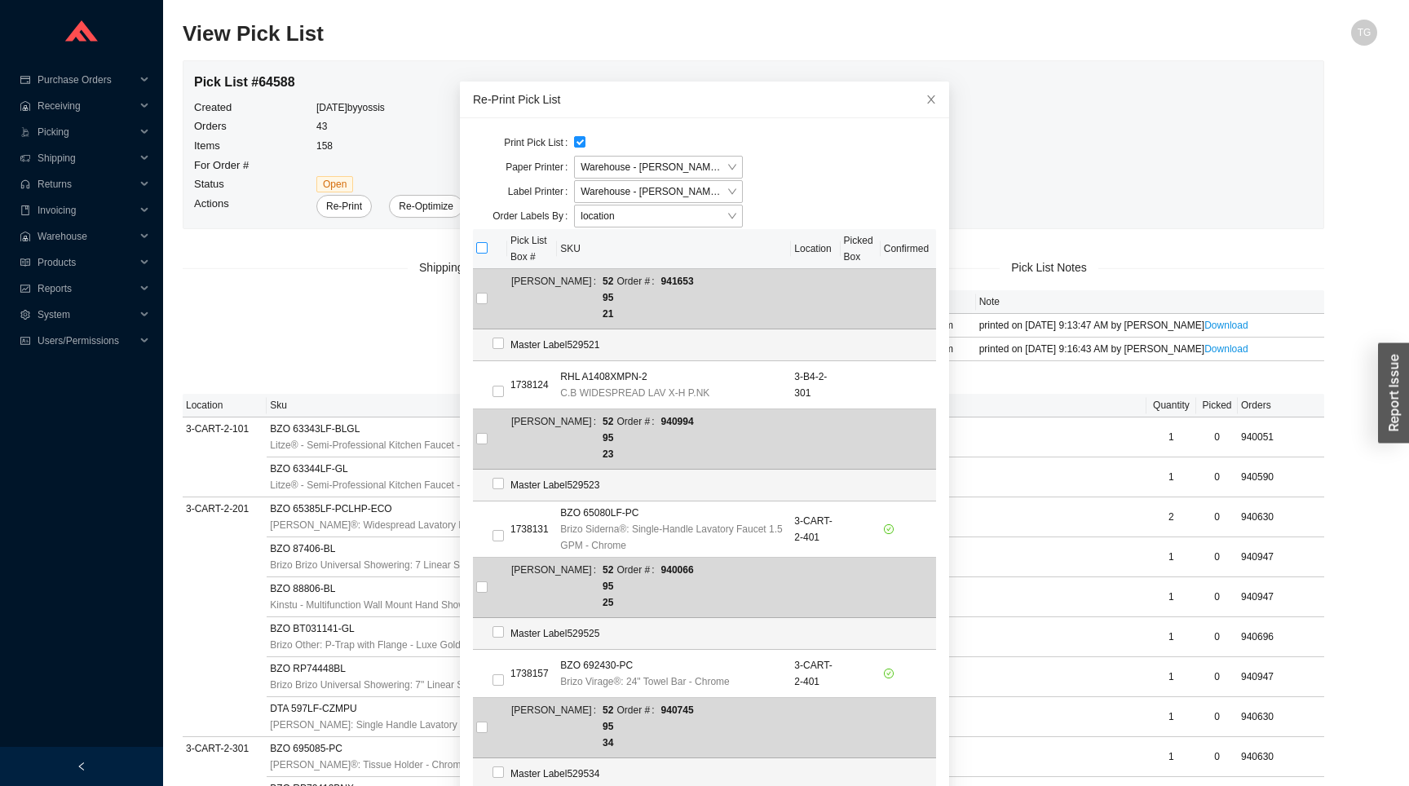
checkbox input "true"
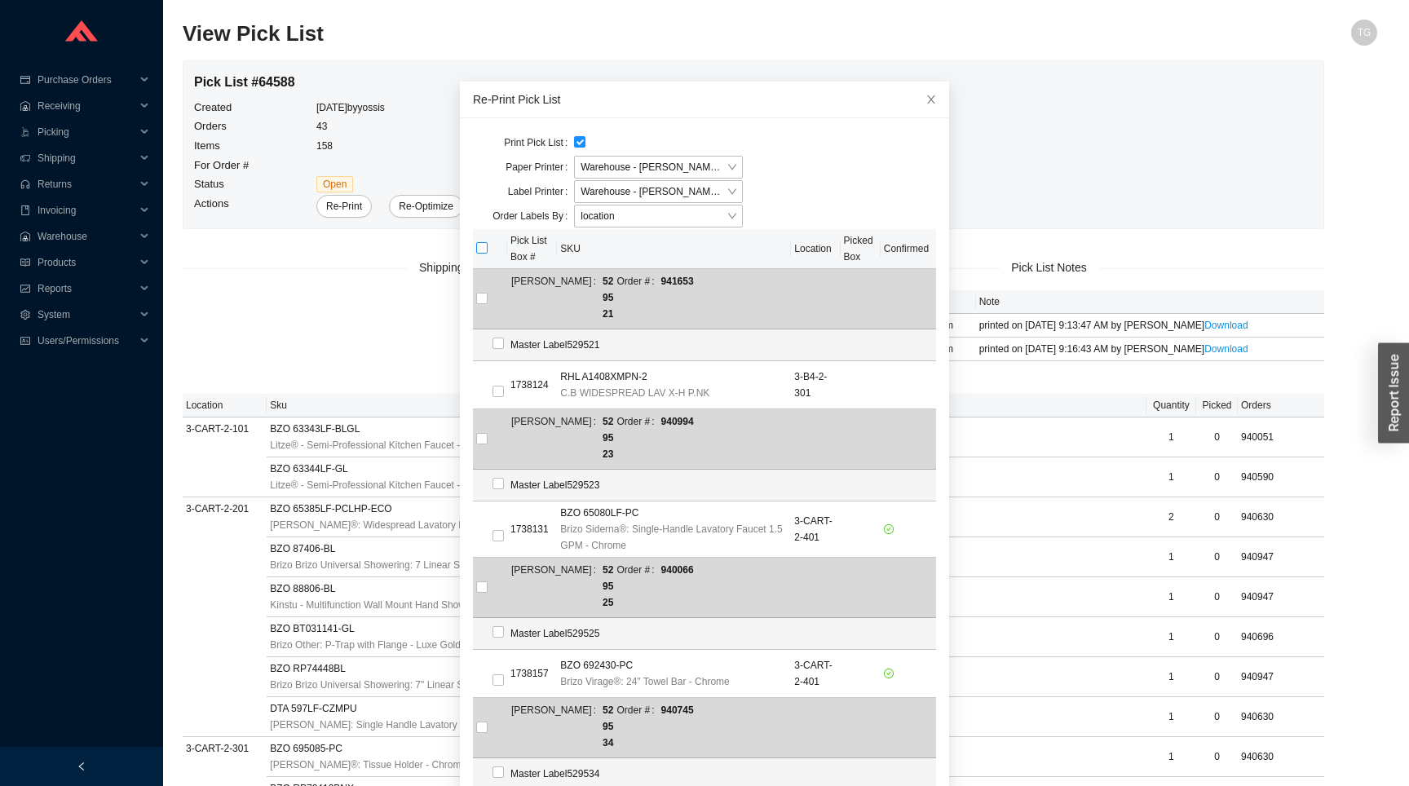
checkbox input "true"
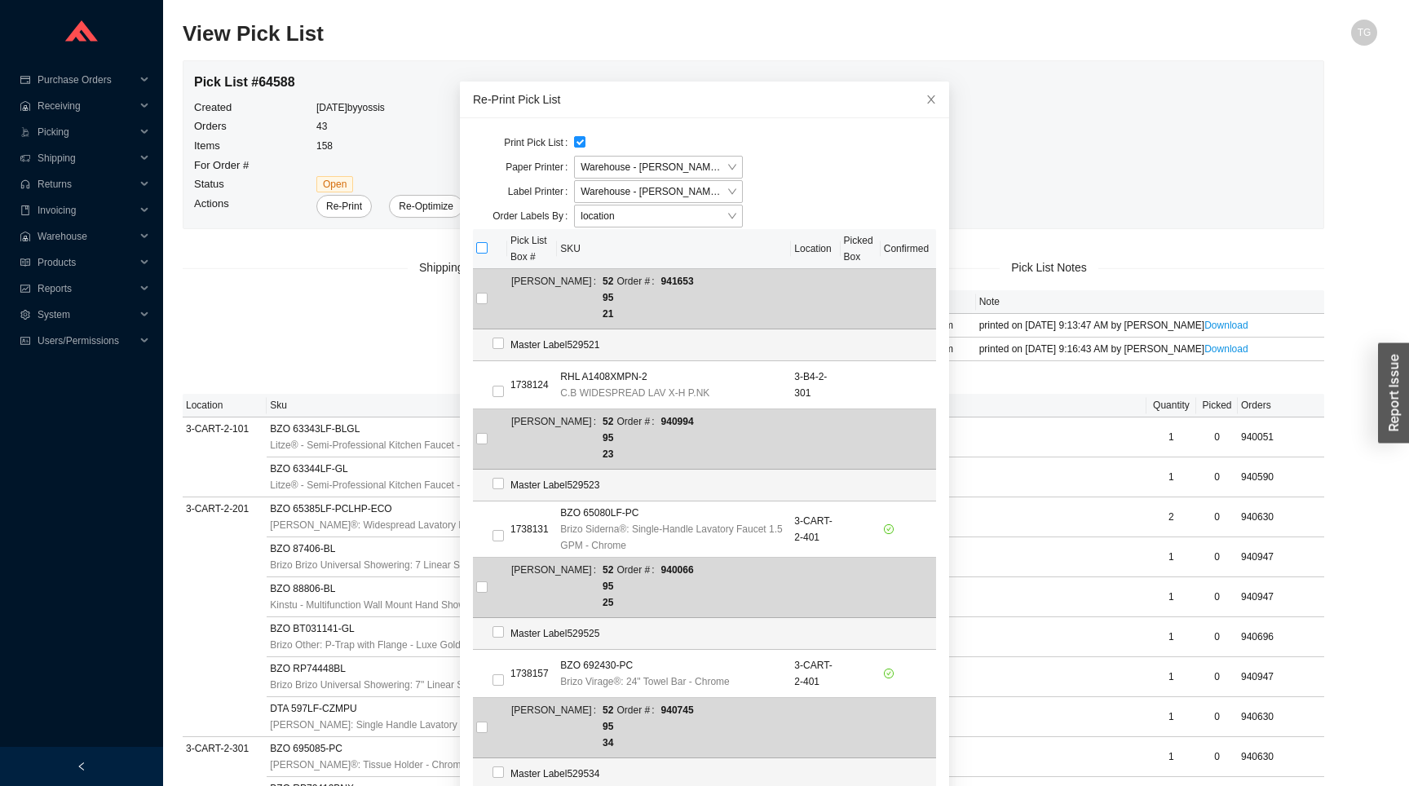
checkbox input "true"
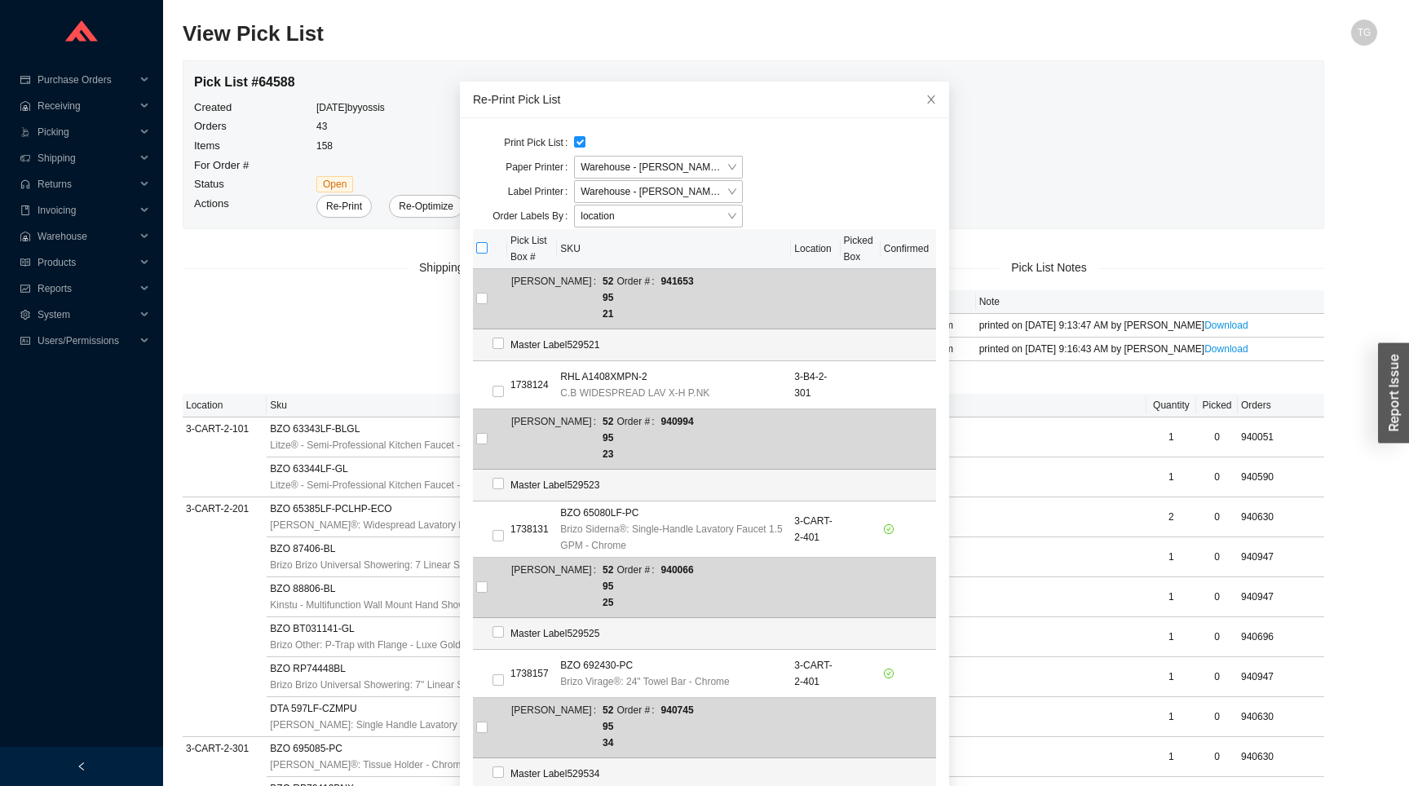
checkbox input "true"
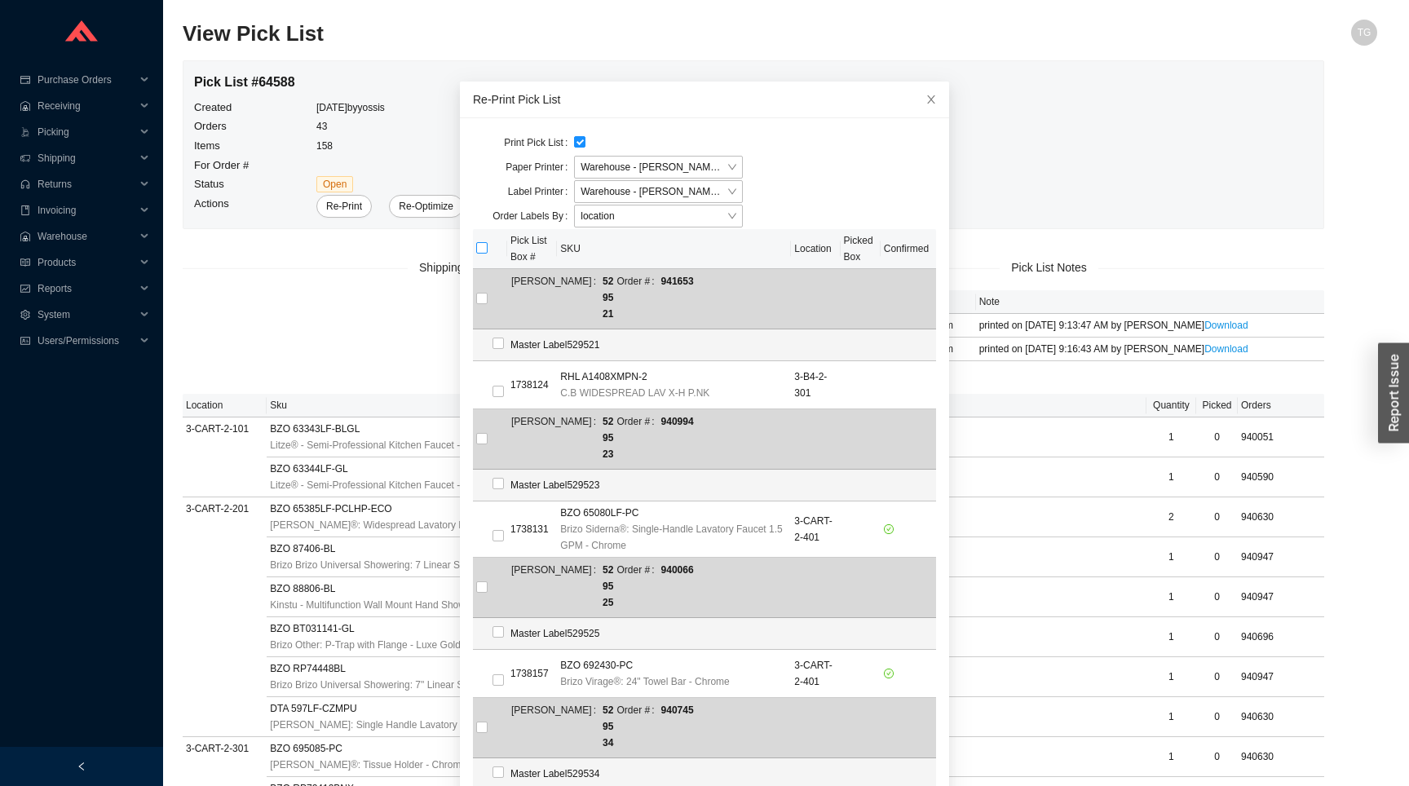
checkbox input "true"
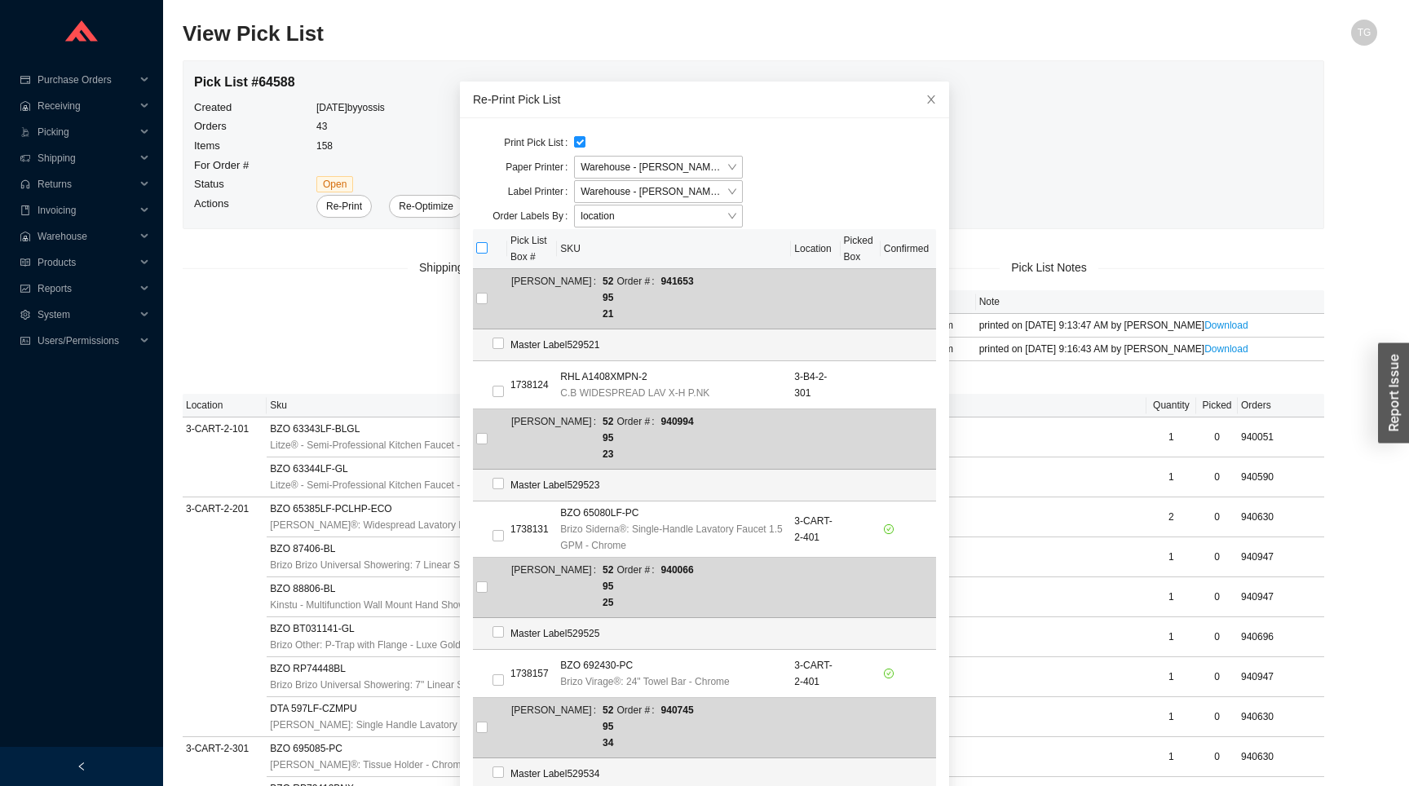
checkbox input "true"
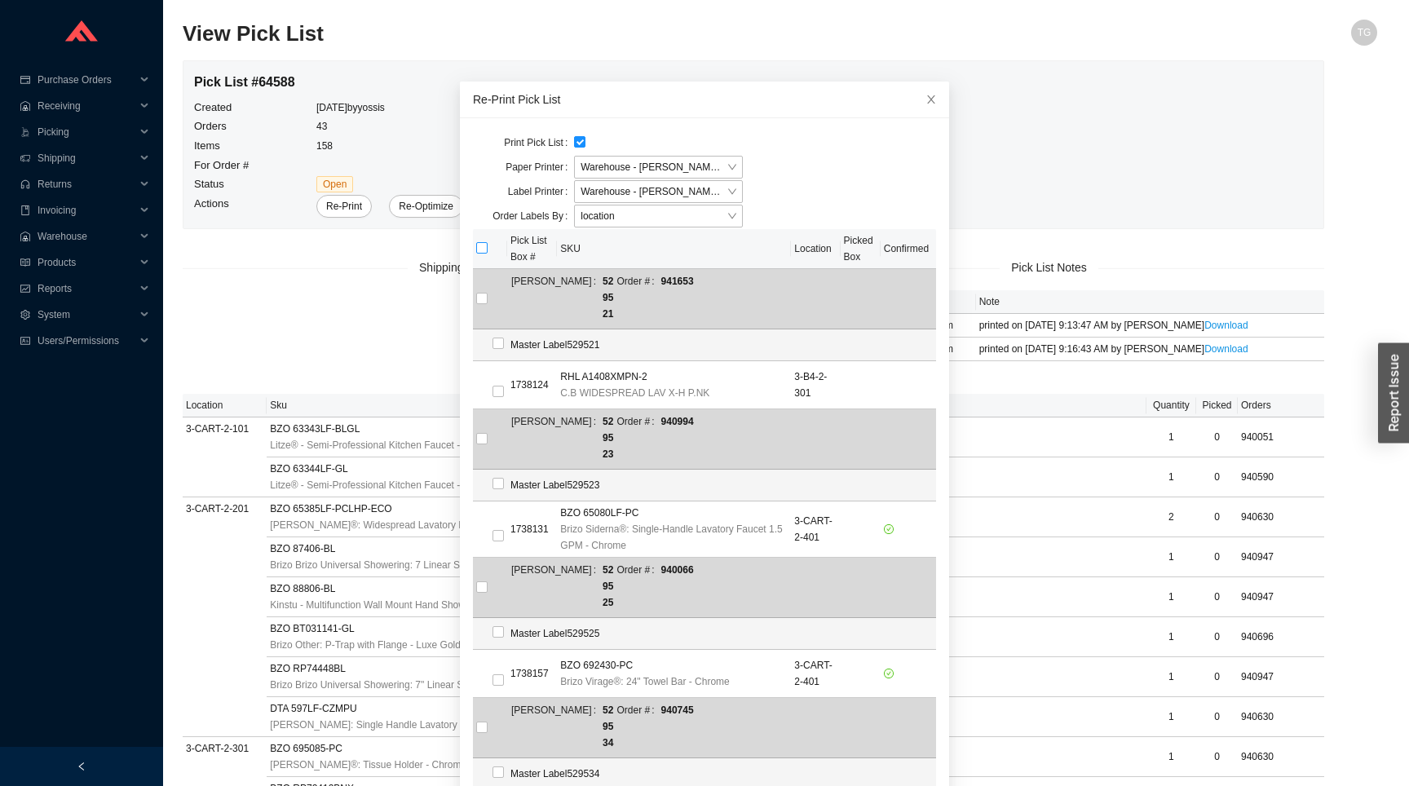
checkbox input "true"
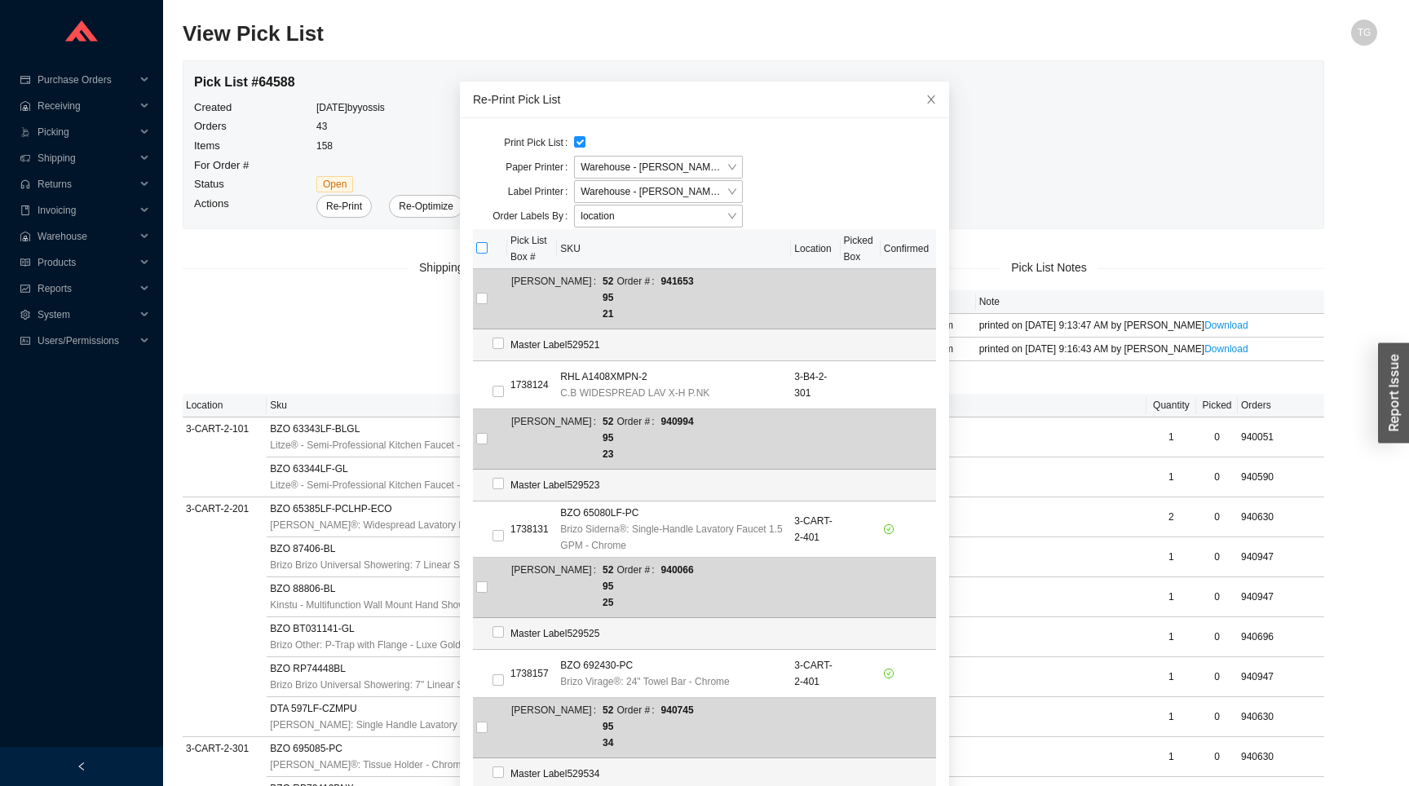
checkbox input "true"
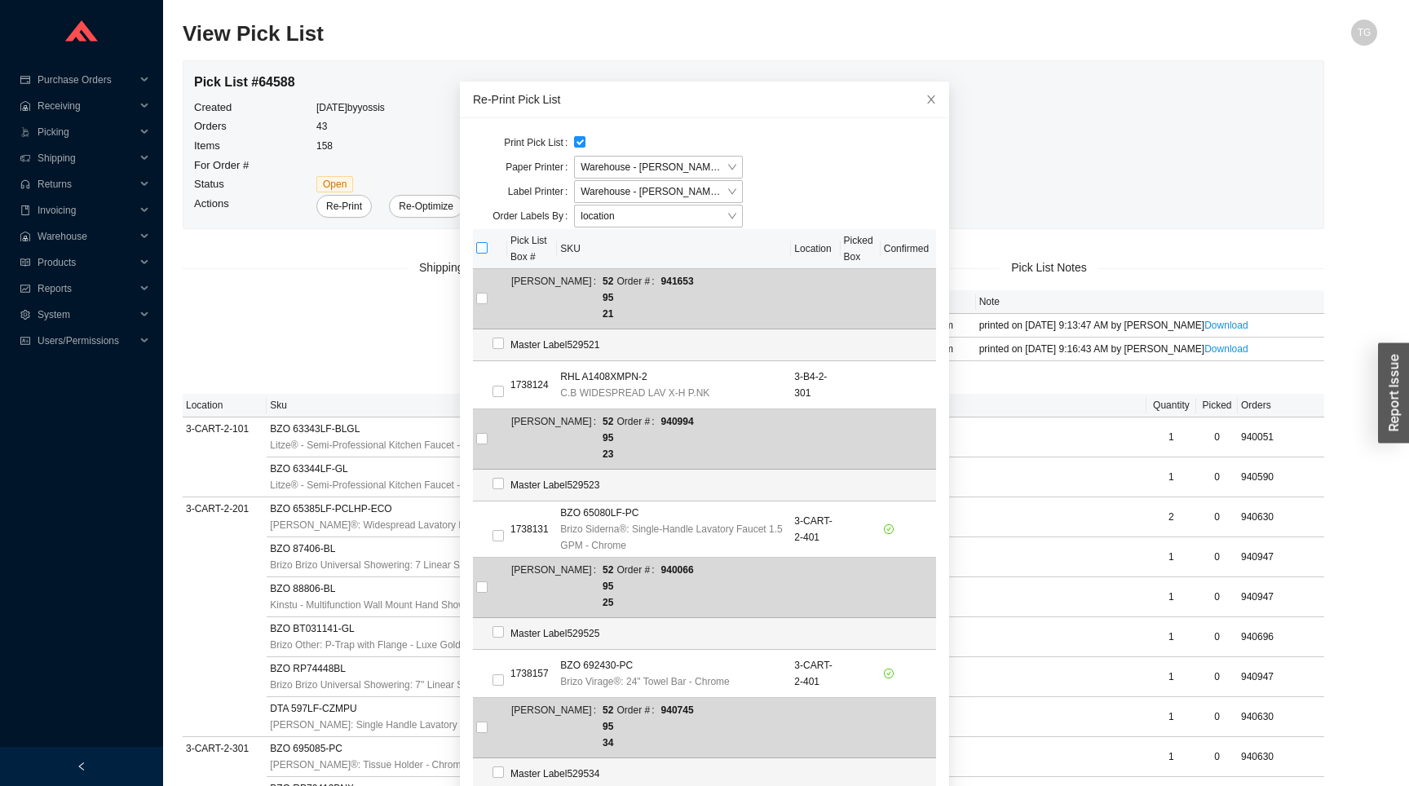
checkbox input "true"
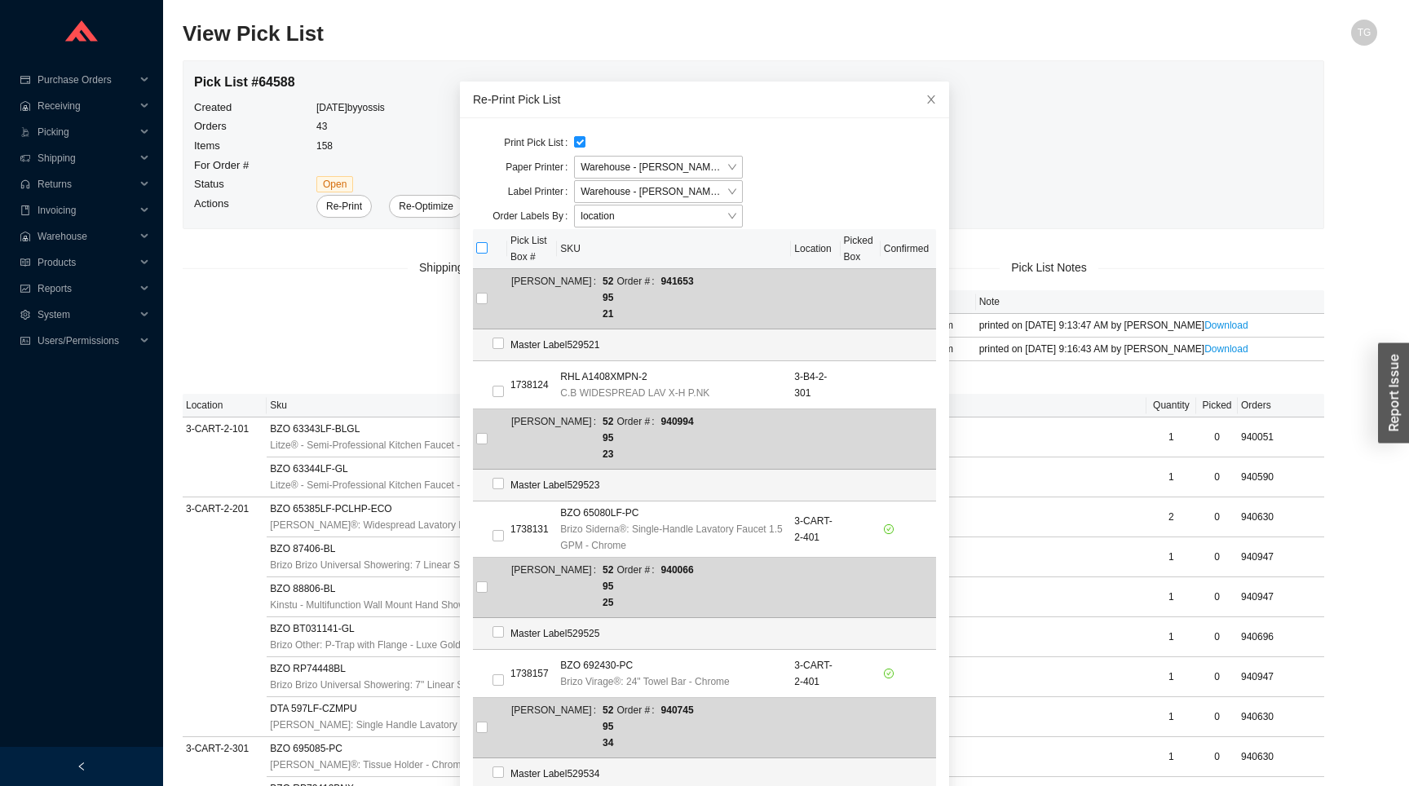
checkbox input "true"
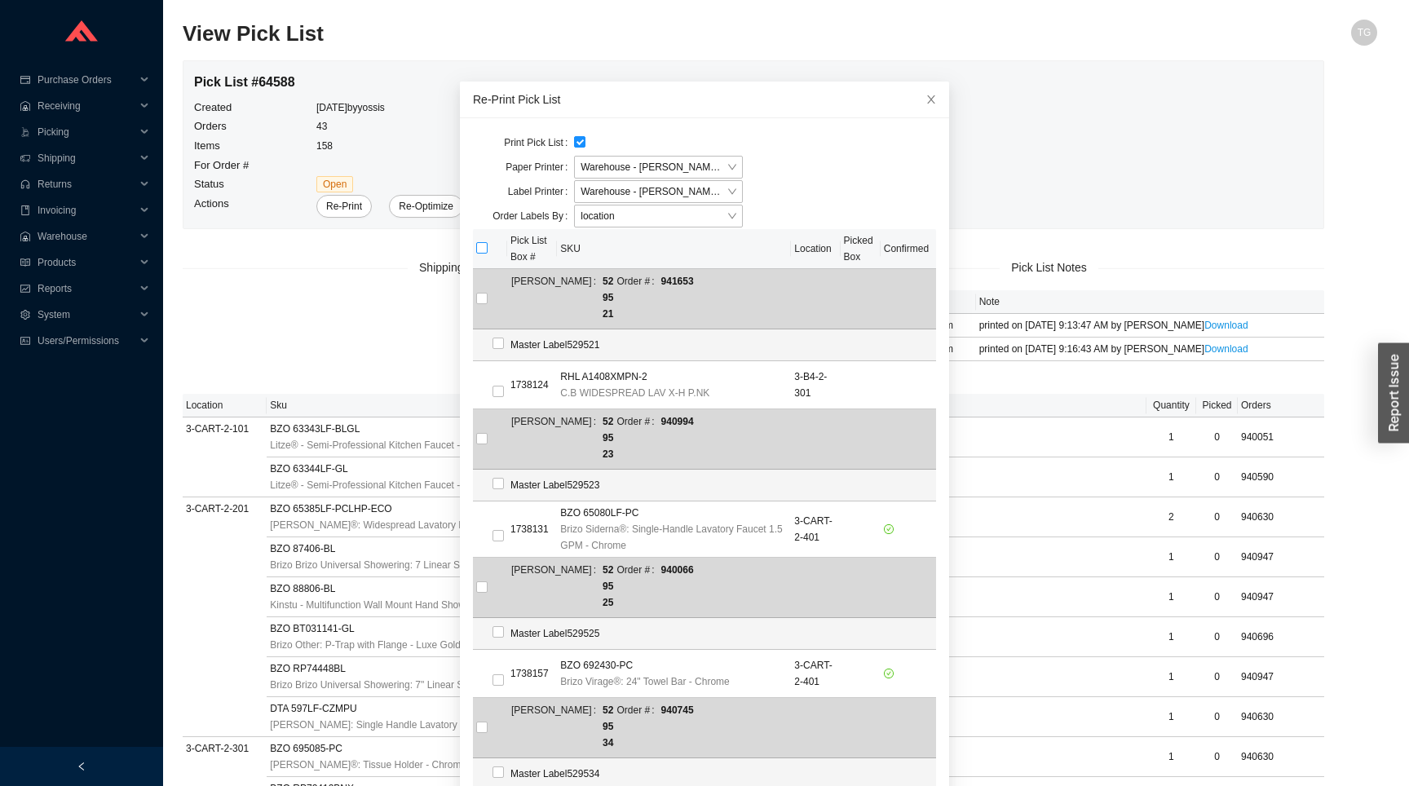
checkbox input "true"
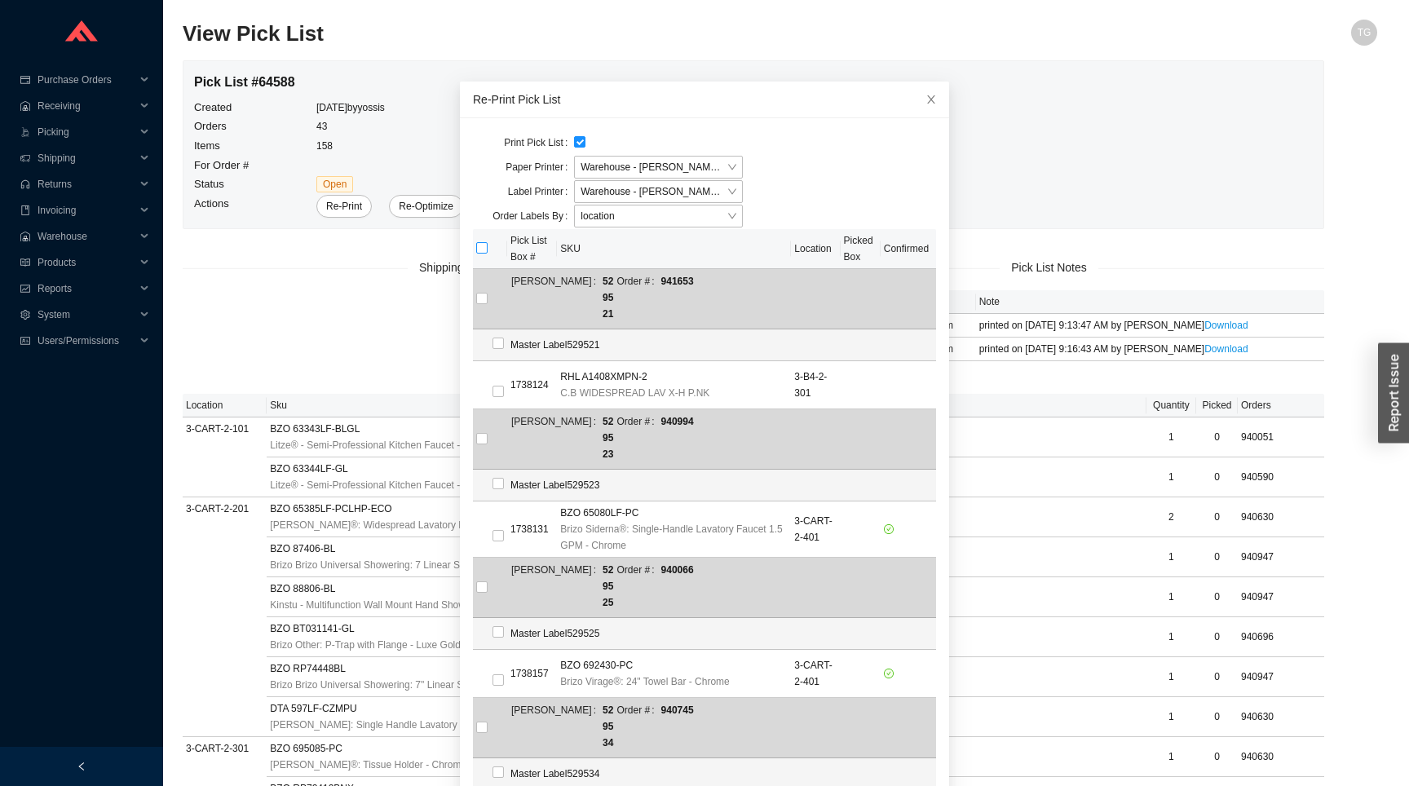
checkbox input "true"
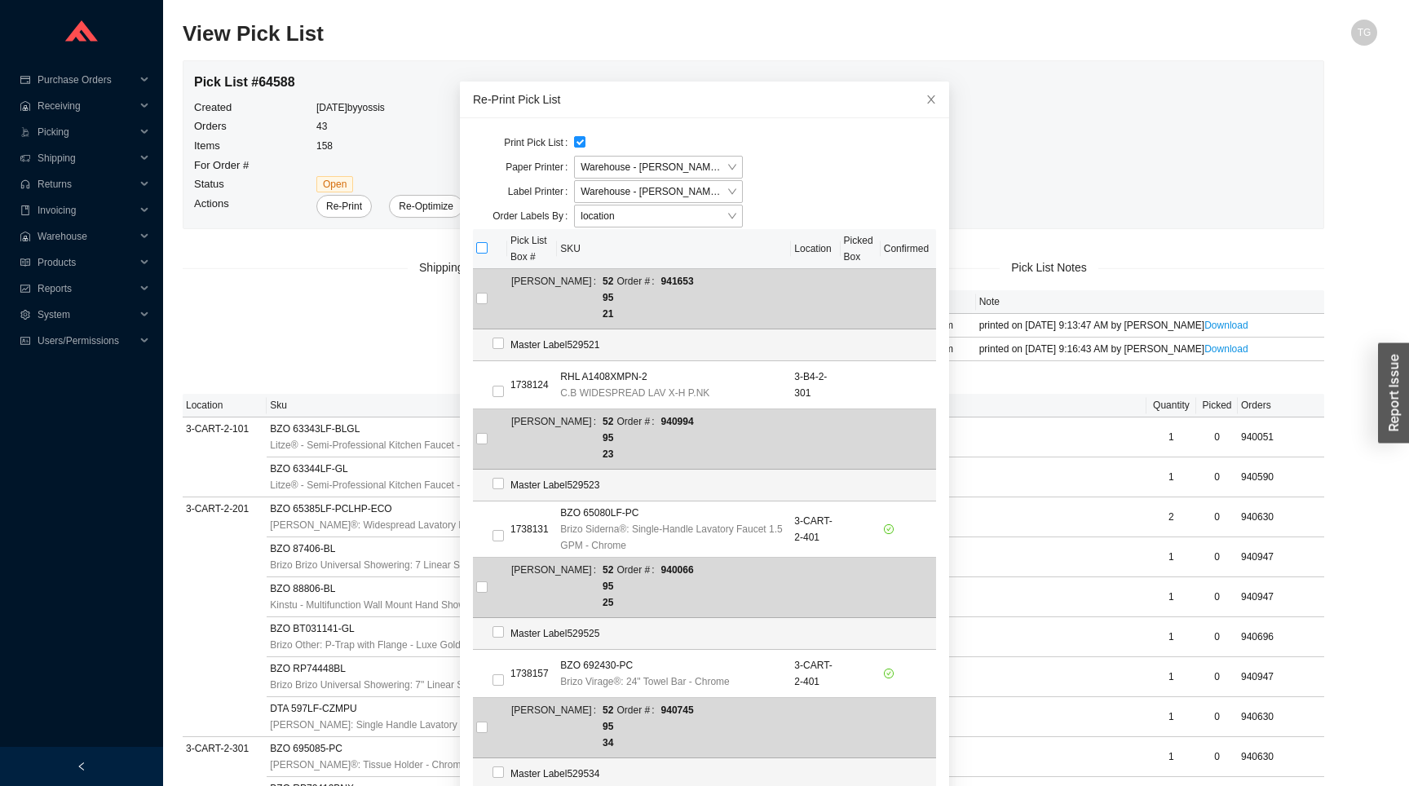
checkbox input "true"
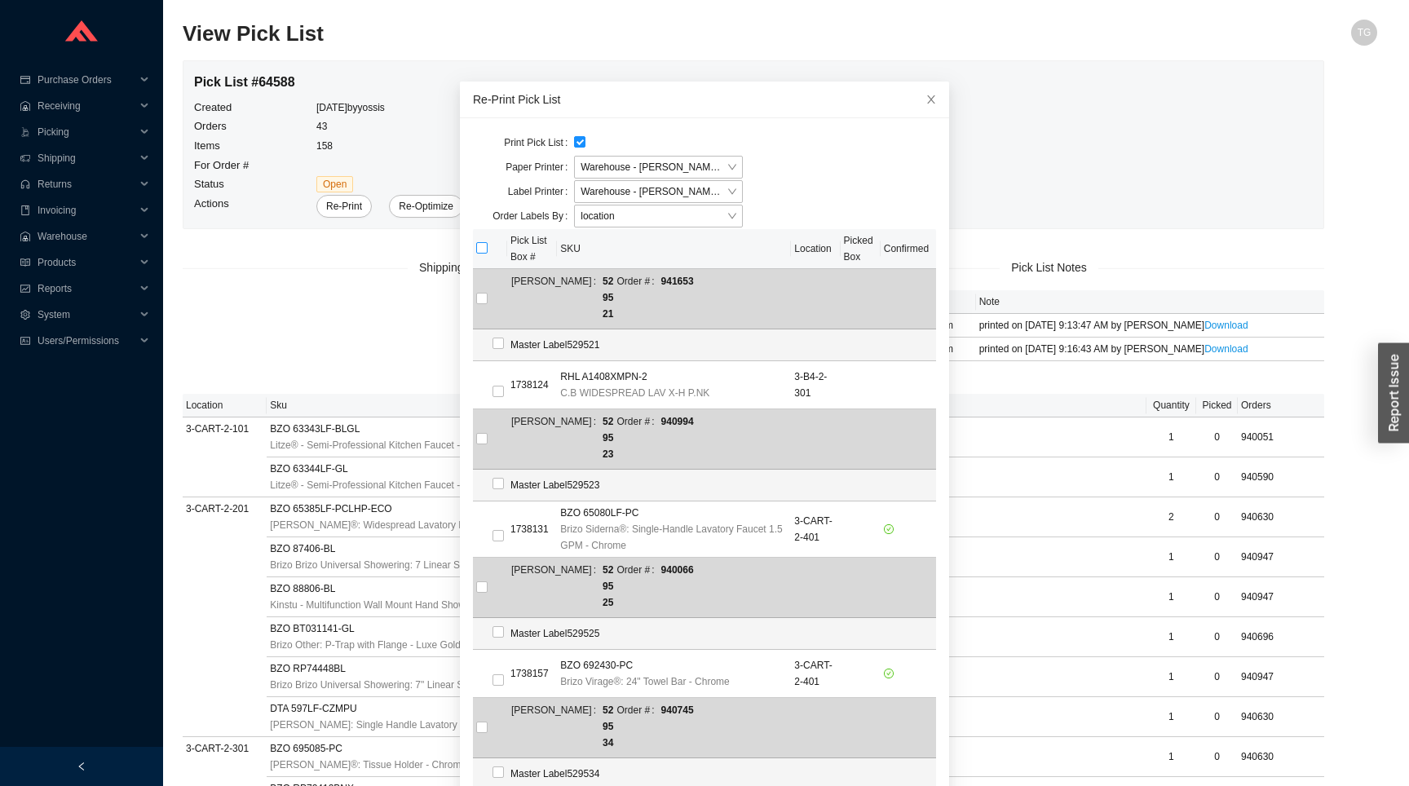
checkbox input "true"
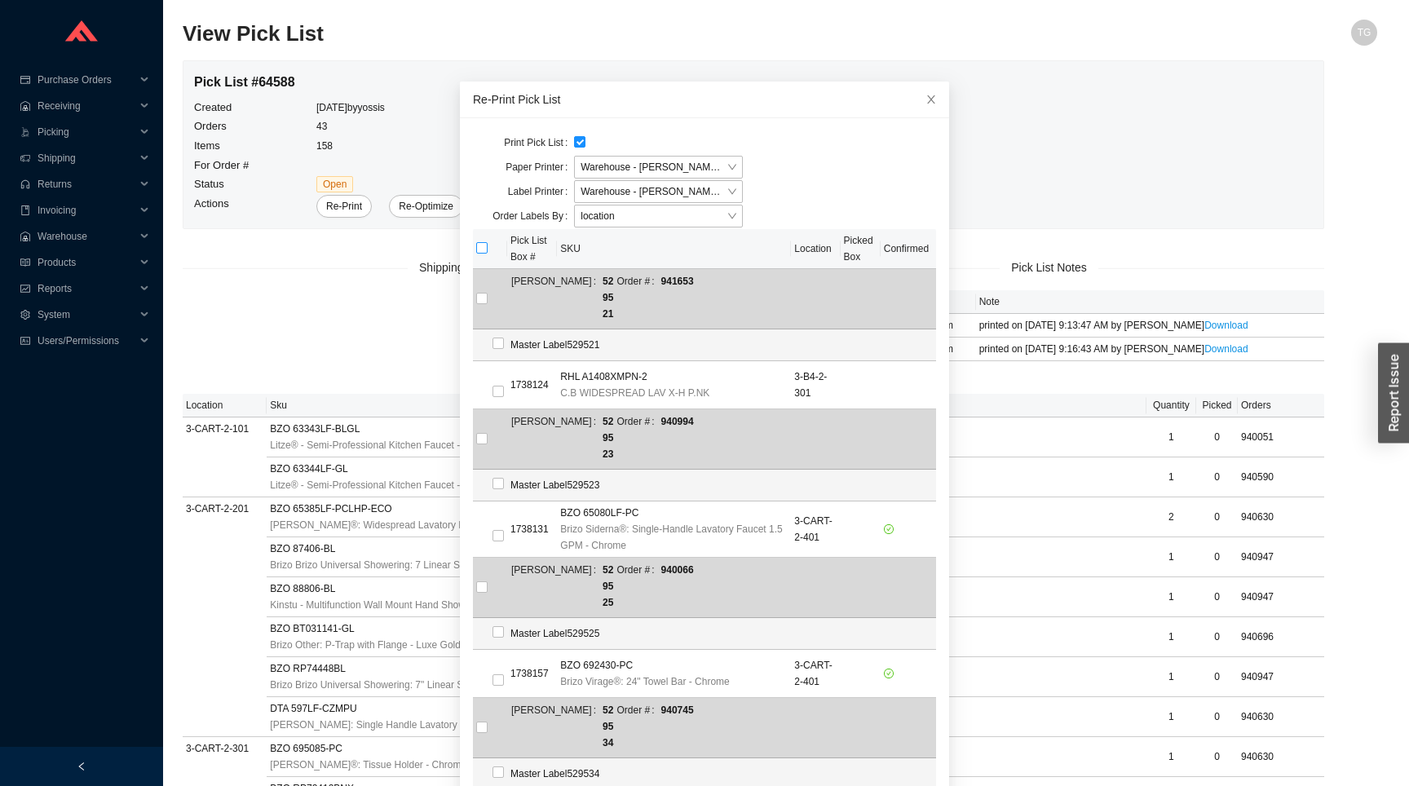
checkbox input "true"
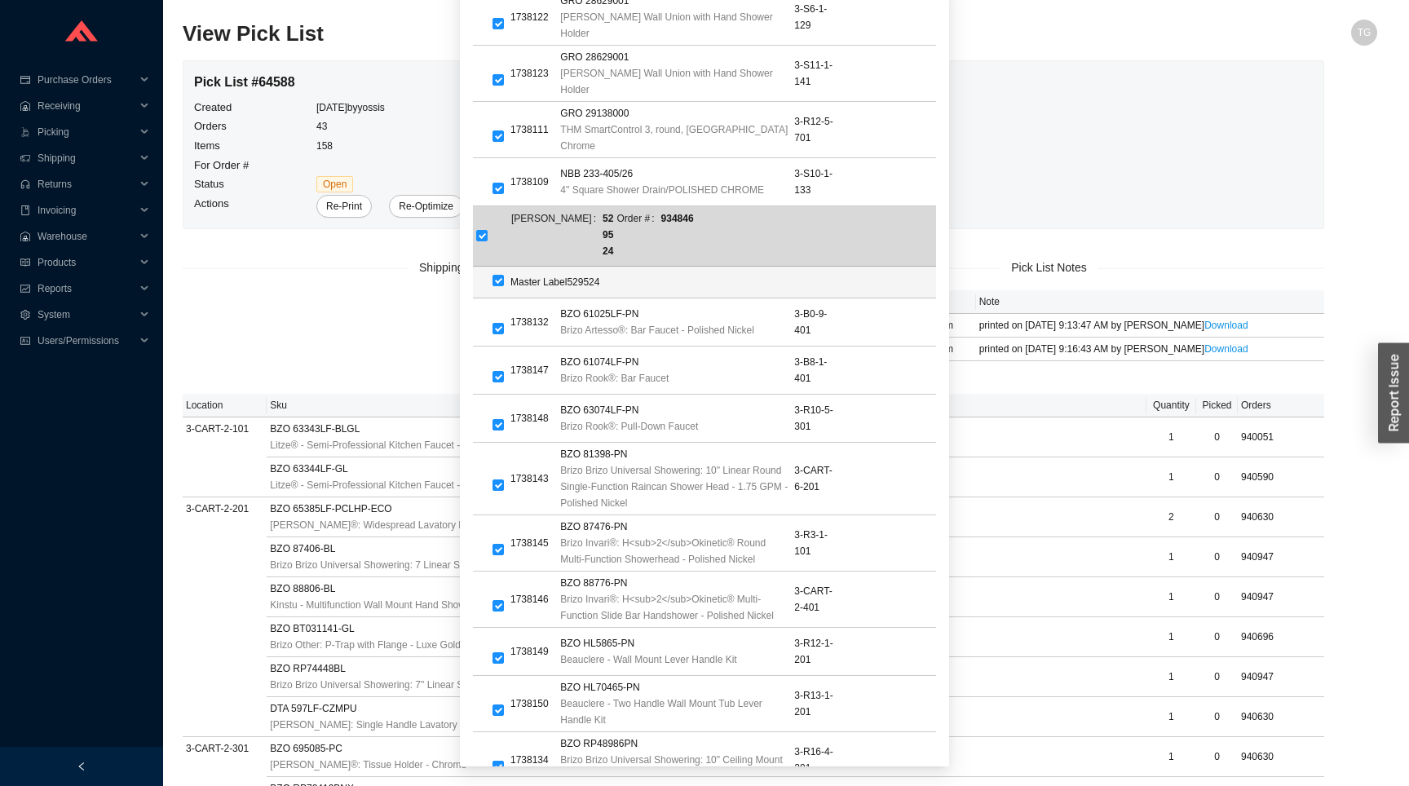
scroll to position [11088, 0]
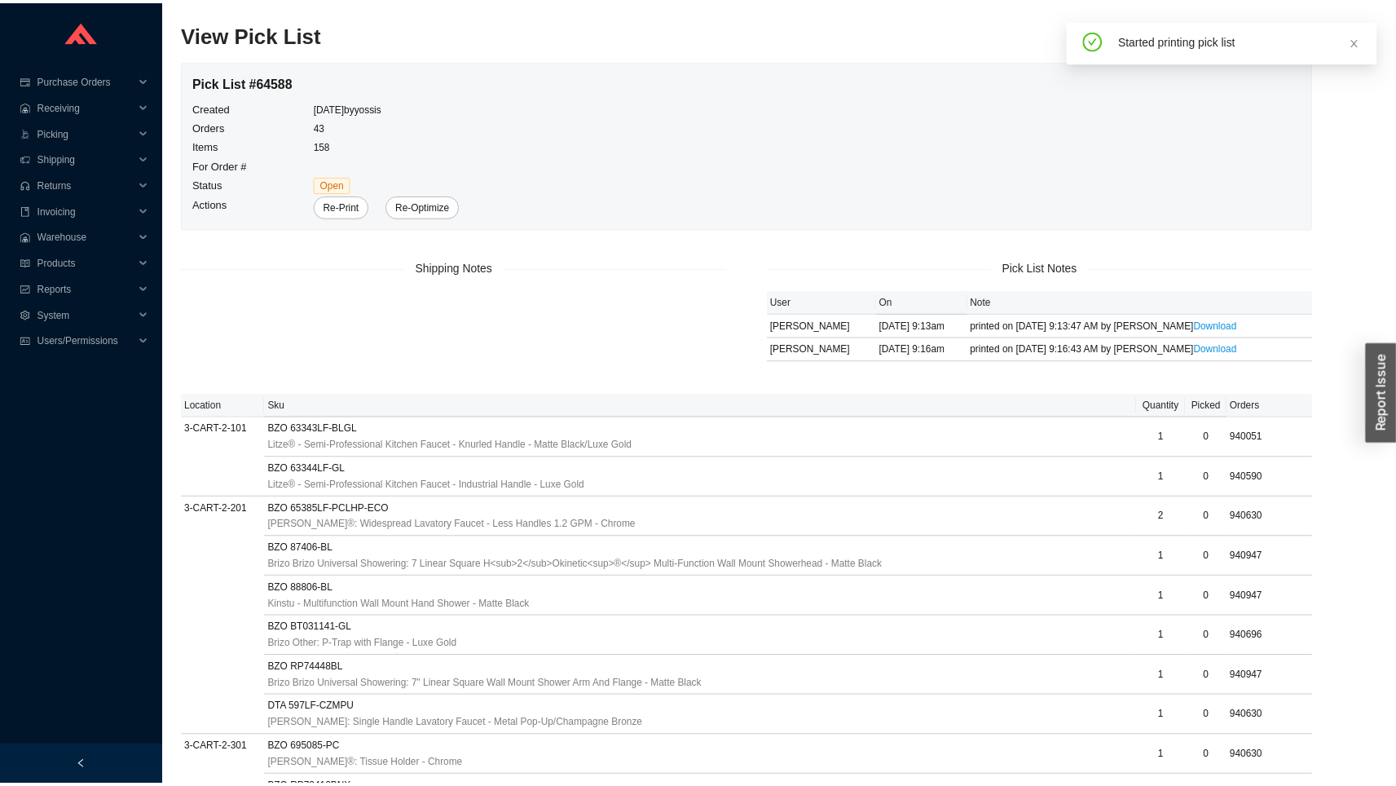
scroll to position [20, 0]
